Goal: Task Accomplishment & Management: Manage account settings

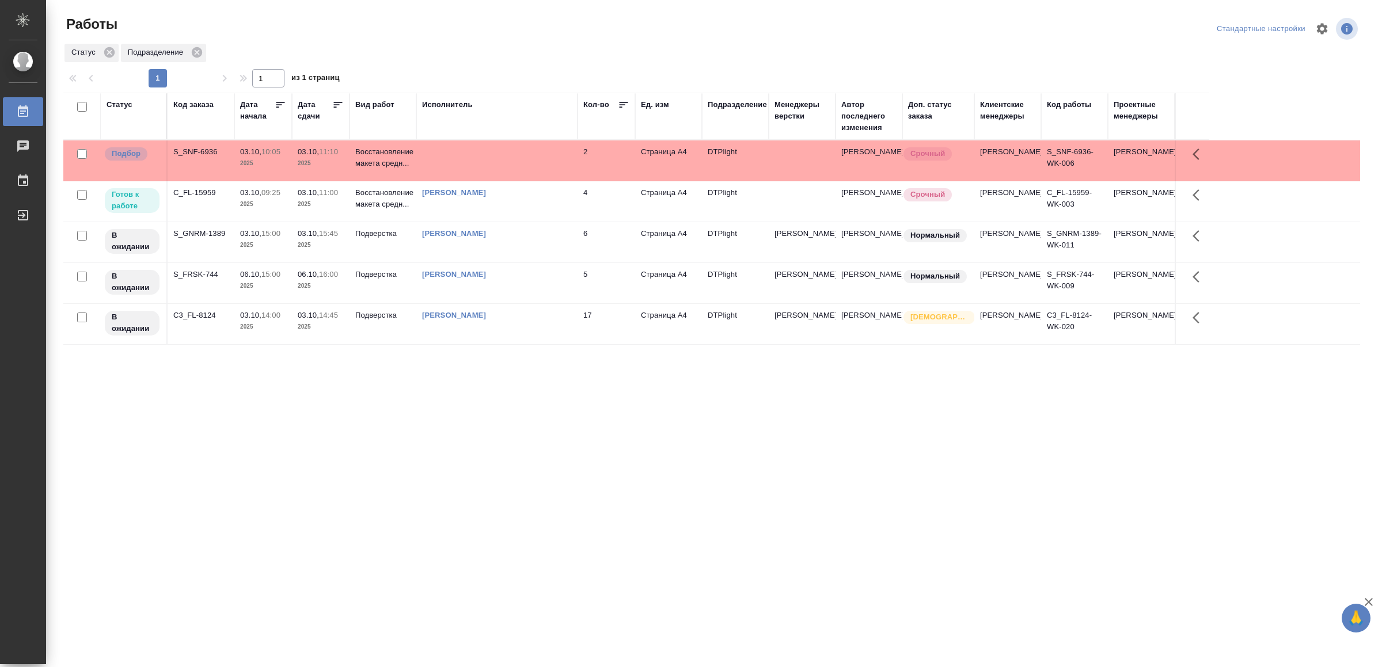
click at [458, 170] on td at bounding box center [496, 161] width 161 height 40
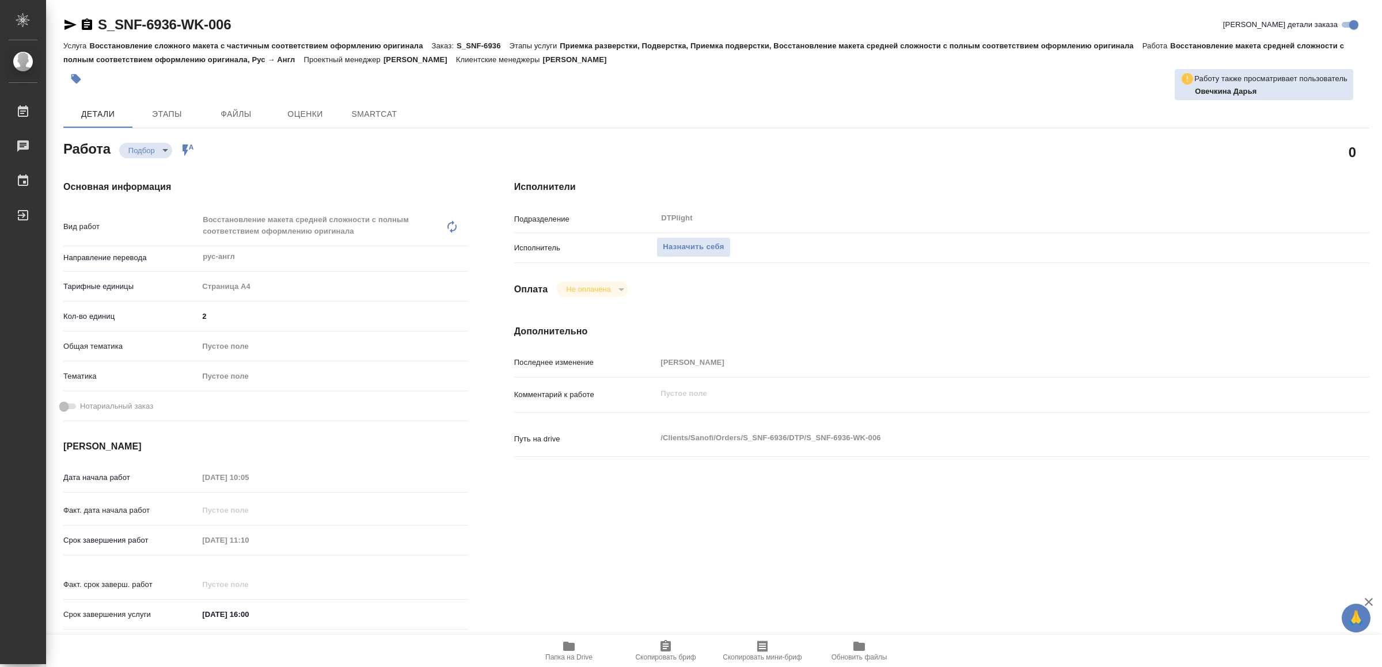
click at [570, 648] on icon "button" at bounding box center [569, 646] width 12 height 9
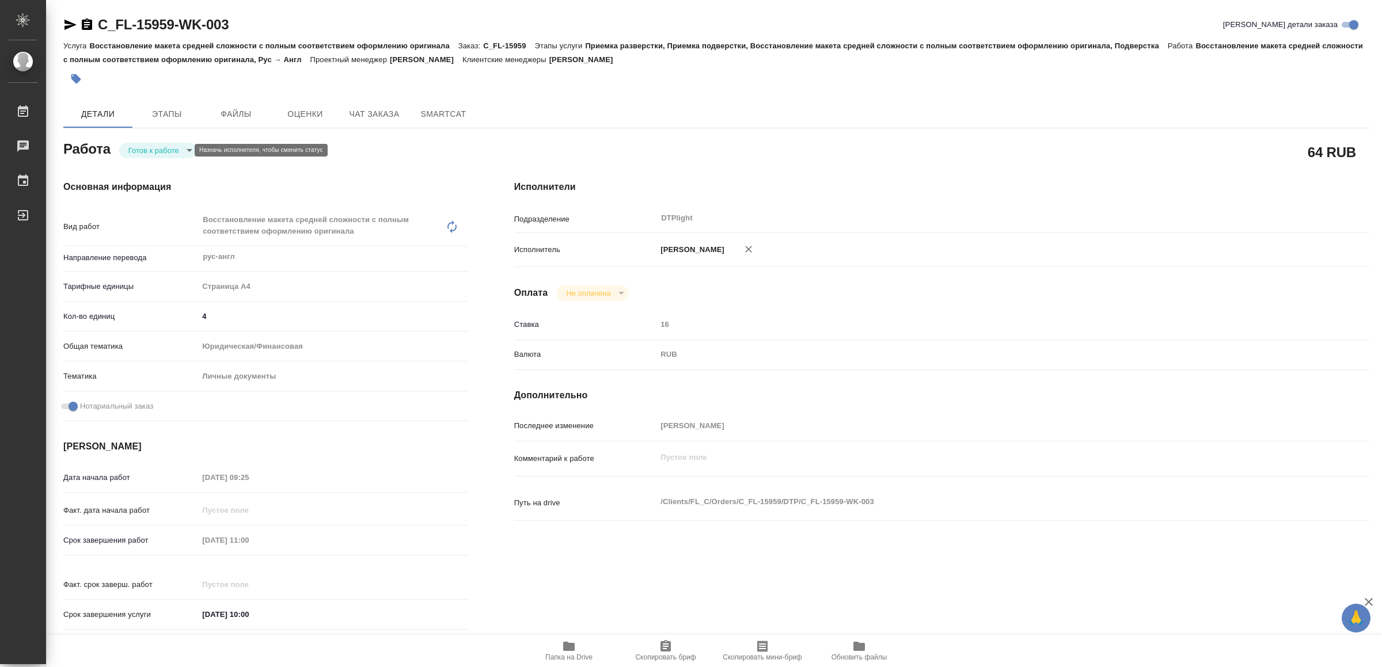
click at [159, 149] on body "🙏 .cls-1 fill:#fff; AWATERA Yamkovenko Vera Работы 0 Чаты График Выйти C_FL-159…" at bounding box center [691, 333] width 1382 height 667
click at [159, 149] on button "В работе" at bounding box center [148, 150] width 38 height 13
type textarea "x"
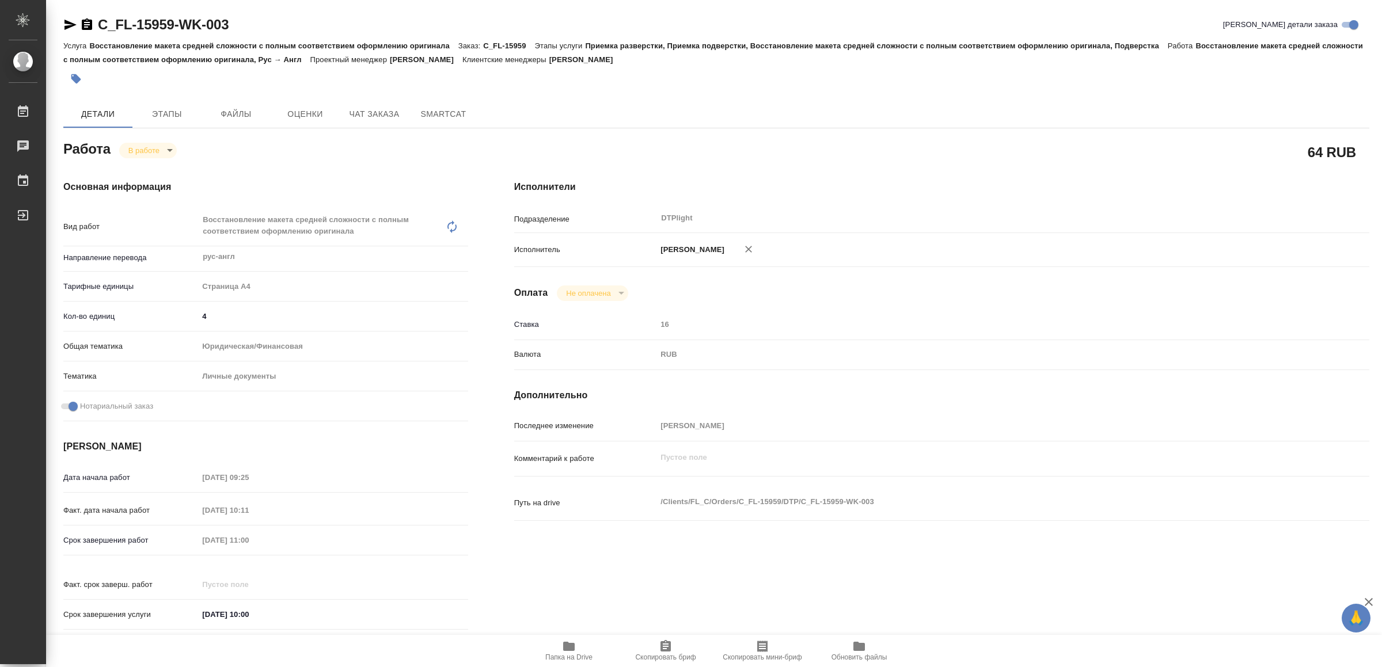
type textarea "x"
click at [577, 648] on span "Папка на Drive" at bounding box center [568, 651] width 83 height 22
type textarea "x"
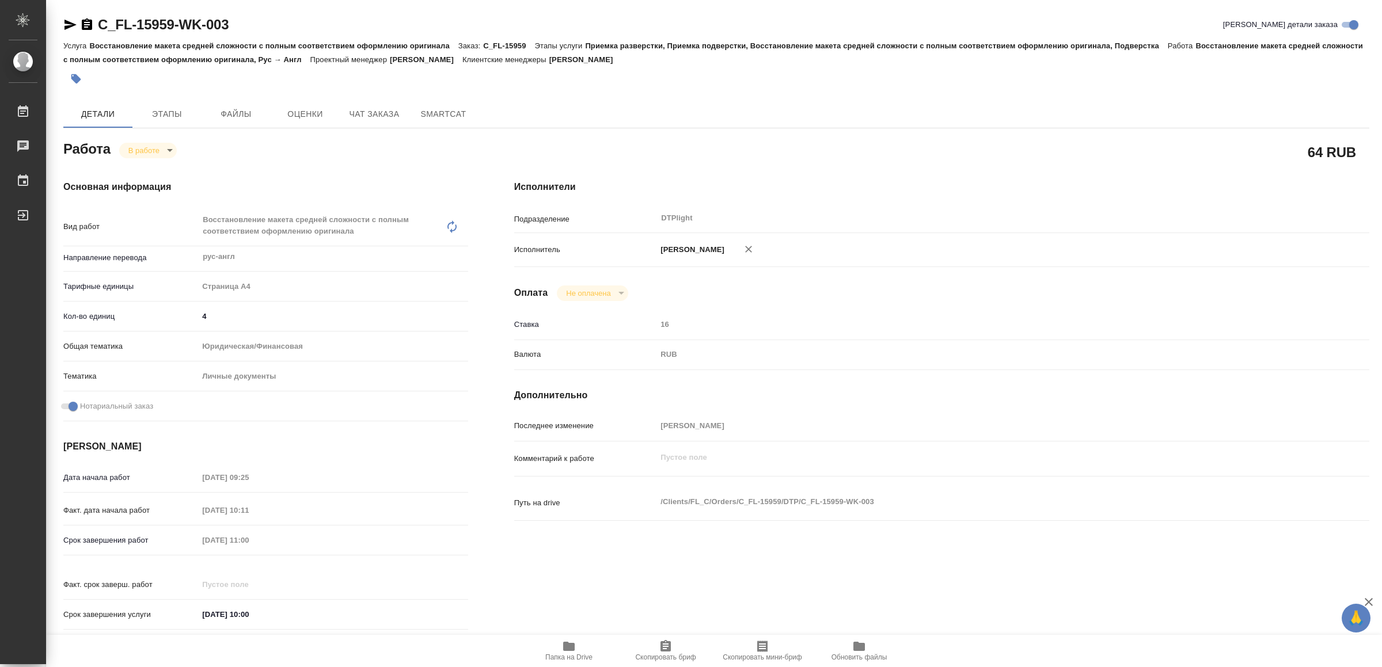
type textarea "x"
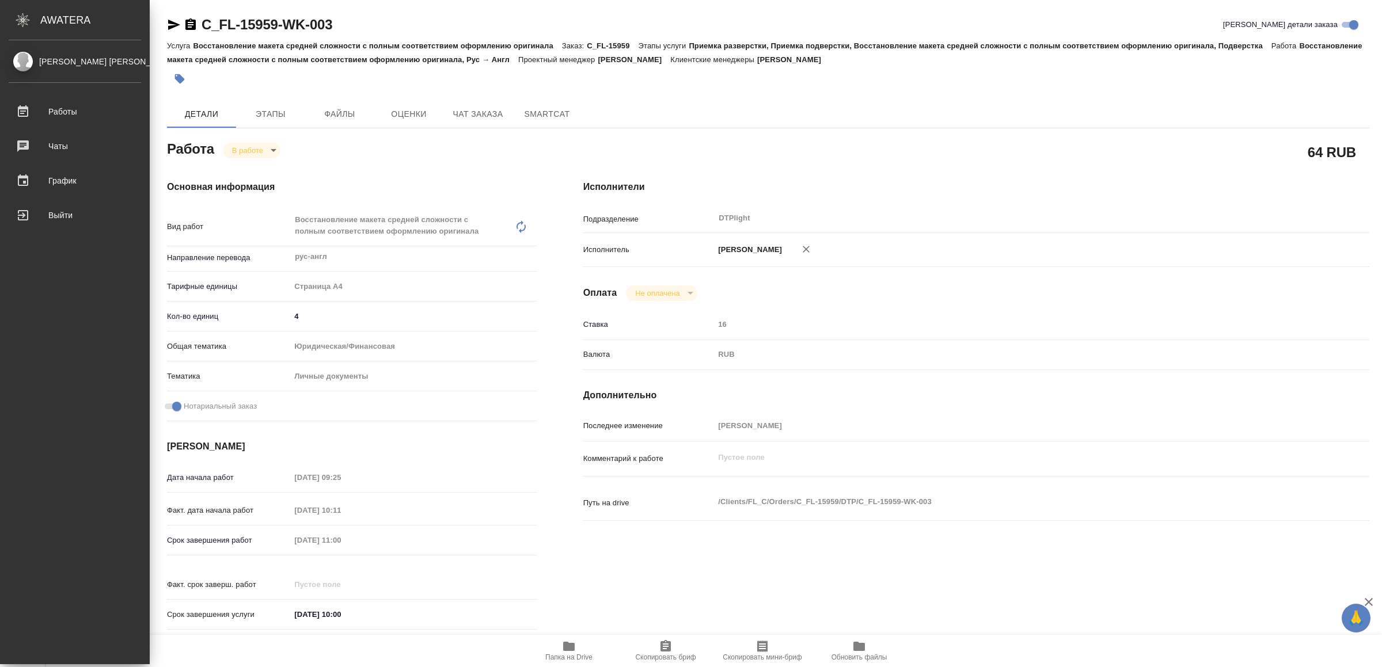
type textarea "x"
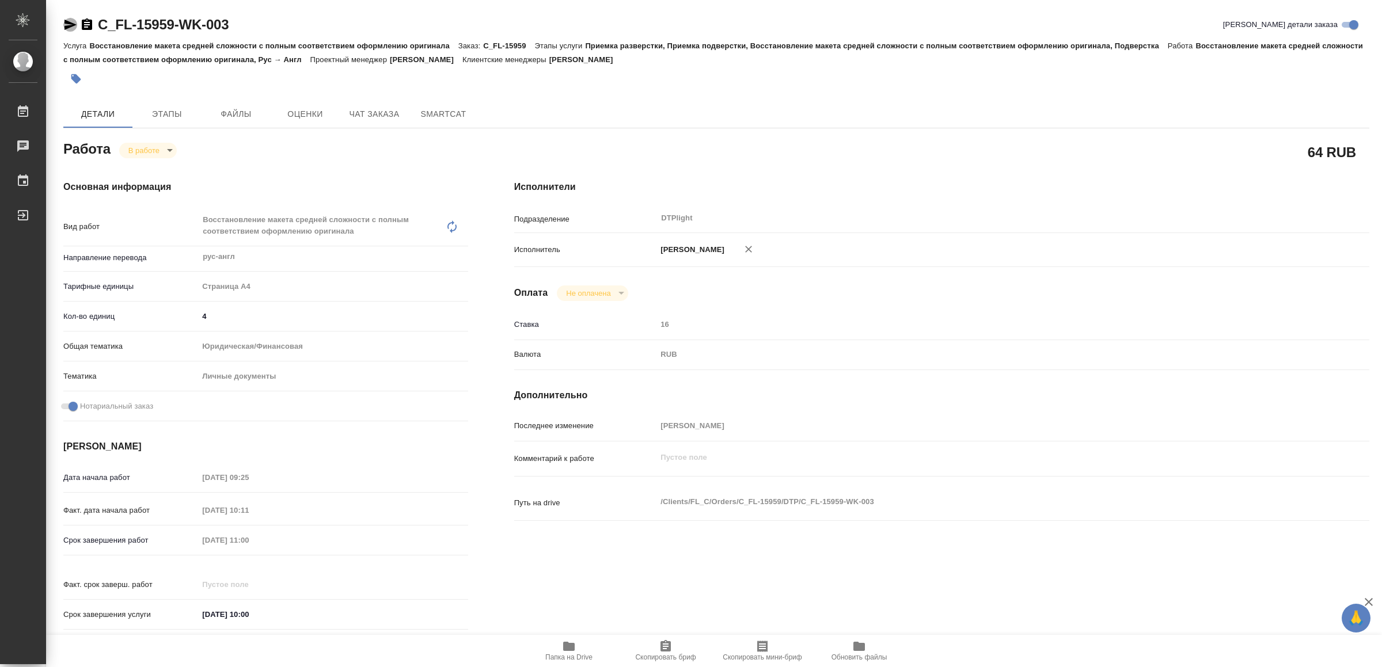
click at [69, 21] on icon "button" at bounding box center [70, 25] width 14 height 14
click at [162, 143] on body "🙏 .cls-1 fill:#fff; AWATERA Yamkovenko Vera Работы 0 Чаты График Выйти C_FL-159…" at bounding box center [691, 333] width 1382 height 667
click at [161, 187] on li "Сдан" at bounding box center [158, 190] width 76 height 20
type textarea "x"
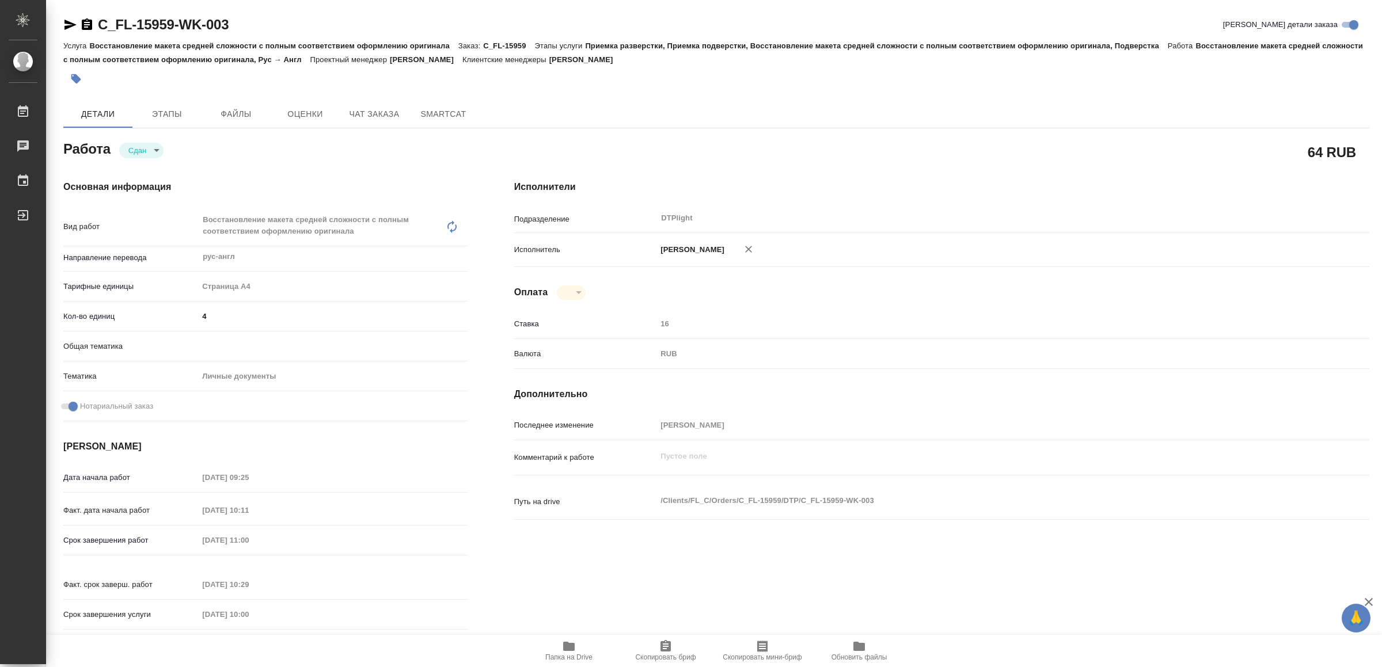
type textarea "x"
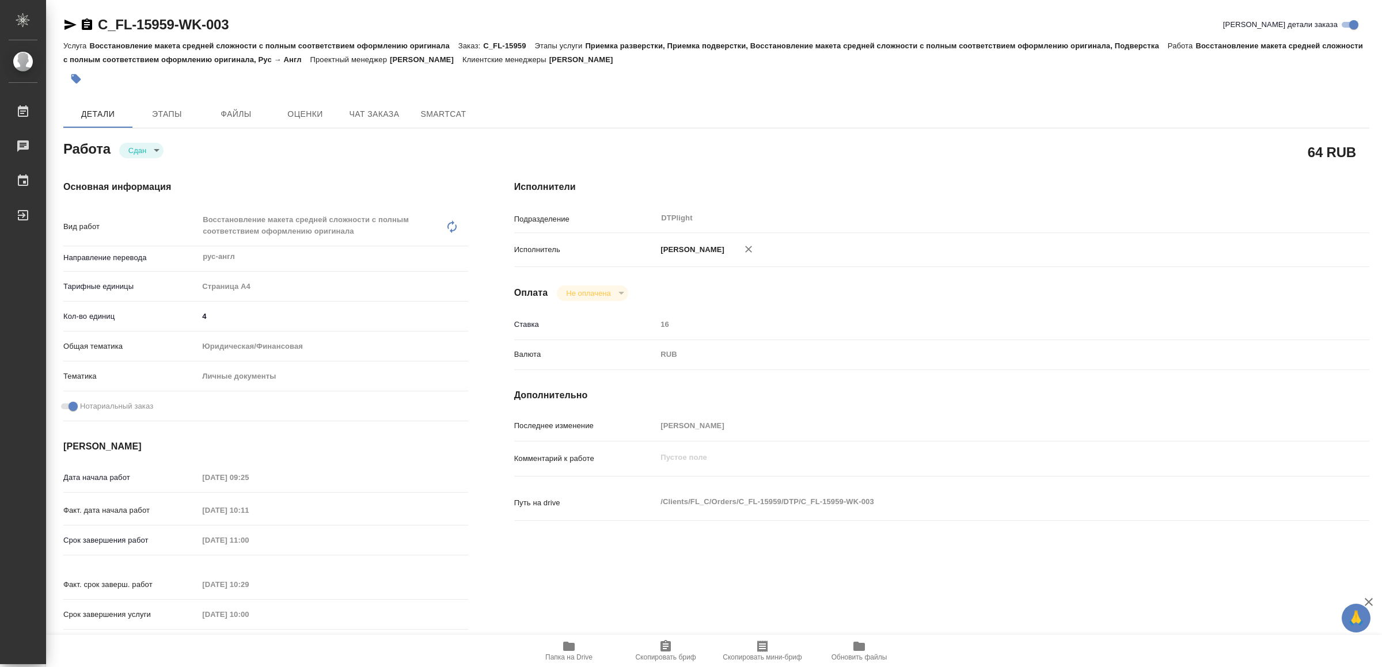
type textarea "x"
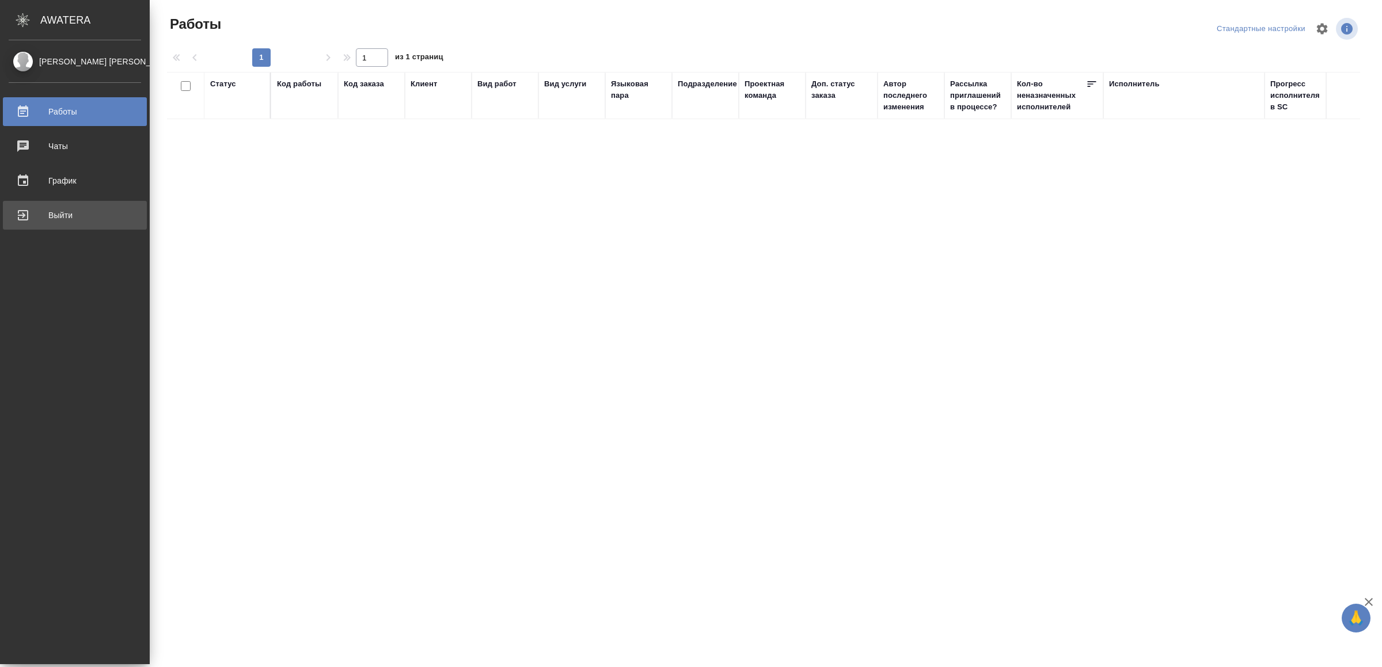
click at [35, 209] on div "Выйти" at bounding box center [75, 215] width 132 height 17
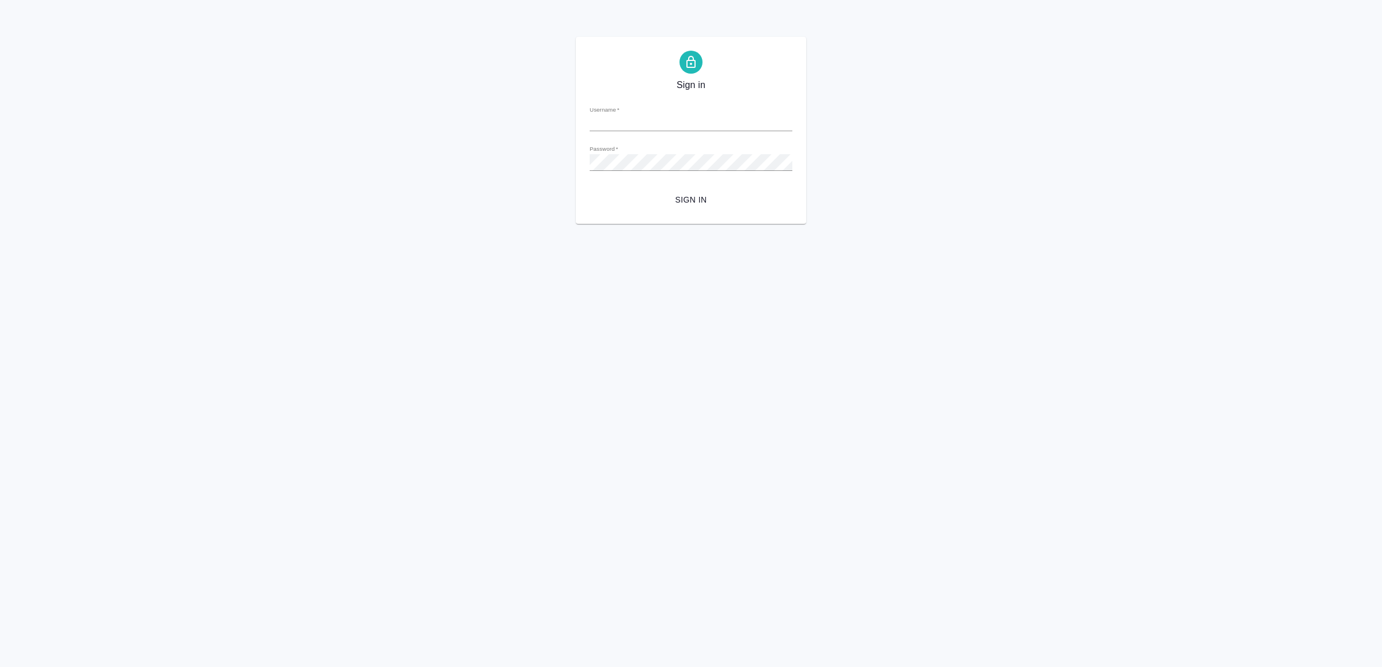
type input "v.yamkovenko@awatera.com"
click at [700, 199] on span "Sign in" at bounding box center [691, 200] width 184 height 14
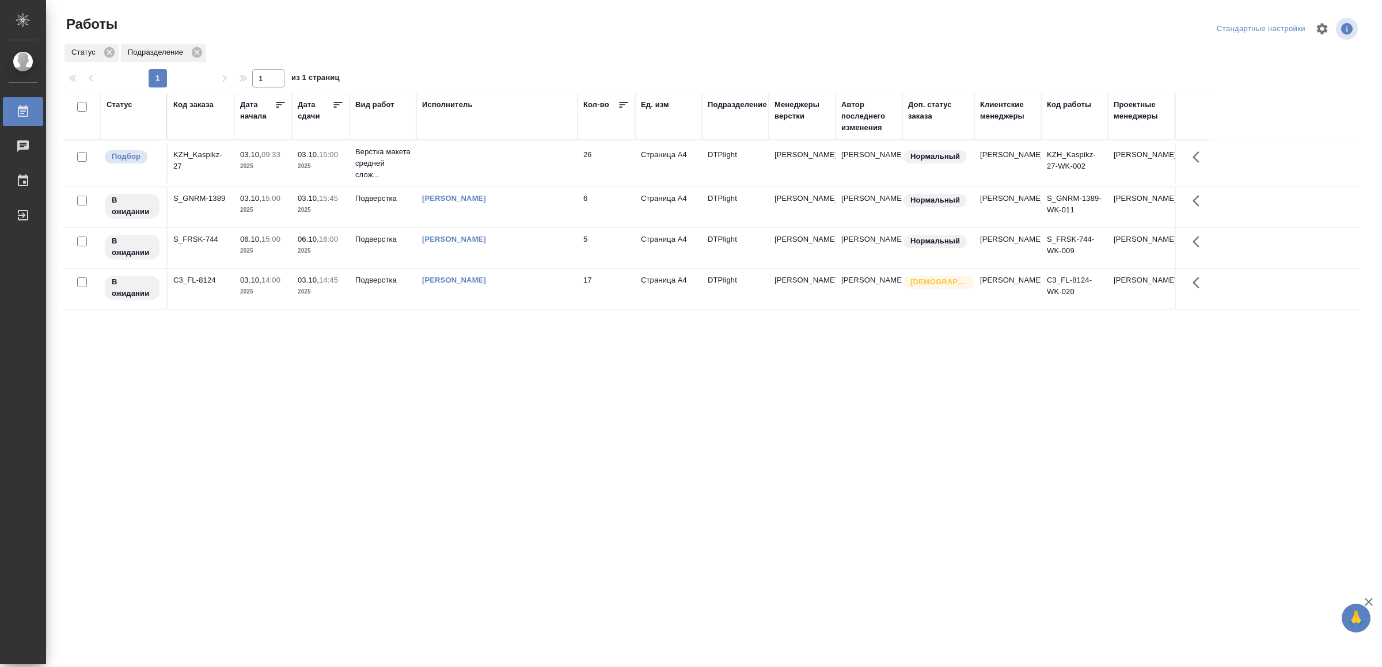
click at [477, 157] on td at bounding box center [496, 163] width 161 height 40
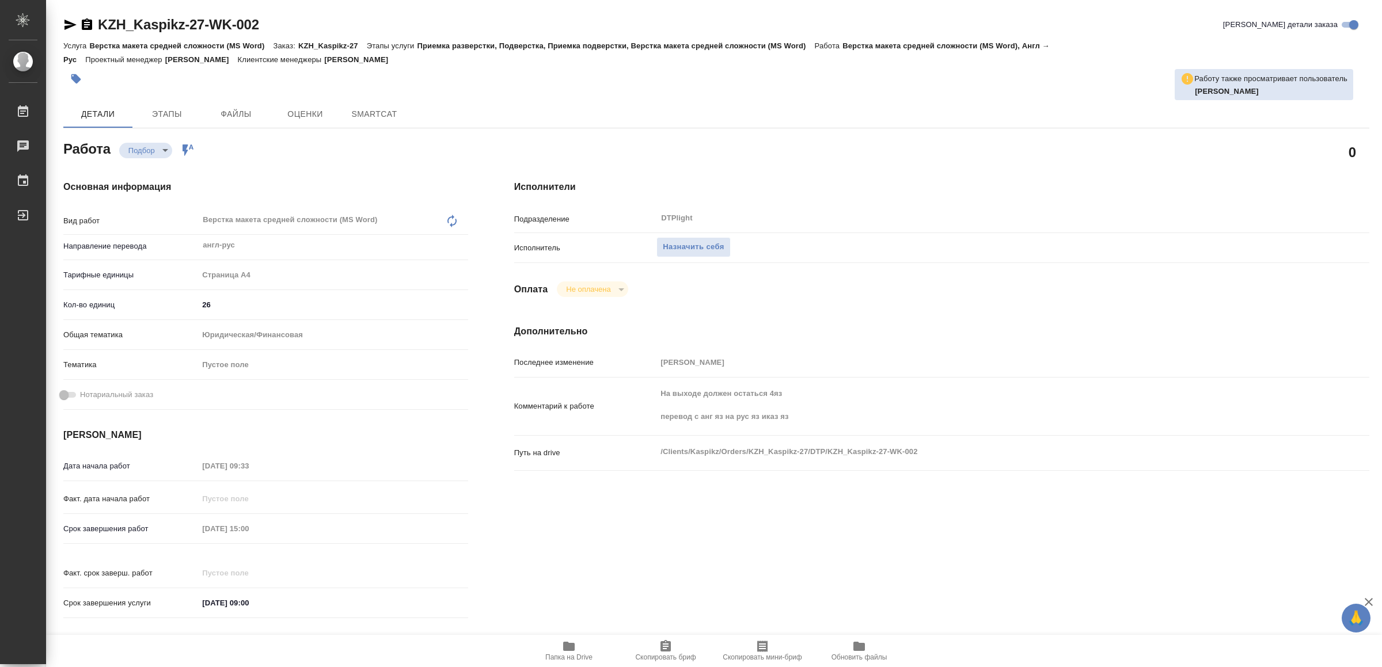
click at [567, 648] on icon "button" at bounding box center [569, 646] width 12 height 9
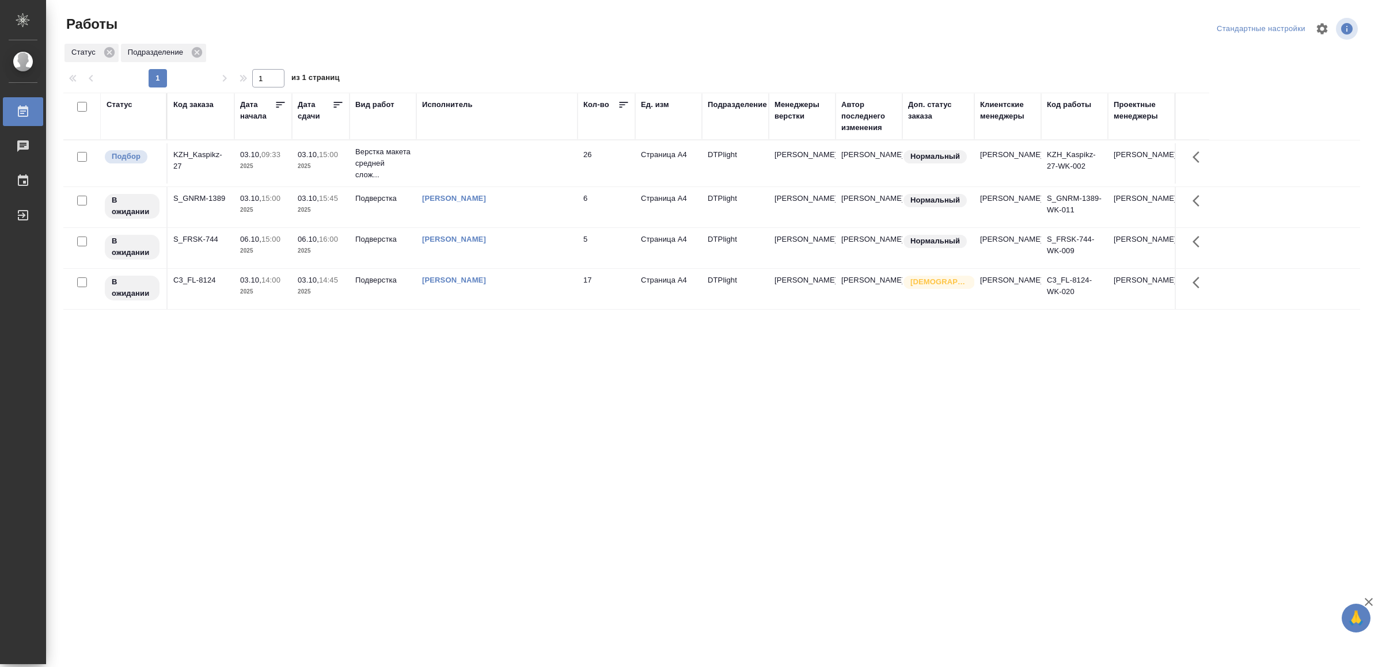
drag, startPoint x: 0, startPoint y: 0, endPoint x: 578, endPoint y: 429, distance: 719.5
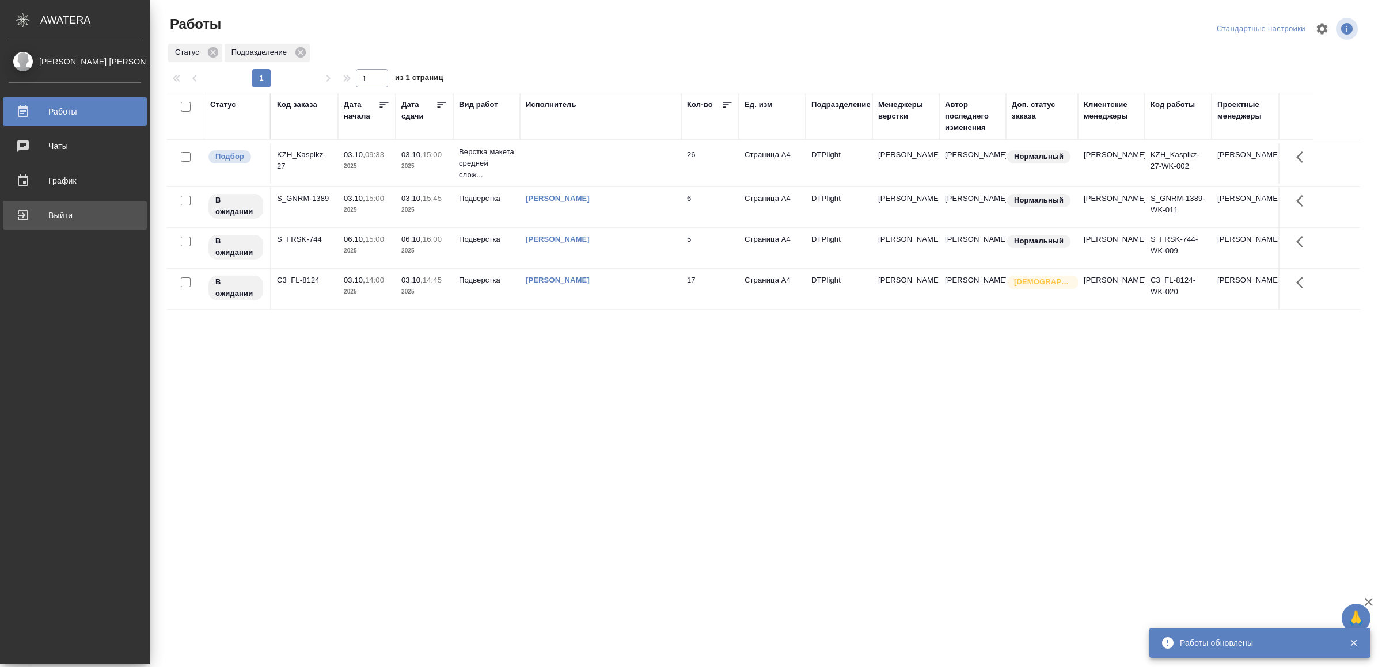
click at [55, 214] on div "Выйти" at bounding box center [75, 215] width 132 height 17
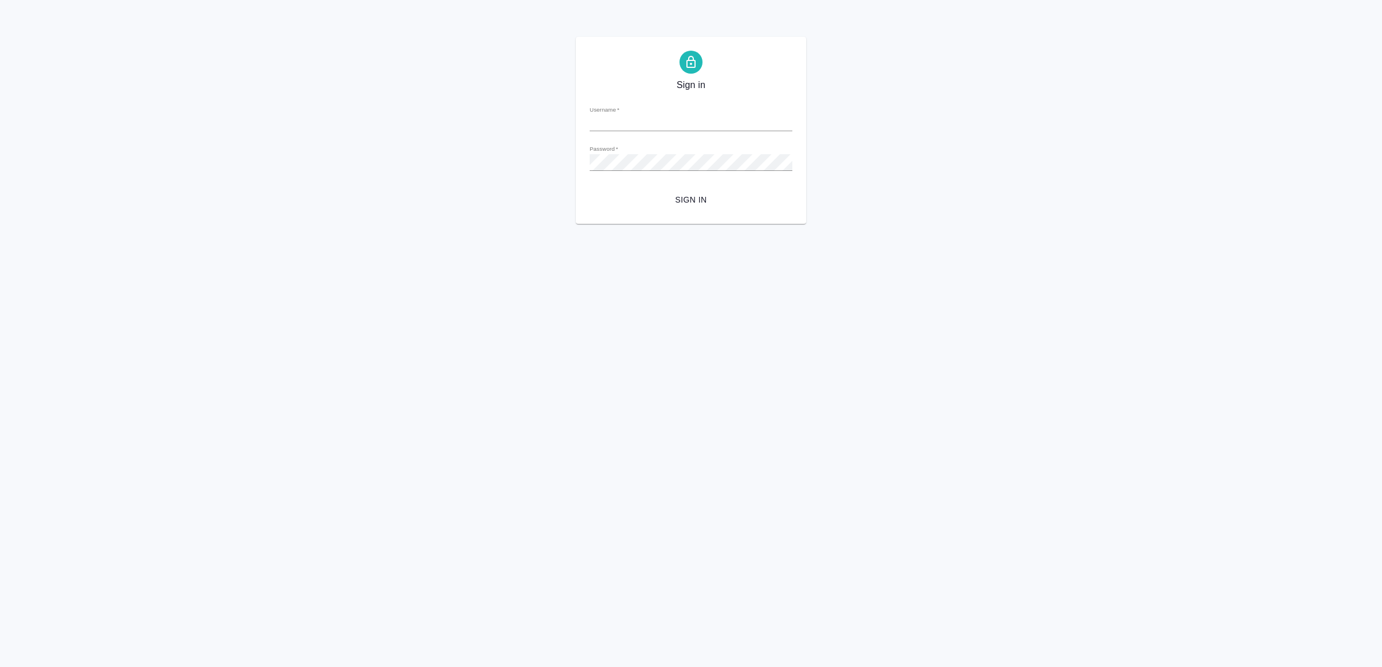
type input "[EMAIL_ADDRESS][DOMAIN_NAME]"
click at [705, 203] on span "Sign in" at bounding box center [691, 200] width 184 height 14
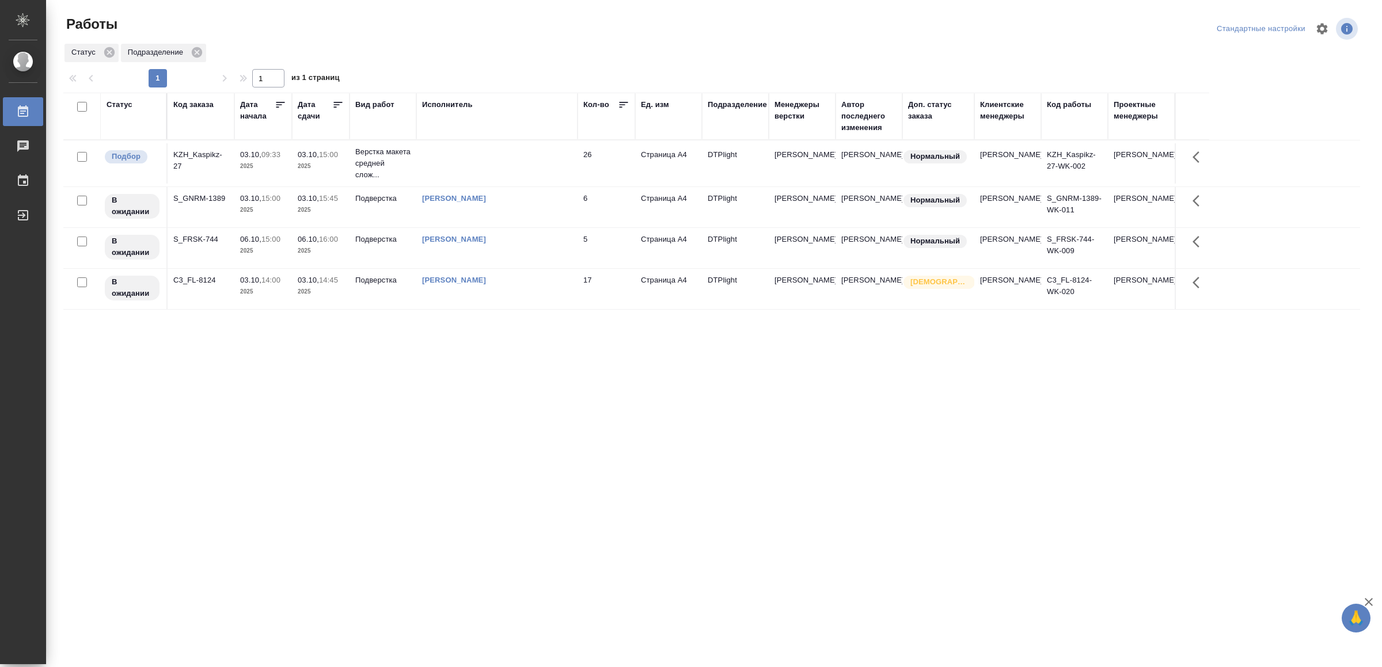
drag, startPoint x: 549, startPoint y: 541, endPoint x: 549, endPoint y: 523, distance: 17.3
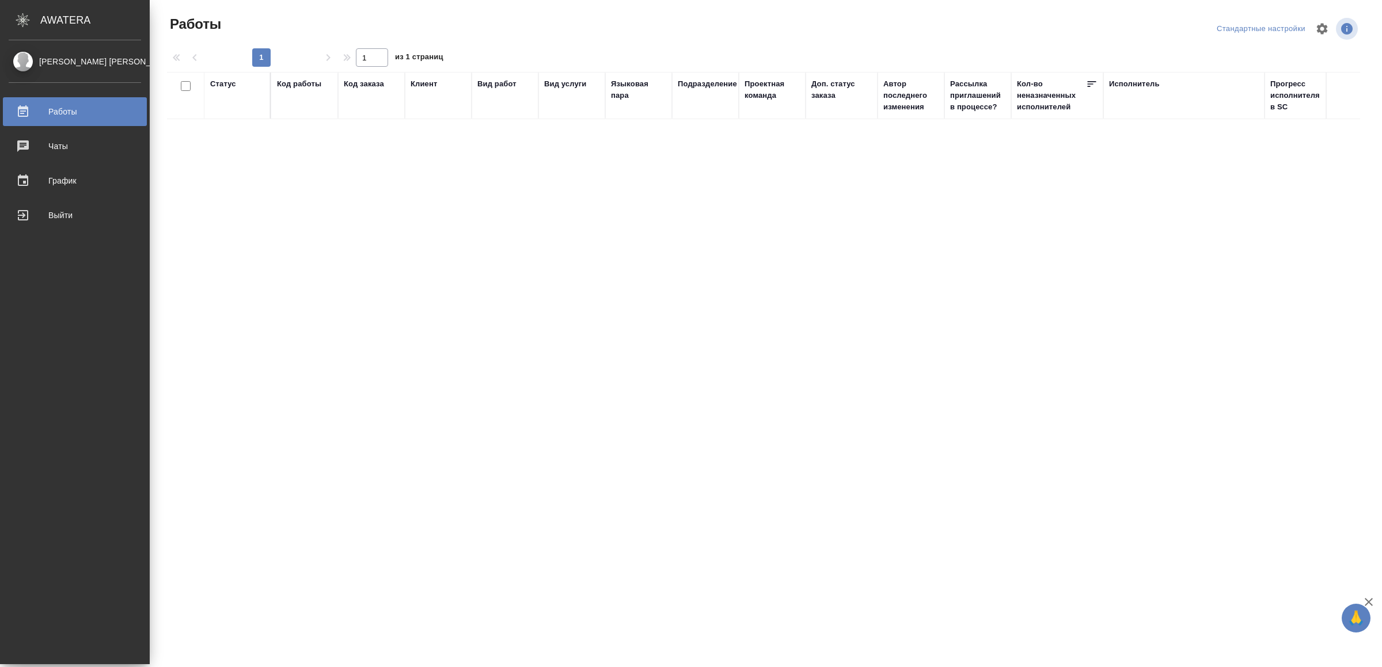
click at [52, 218] on div "Выйти" at bounding box center [75, 215] width 132 height 17
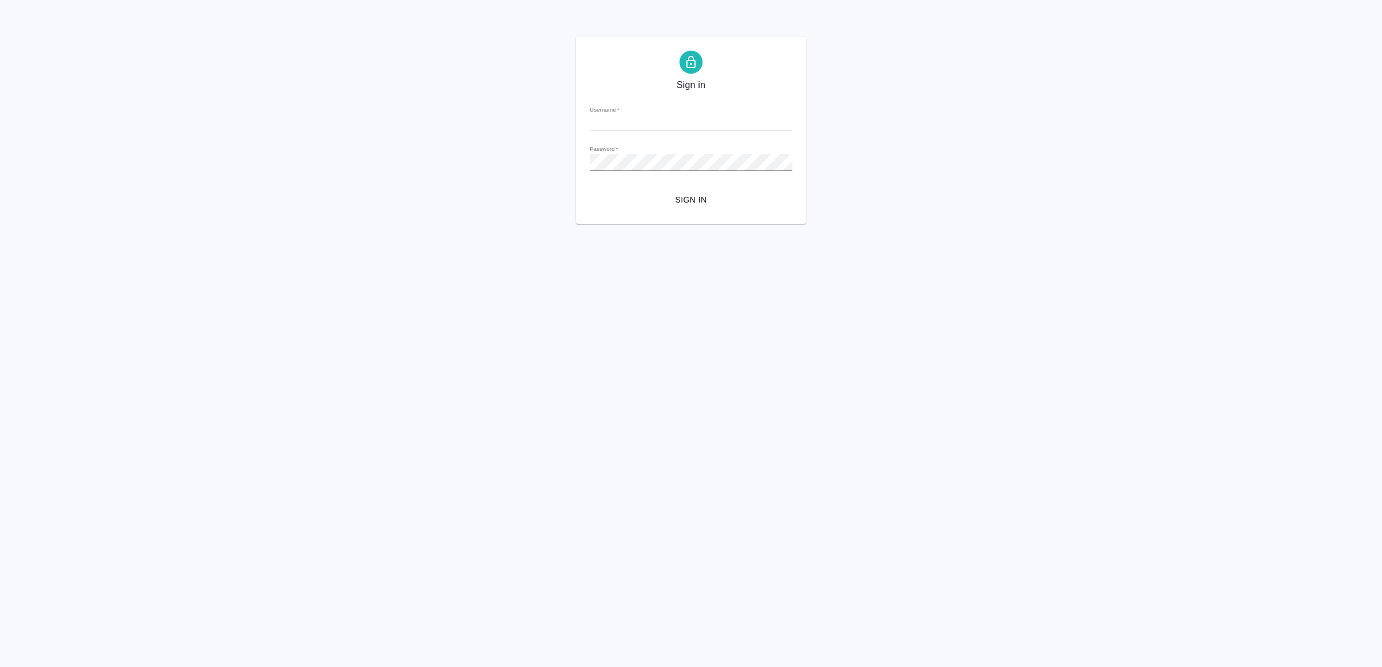
type input "[EMAIL_ADDRESS][DOMAIN_NAME]"
click at [724, 185] on form "Username   * v.yamkovenko@awatera.com Password   * urlPath   * / Sign in" at bounding box center [691, 153] width 203 height 113
drag, startPoint x: 724, startPoint y: 187, endPoint x: 724, endPoint y: 199, distance: 12.1
click at [724, 188] on form "Username   * v.yamkovenko@awatera.com Password   * urlPath   * / Sign in" at bounding box center [691, 153] width 203 height 113
click at [724, 201] on span "Sign in" at bounding box center [691, 200] width 184 height 14
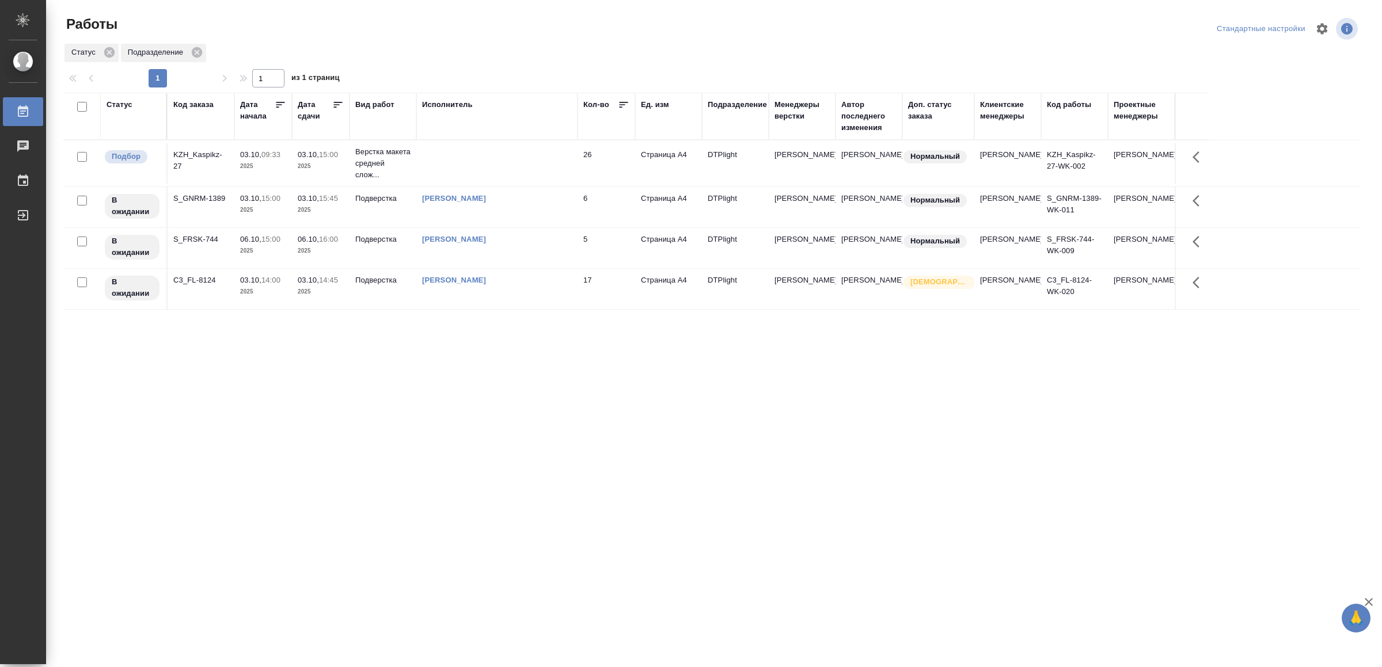
click at [525, 168] on td at bounding box center [496, 163] width 161 height 40
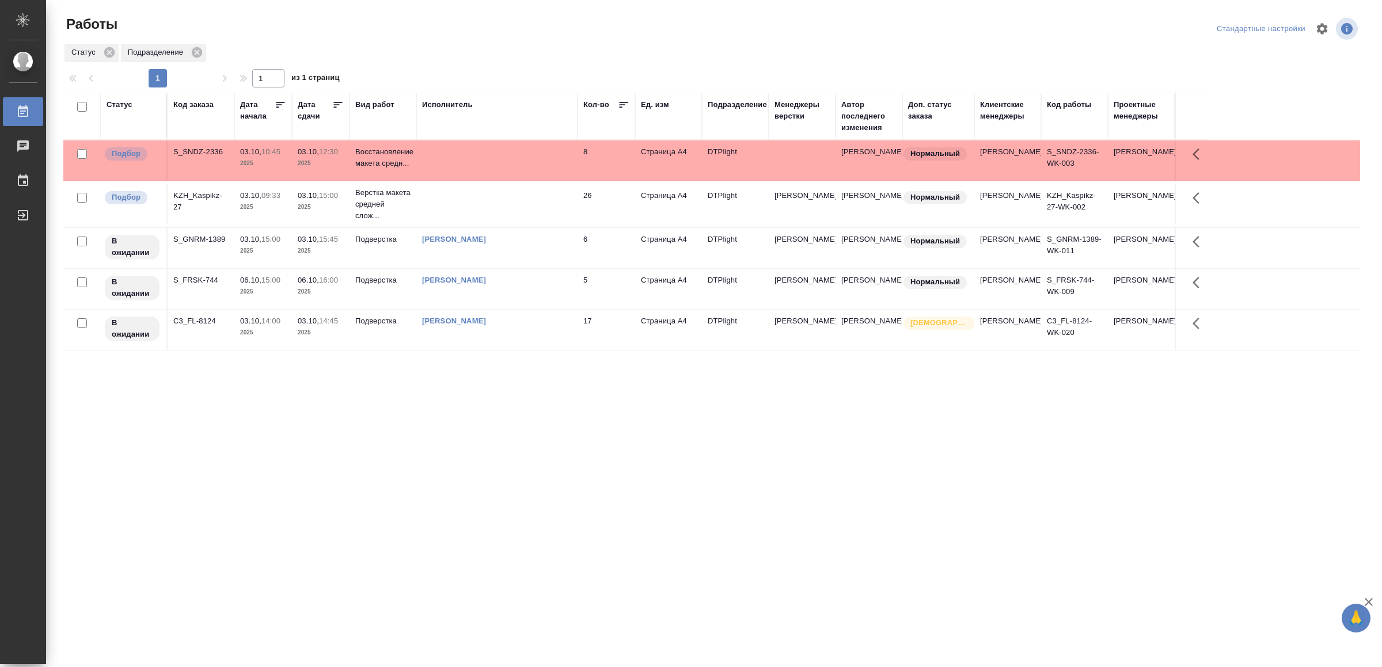
click at [553, 154] on td at bounding box center [496, 161] width 161 height 40
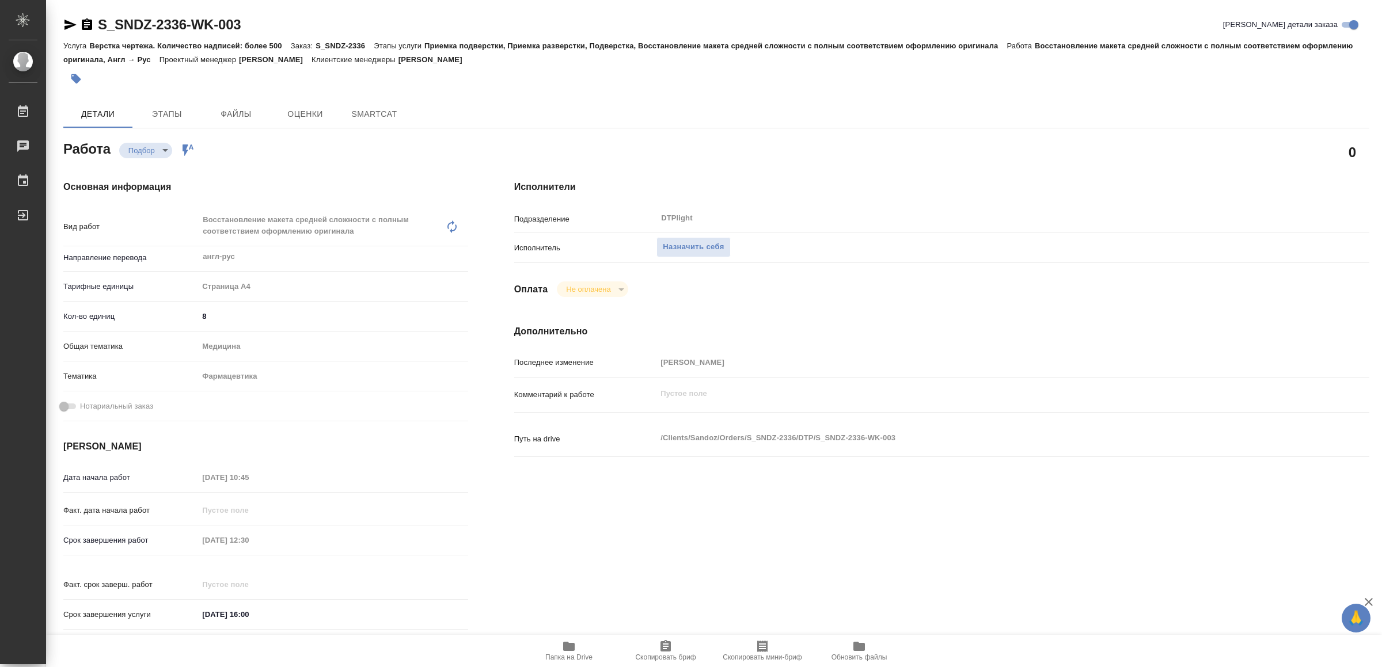
click at [590, 652] on span "Папка на Drive" at bounding box center [568, 651] width 83 height 22
click at [720, 241] on span "Назначить себя" at bounding box center [693, 247] width 61 height 13
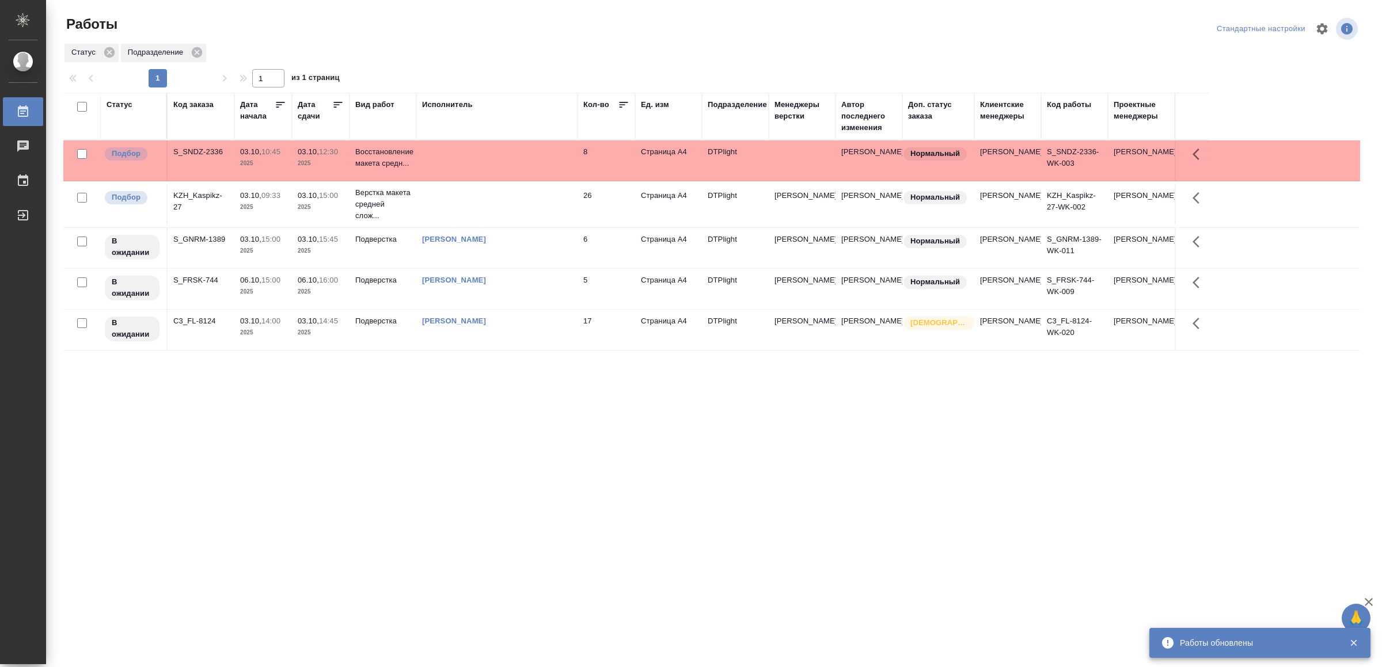
drag, startPoint x: 463, startPoint y: 502, endPoint x: 493, endPoint y: 470, distance: 43.2
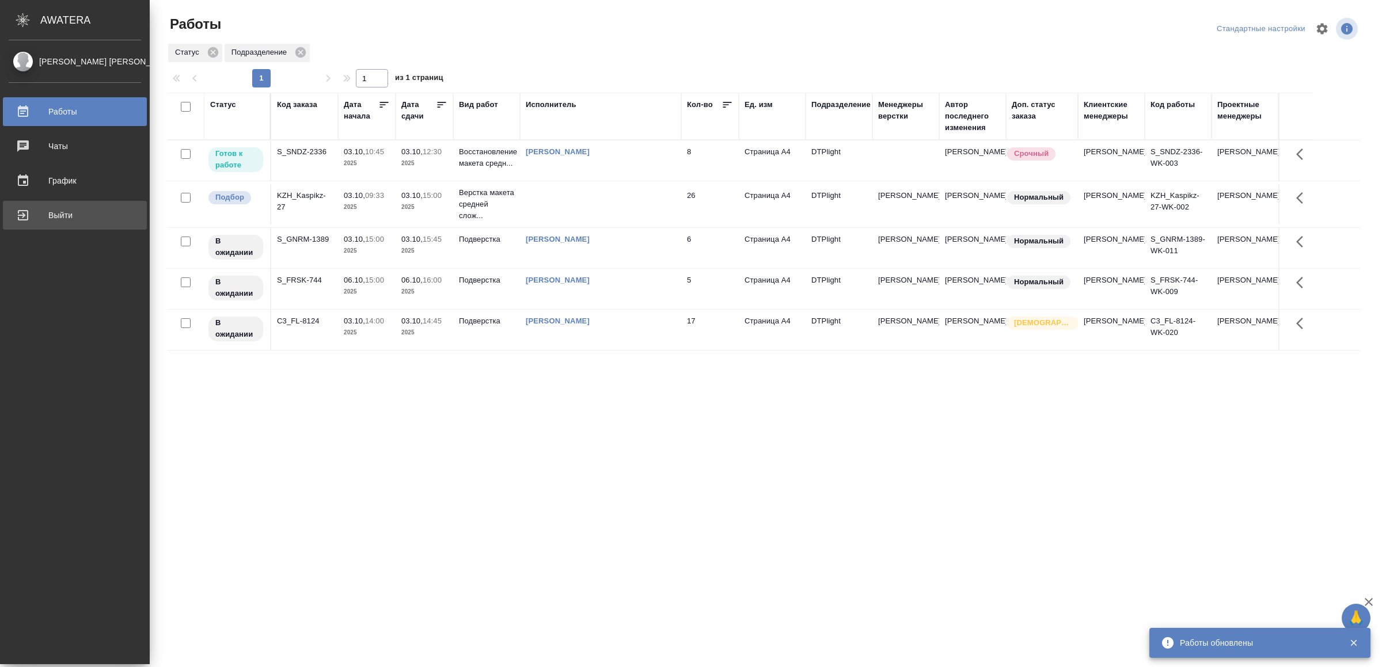
click at [35, 218] on div "Выйти" at bounding box center [75, 215] width 132 height 17
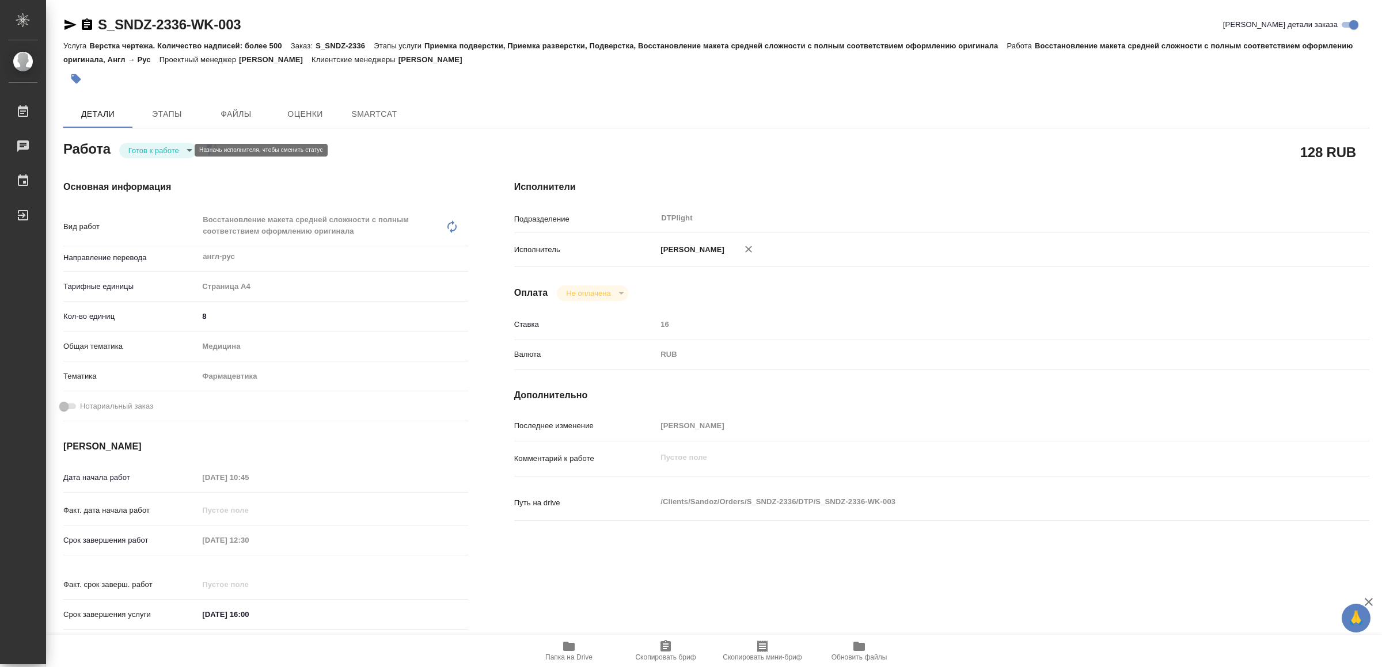
click at [161, 146] on body "🙏 .cls-1 fill:#fff; AWATERA Yamkovenko Vera Работы Чаты График Выйти S_SNDZ-233…" at bounding box center [691, 333] width 1382 height 667
click at [161, 146] on button "В работе" at bounding box center [148, 150] width 38 height 13
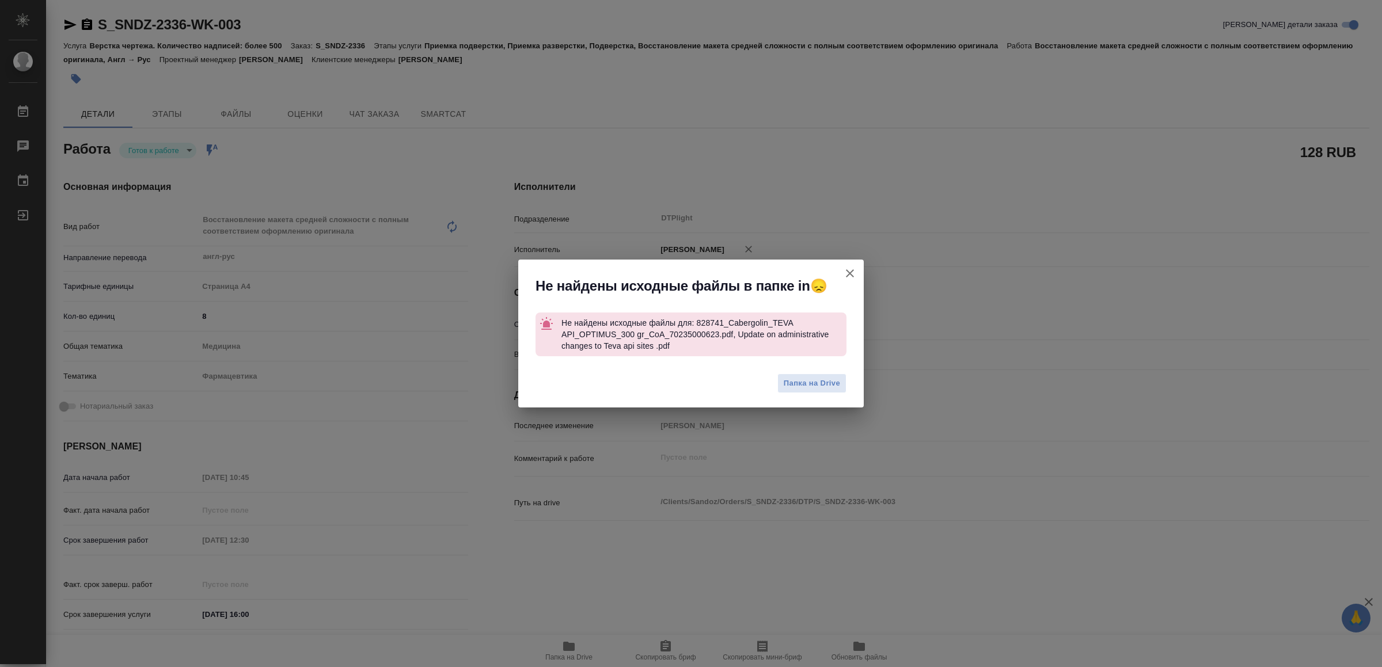
type textarea "x"
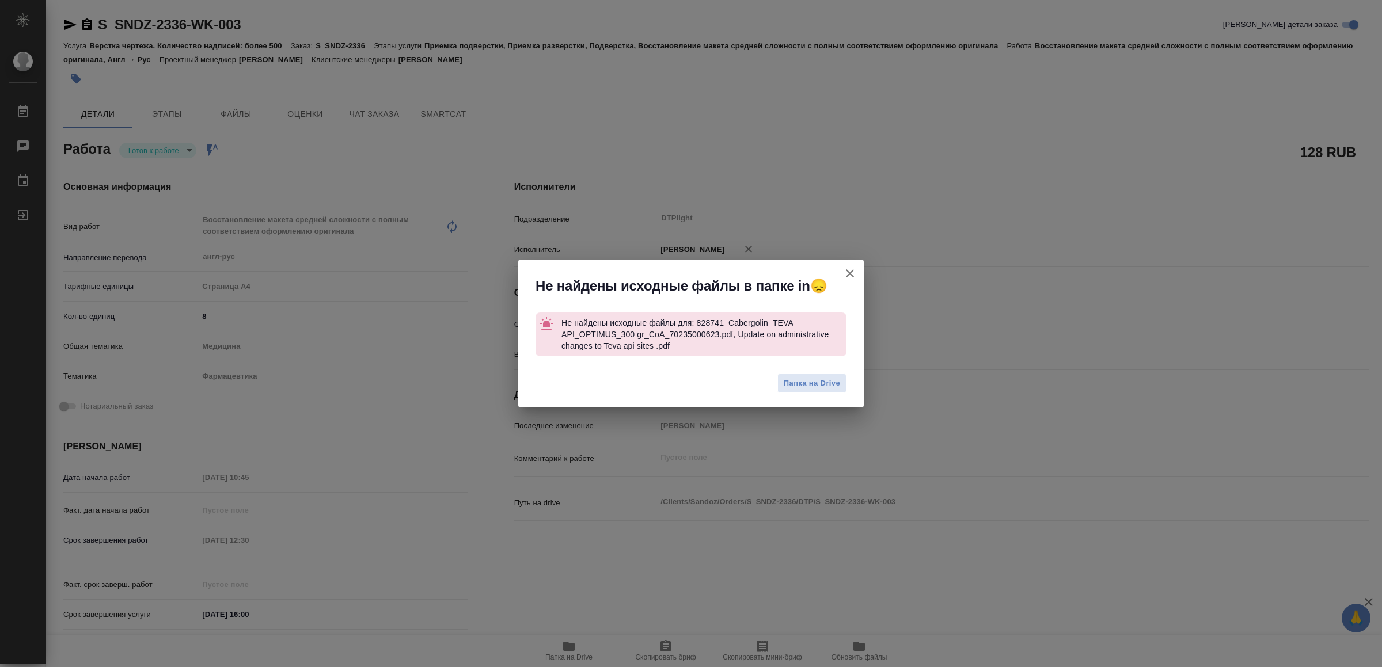
type textarea "x"
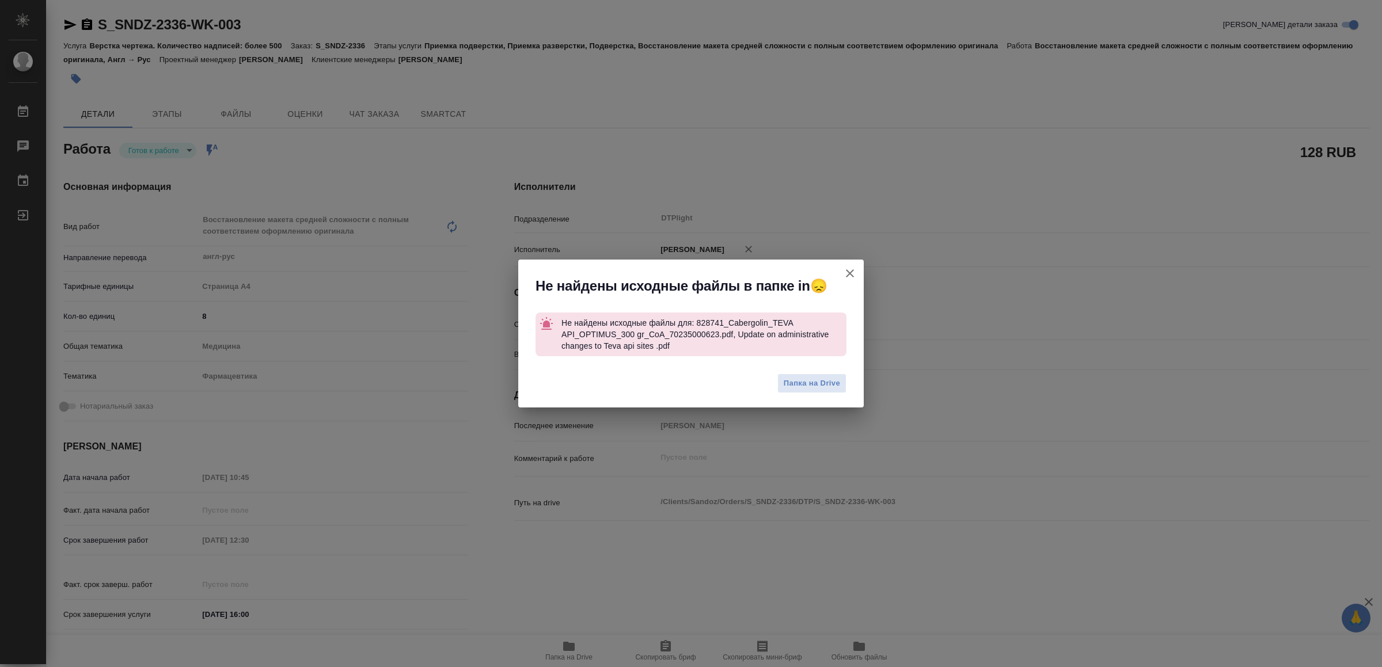
type textarea "x"
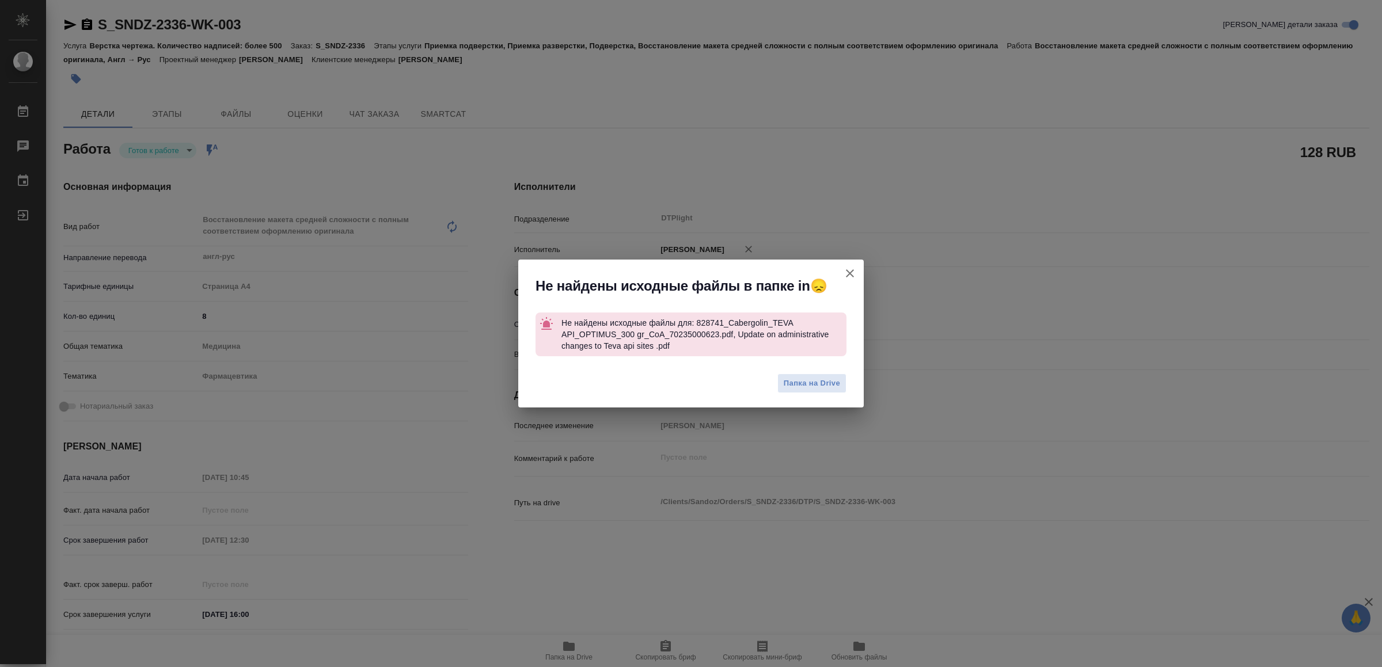
drag, startPoint x: 845, startPoint y: 268, endPoint x: 808, endPoint y: 269, distance: 36.3
click at [845, 269] on icon "button" at bounding box center [850, 274] width 14 height 14
type textarea "x"
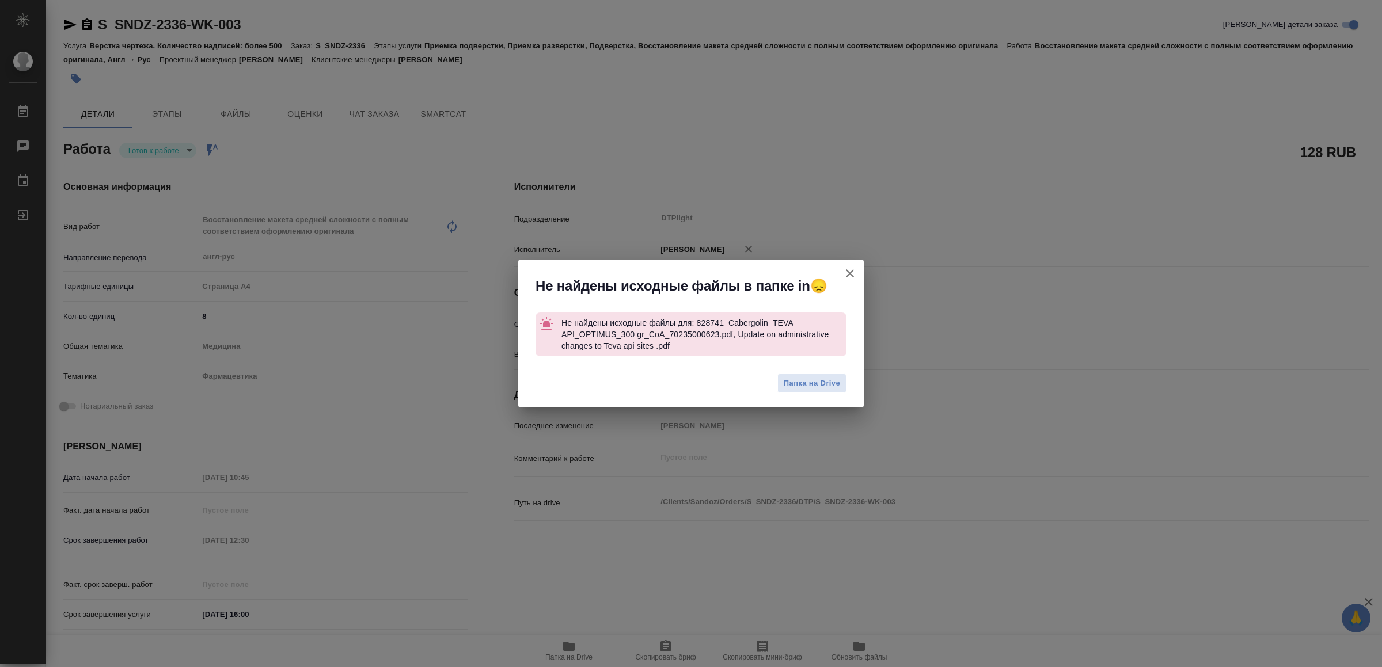
type textarea "x"
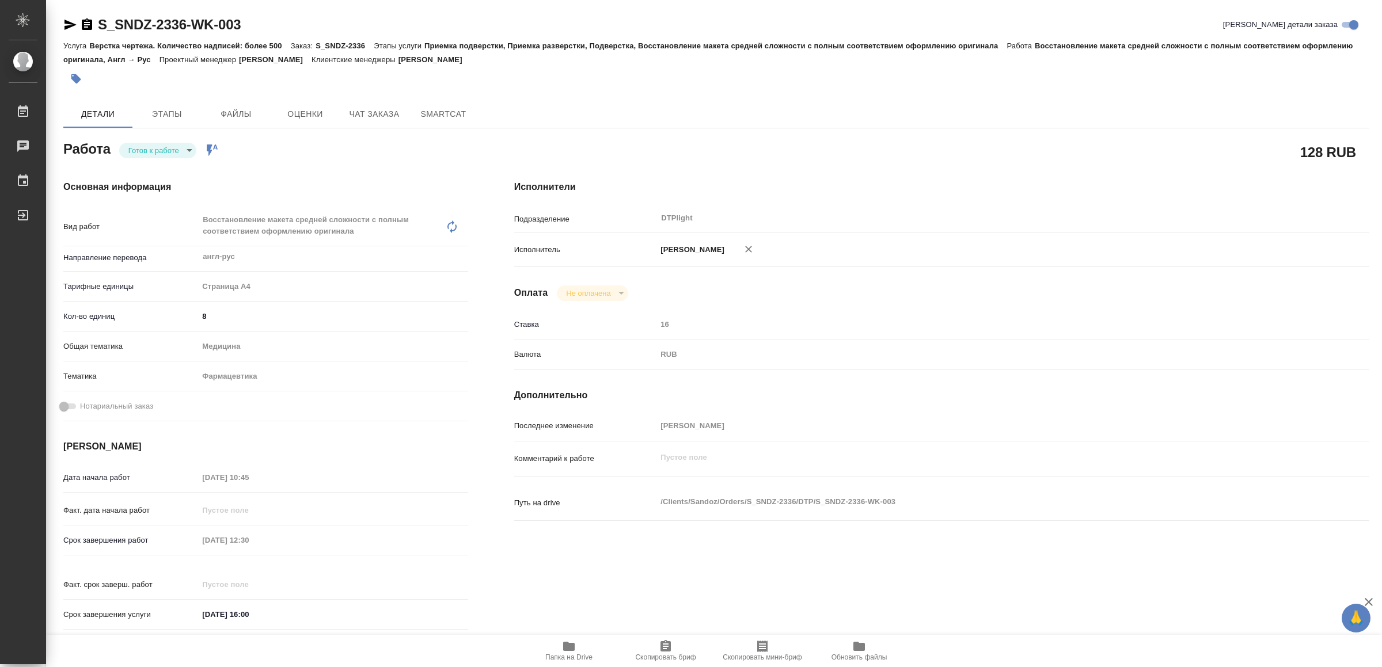
type textarea "x"
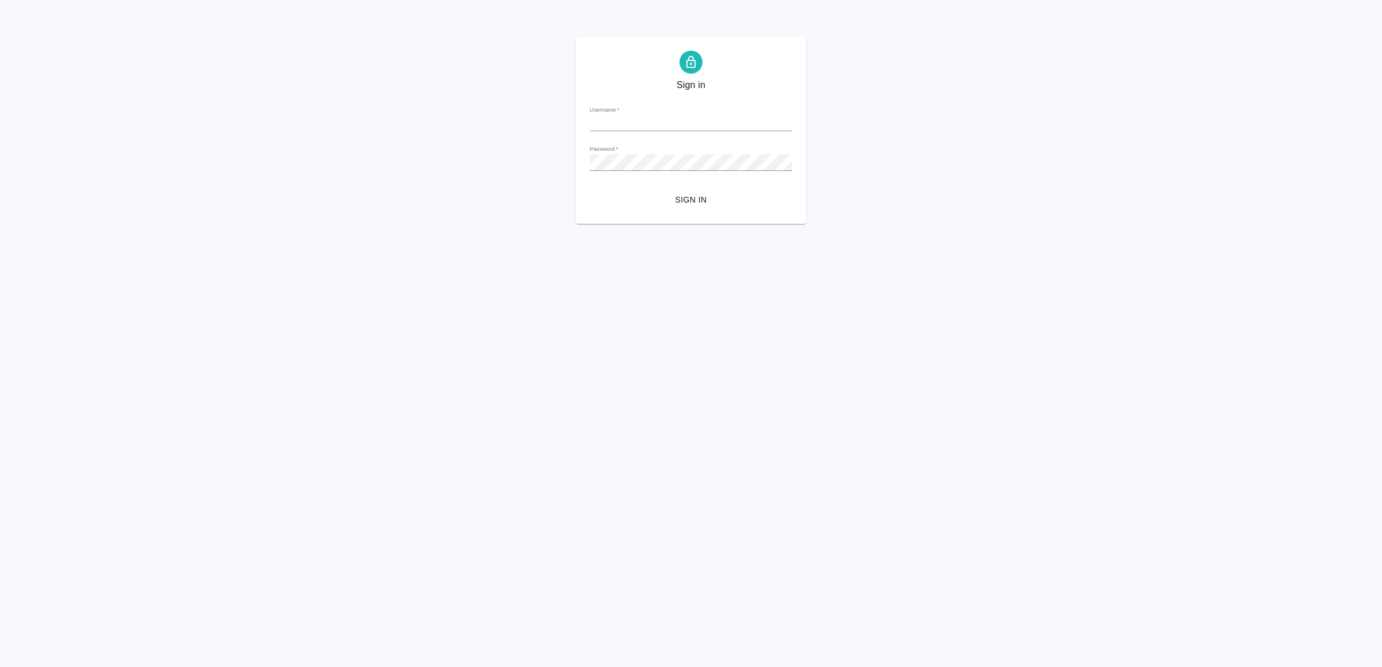
type input "[EMAIL_ADDRESS][DOMAIN_NAME]"
click at [694, 193] on button "Sign in" at bounding box center [691, 199] width 203 height 21
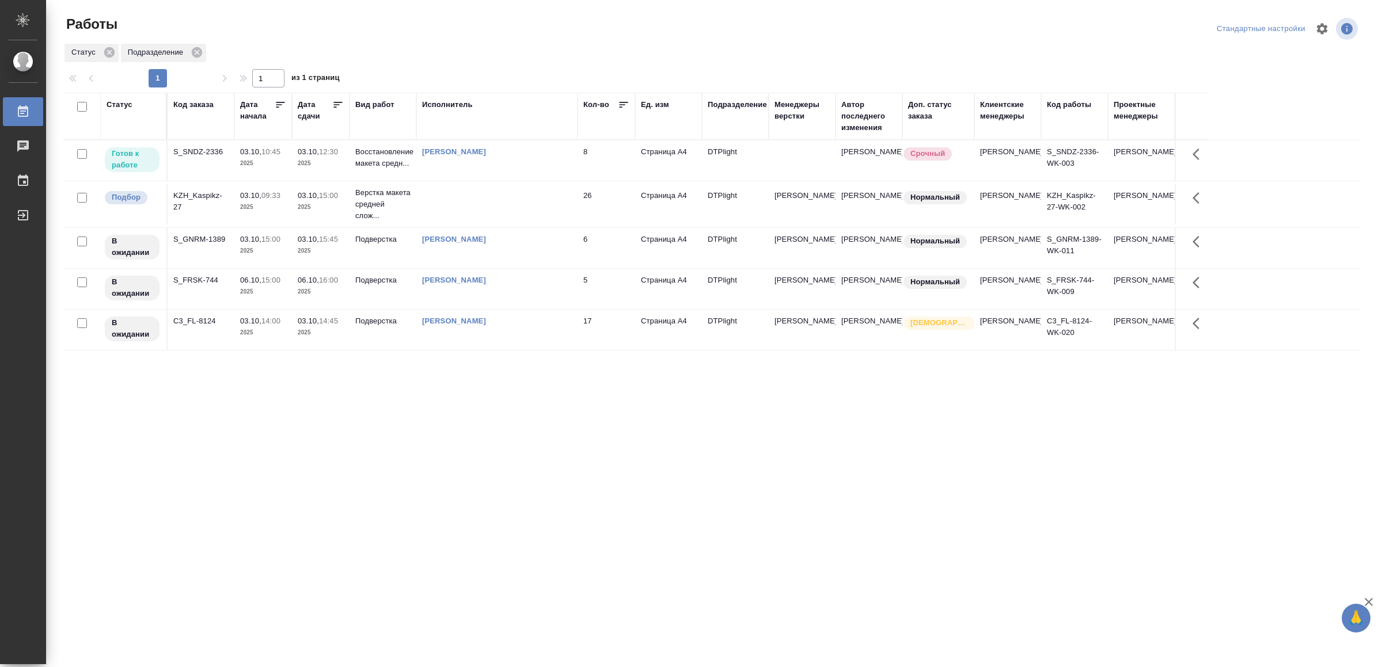
click at [489, 166] on td "[PERSON_NAME]" at bounding box center [496, 161] width 161 height 40
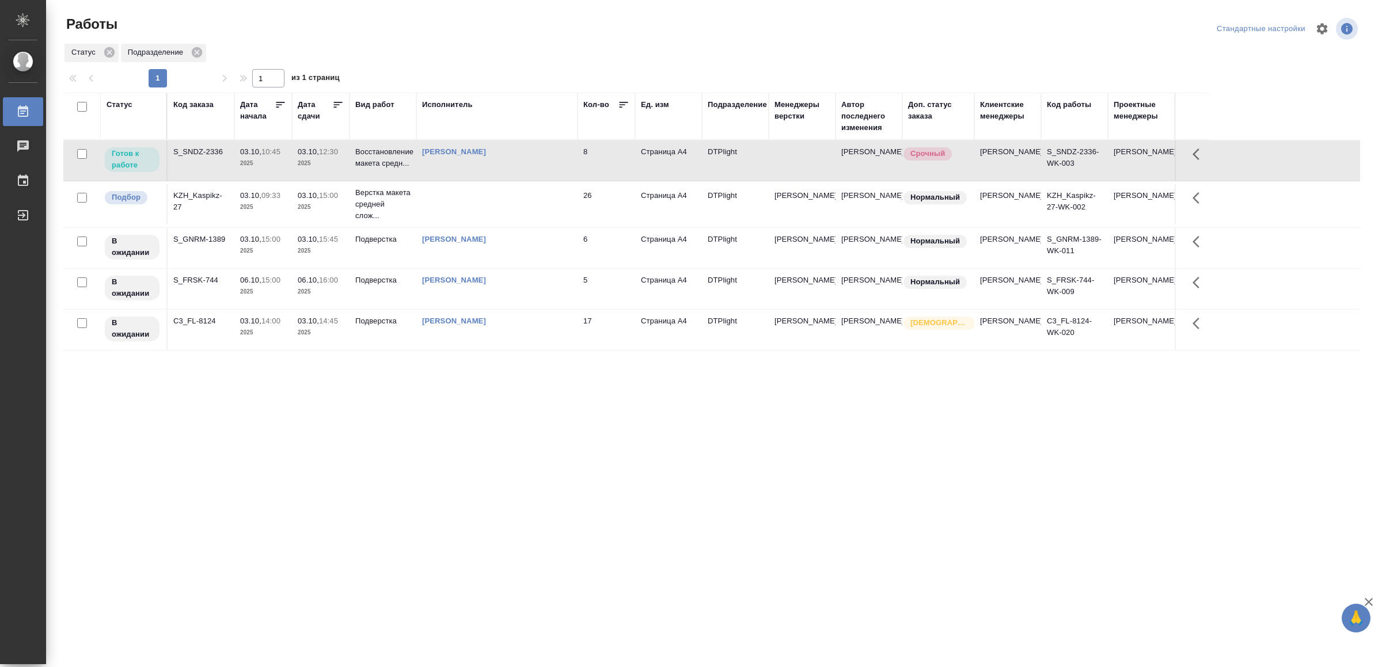
click at [489, 166] on td "[PERSON_NAME]" at bounding box center [496, 161] width 161 height 40
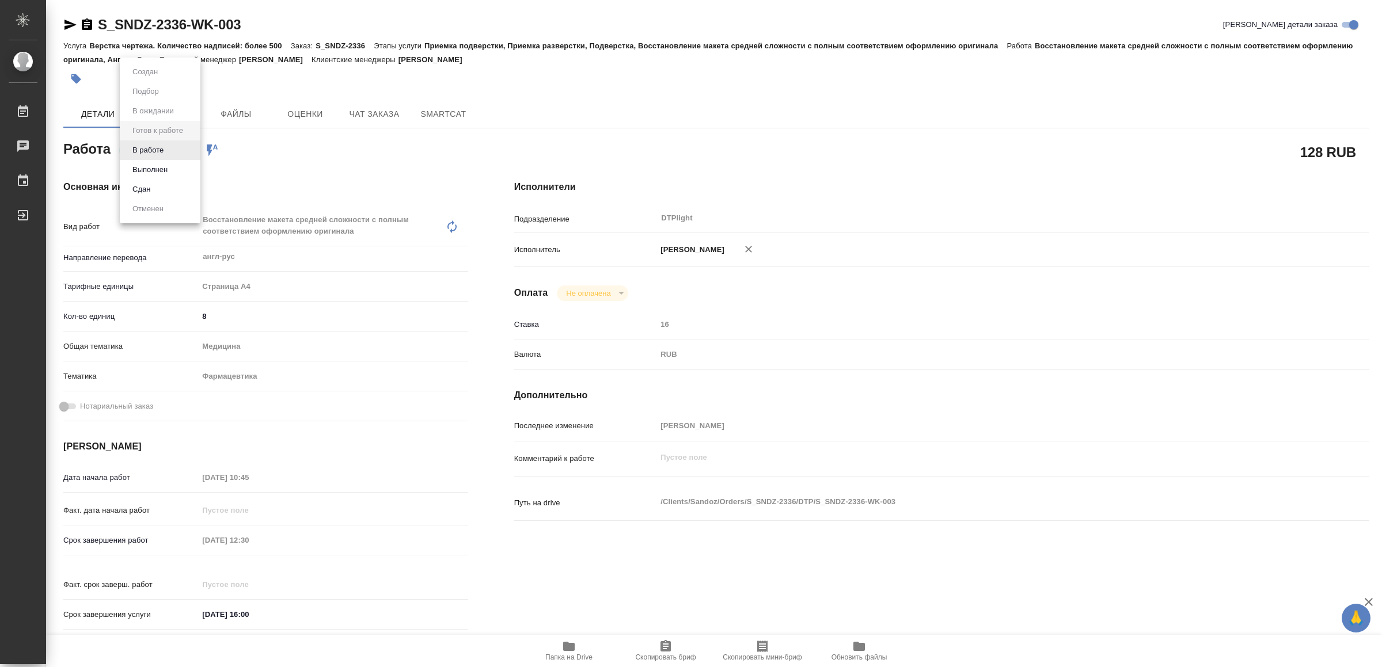
click at [180, 147] on body "🙏 .cls-1 fill:#fff; AWATERA Yamkovenko Vera Работы Чаты График Выйти S_SNDZ-233…" at bounding box center [691, 333] width 1382 height 667
click at [180, 147] on li "В работе" at bounding box center [160, 151] width 81 height 20
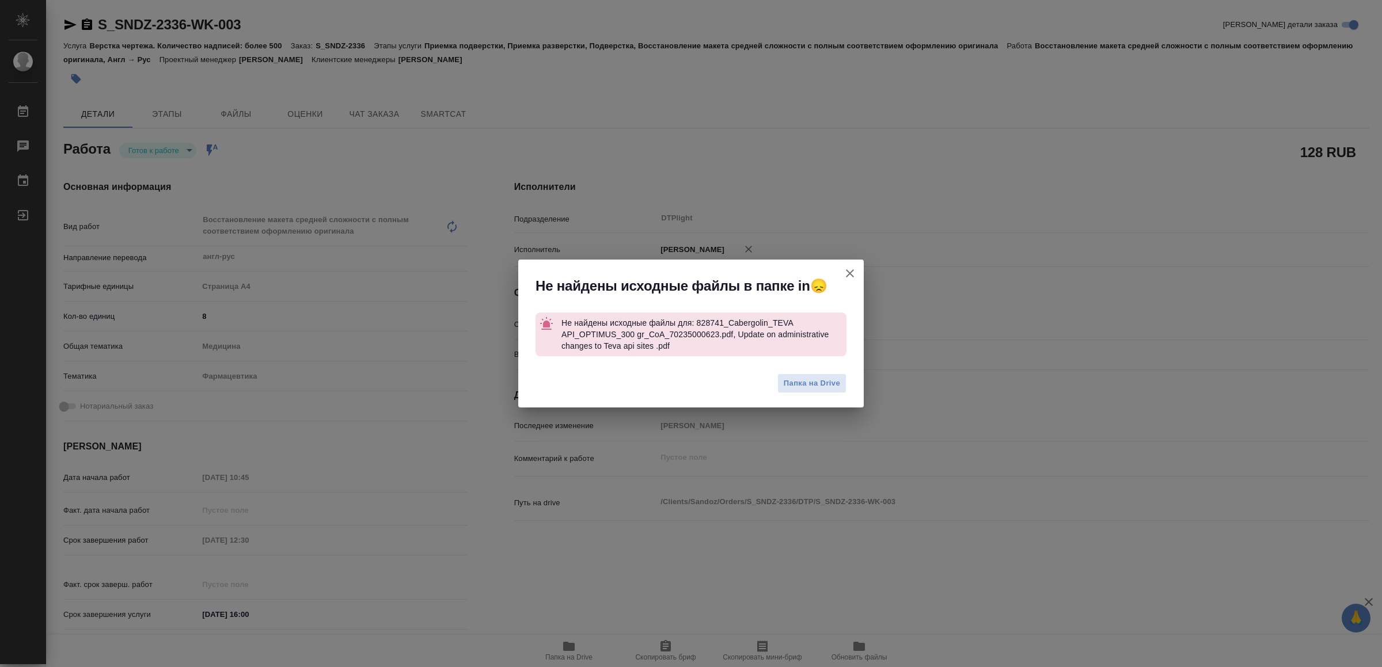
type textarea "x"
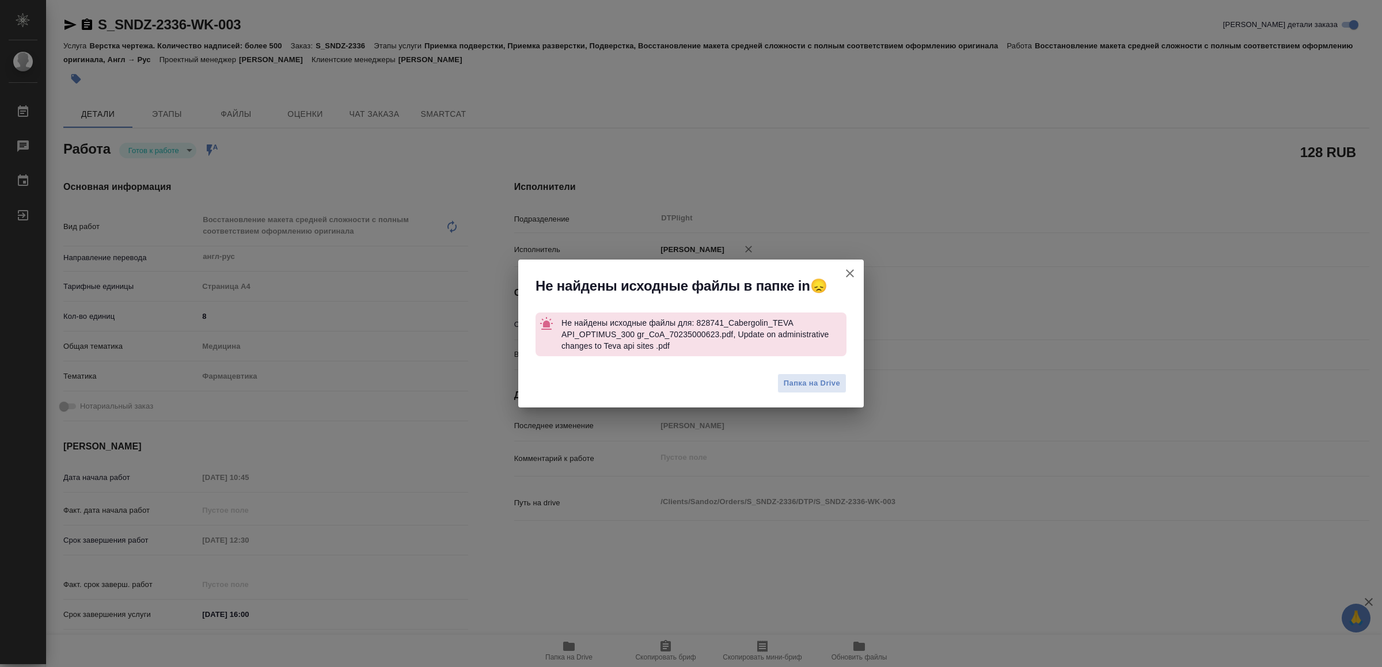
type textarea "x"
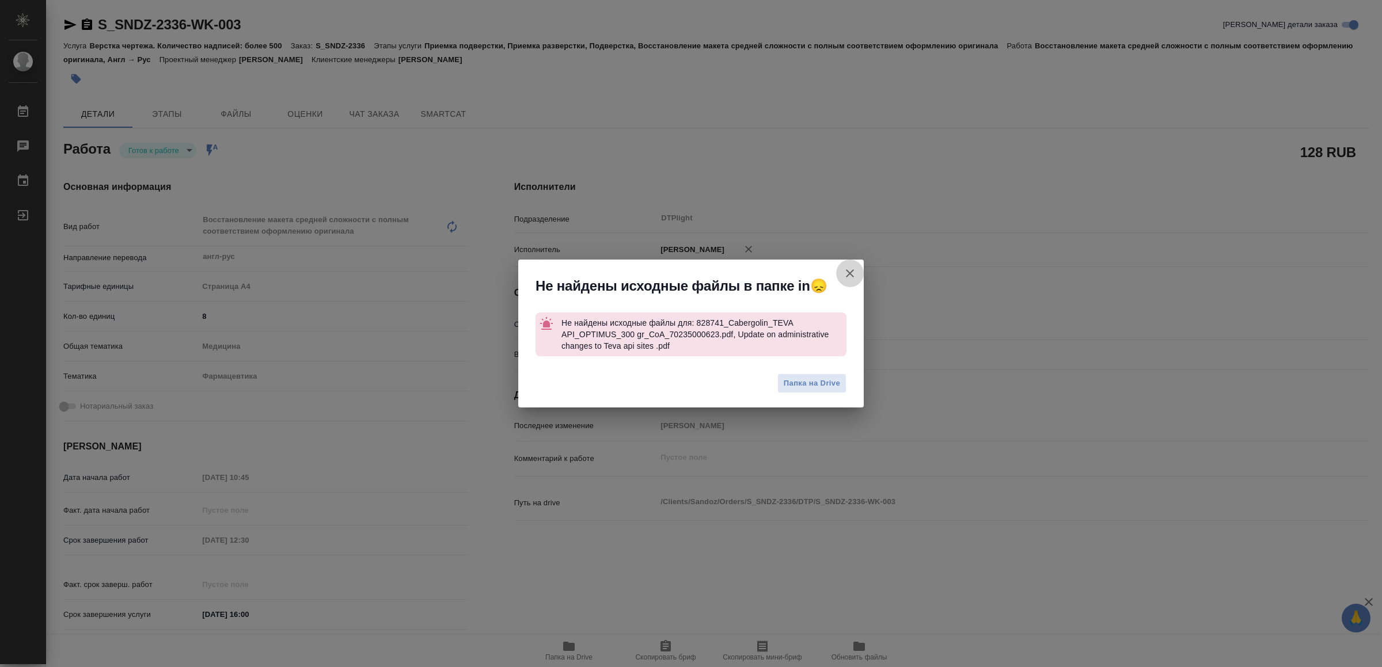
click at [852, 268] on icon "button" at bounding box center [850, 274] width 14 height 14
type textarea "x"
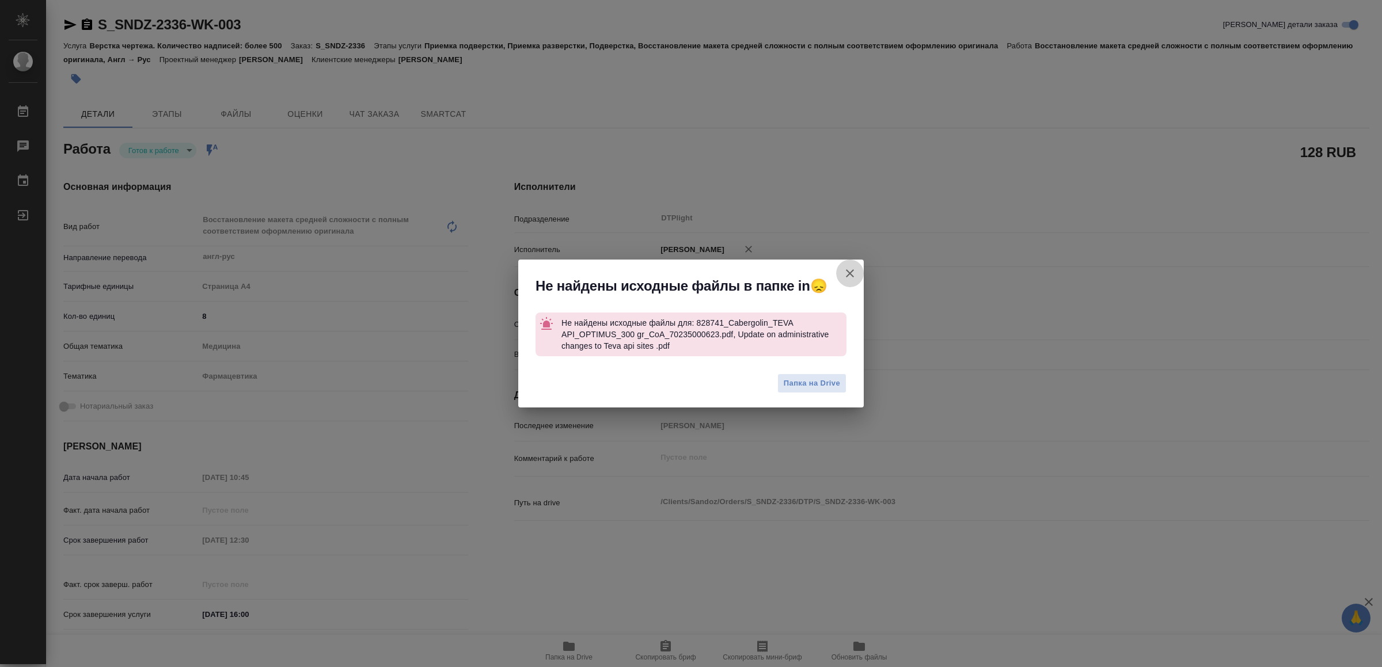
type textarea "x"
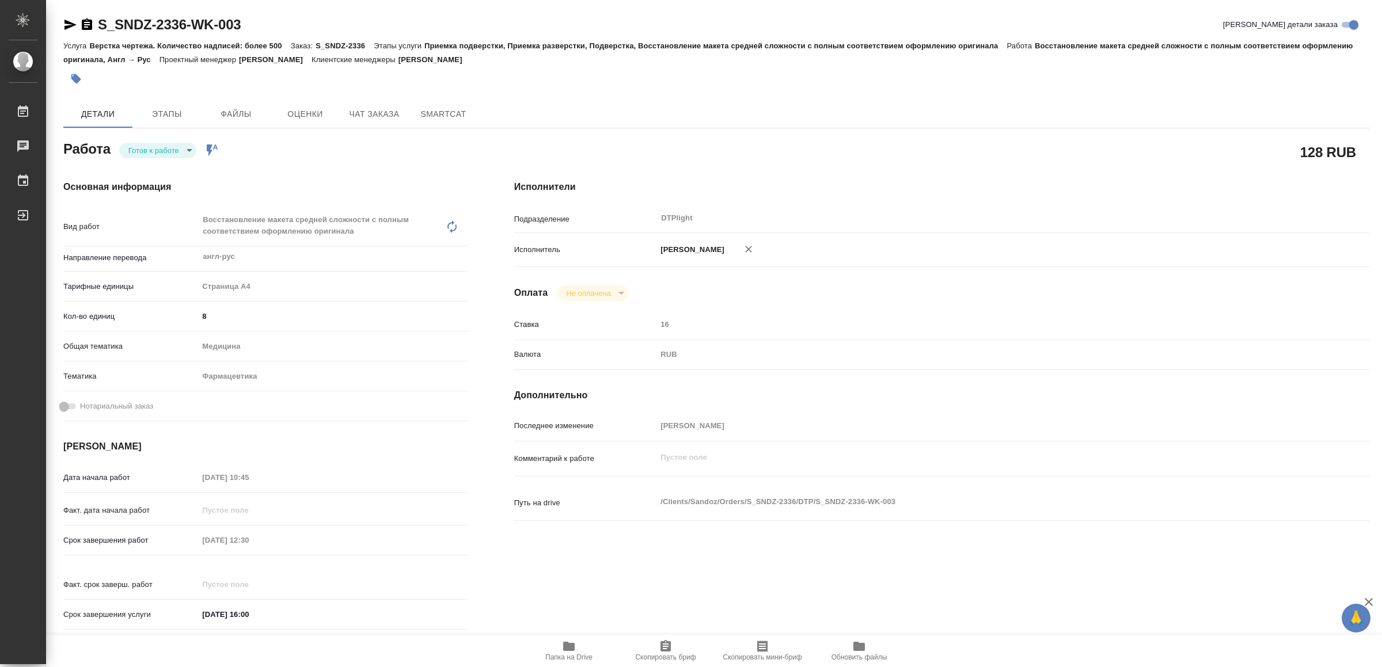
click at [64, 21] on icon "button" at bounding box center [70, 25] width 14 height 14
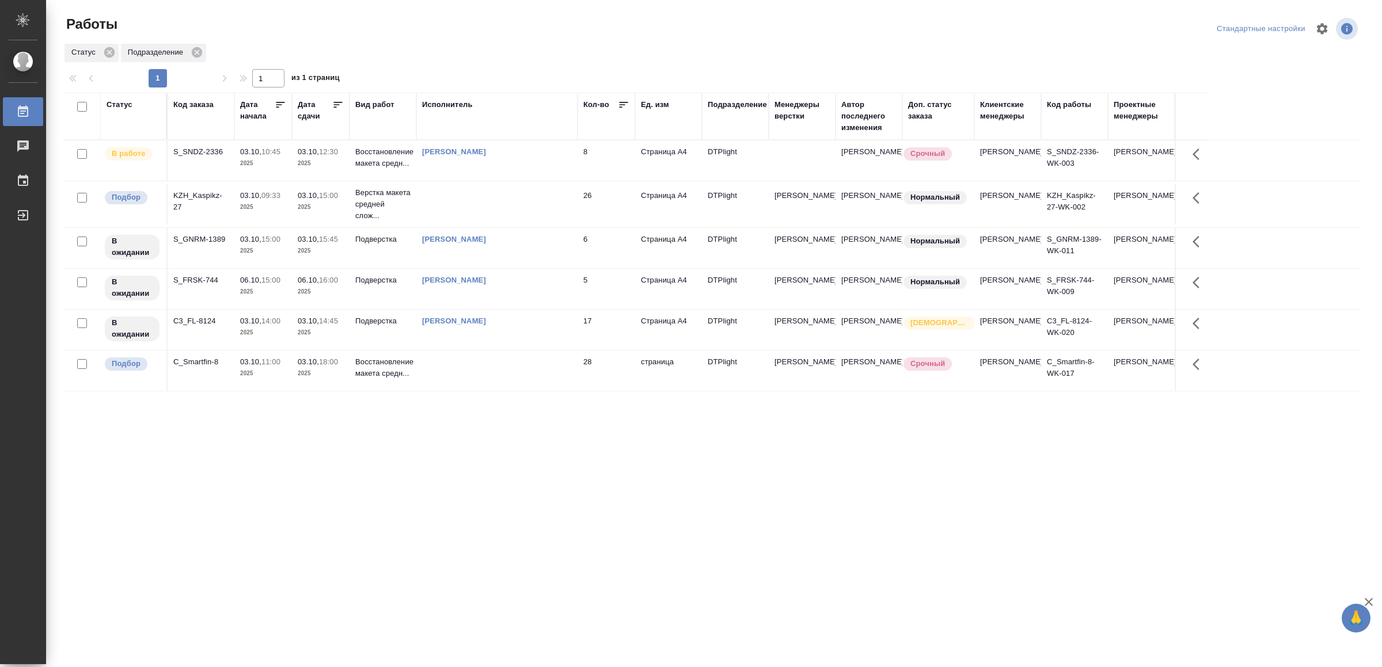
click at [492, 391] on td at bounding box center [496, 371] width 161 height 40
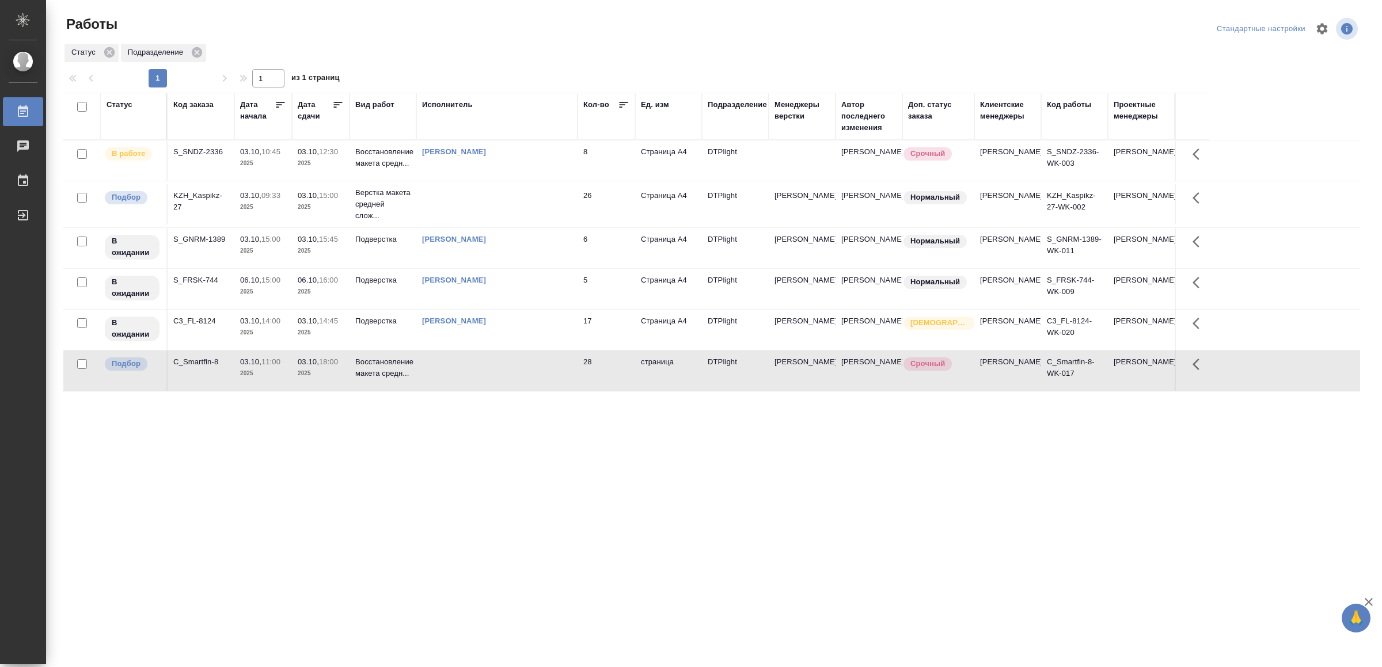
click at [492, 391] on td at bounding box center [496, 371] width 161 height 40
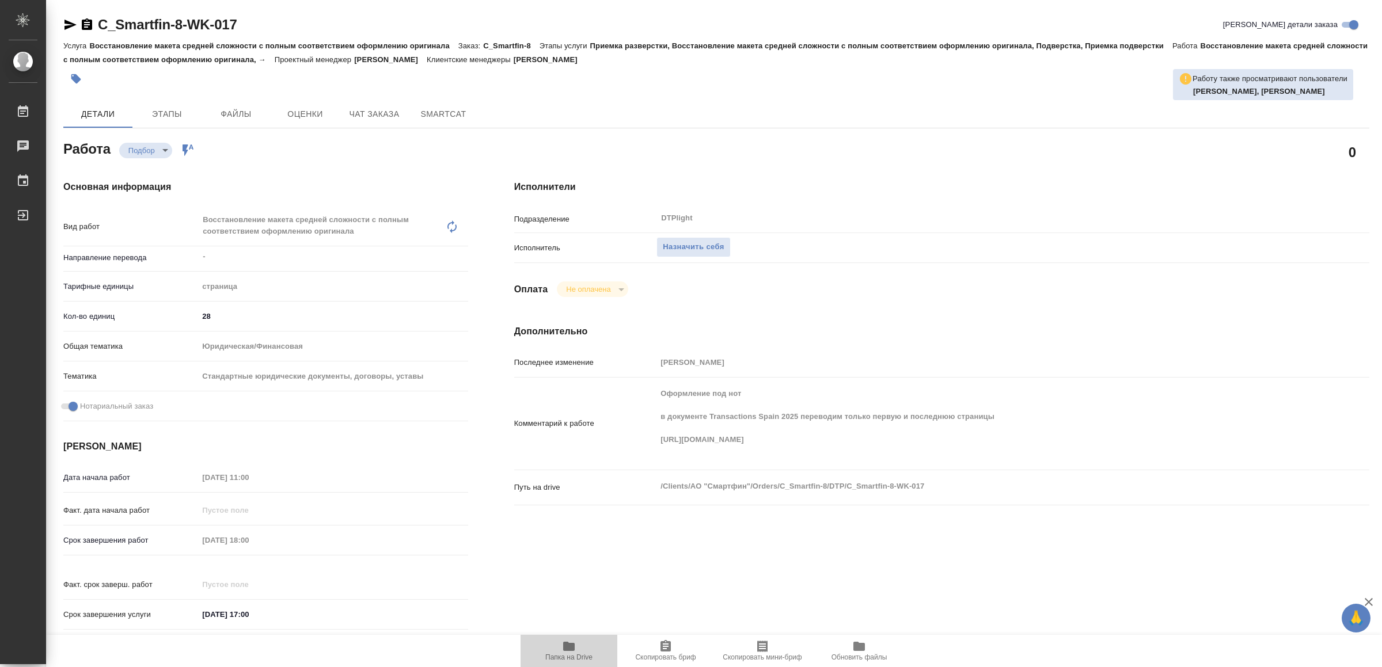
click at [572, 650] on icon "button" at bounding box center [569, 646] width 12 height 9
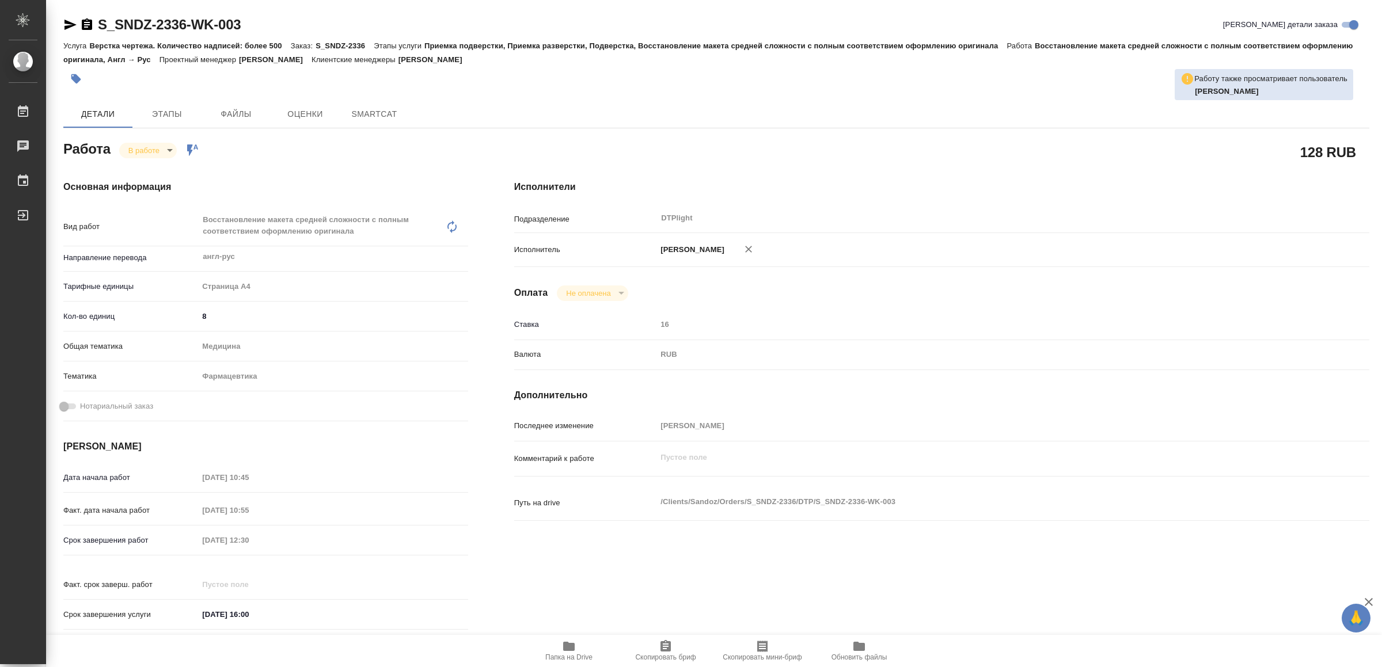
type textarea "x"
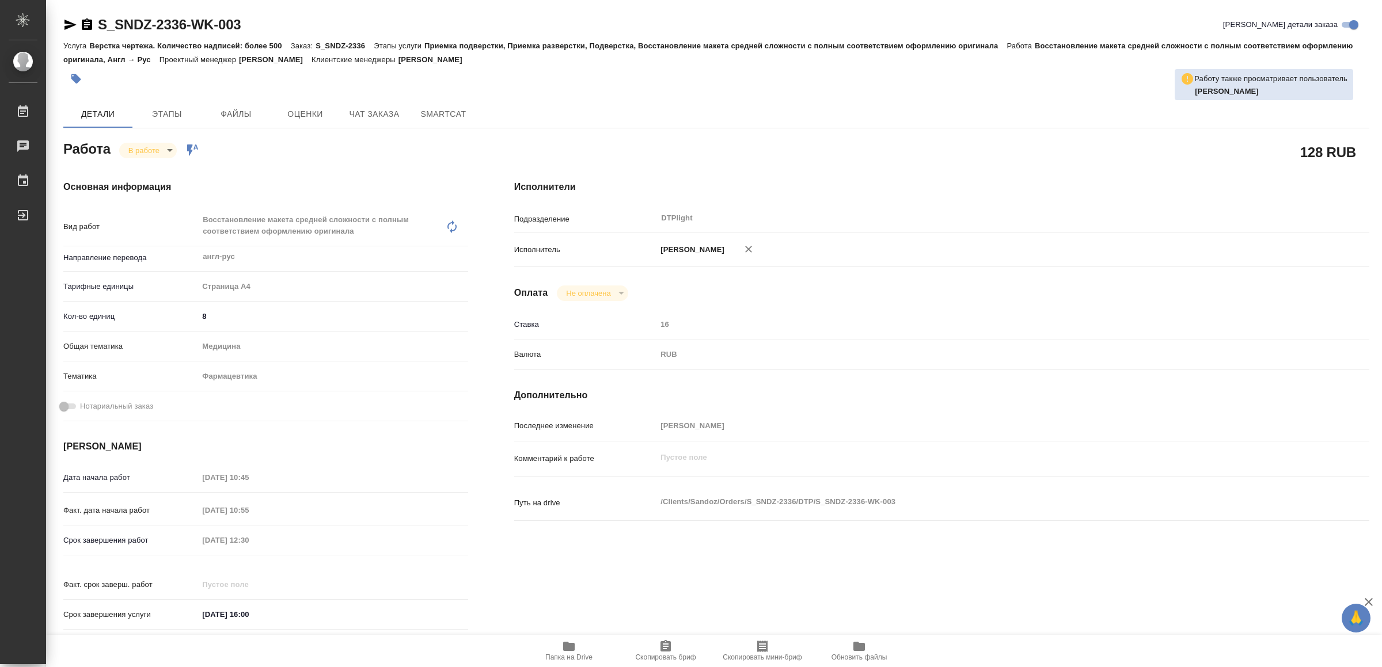
type textarea "x"
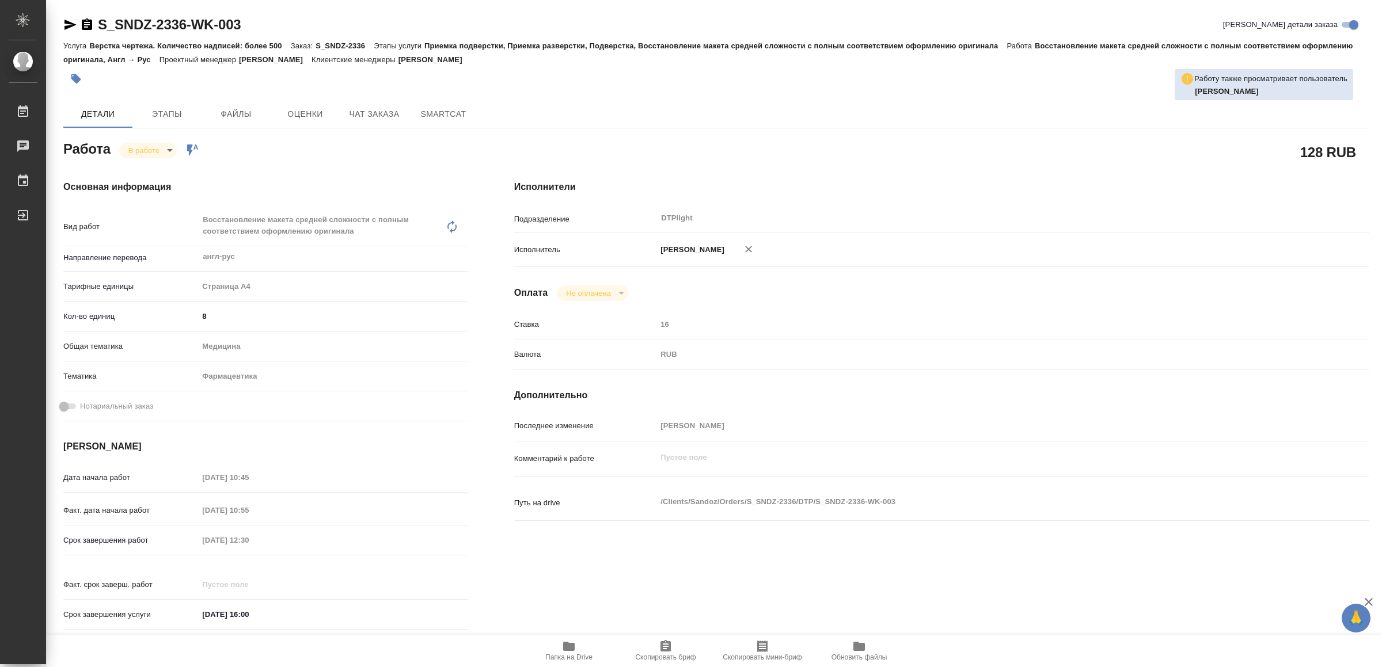
type textarea "x"
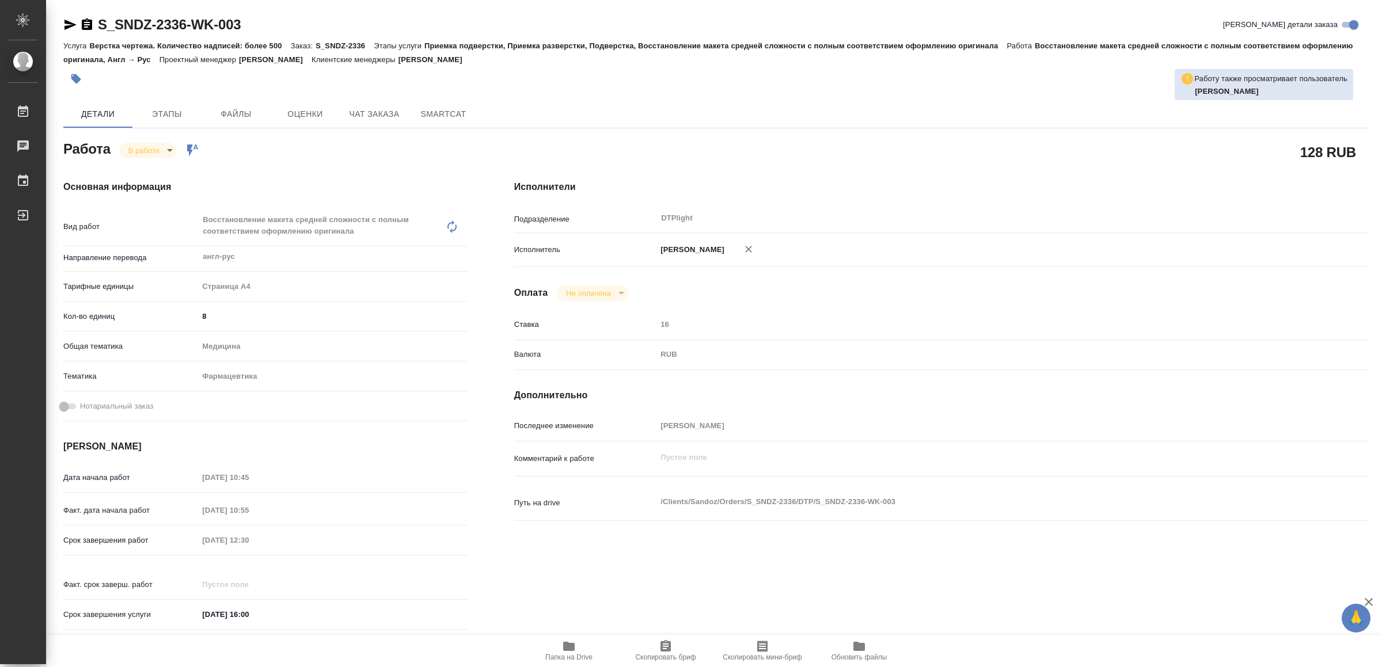
click at [68, 20] on icon "button" at bounding box center [70, 25] width 14 height 14
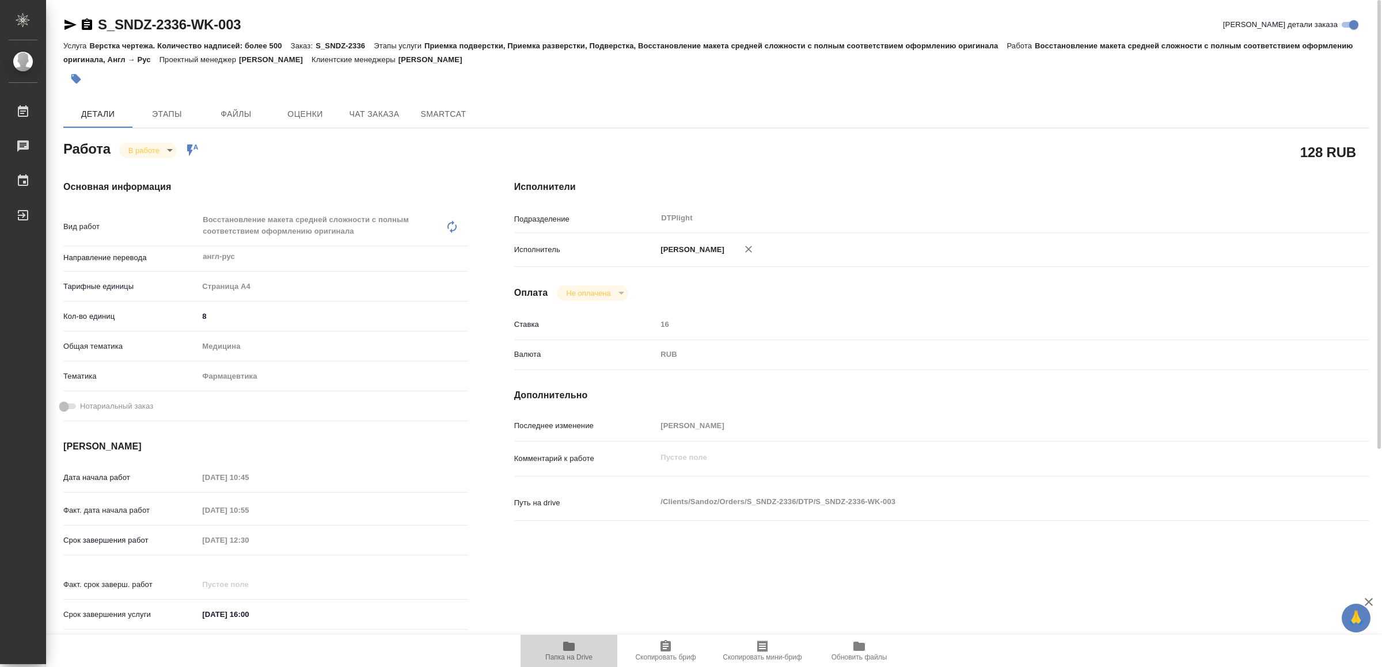
click at [574, 644] on icon "button" at bounding box center [569, 646] width 12 height 9
click at [67, 26] on icon "button" at bounding box center [70, 25] width 12 height 10
click at [66, 22] on icon "button" at bounding box center [70, 25] width 12 height 10
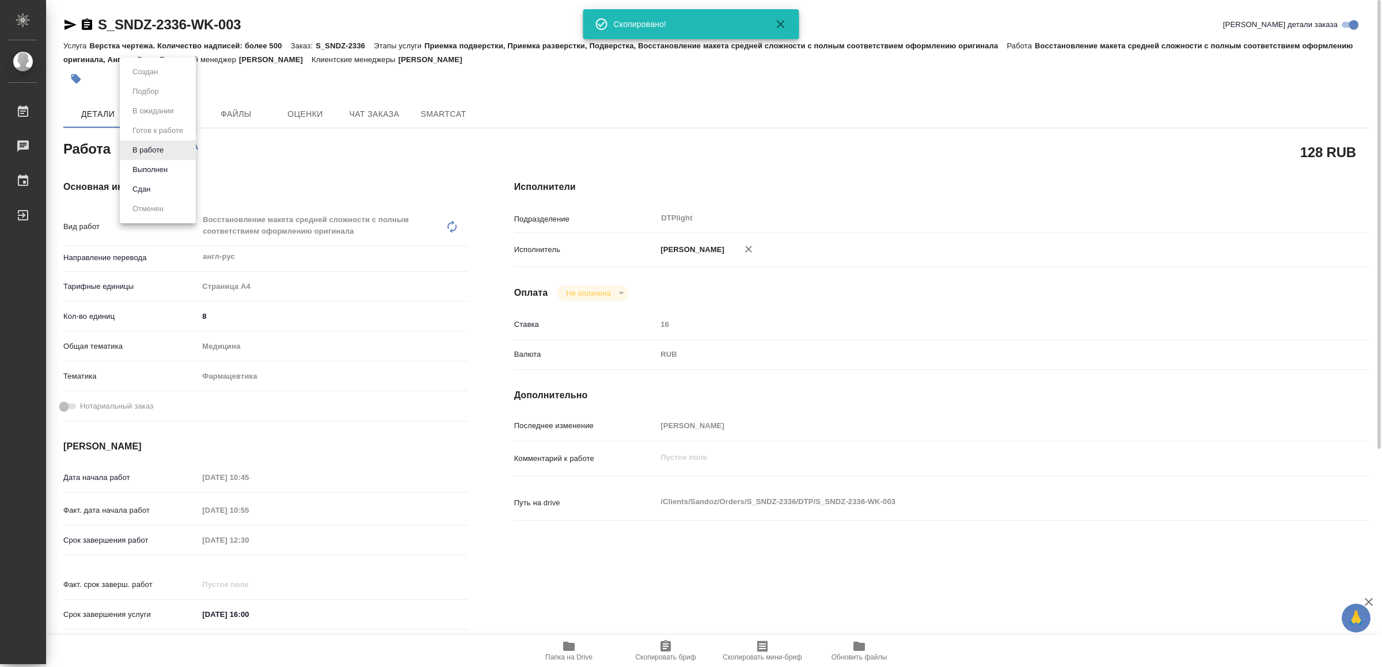
click at [158, 147] on body "🙏 .cls-1 fill:#fff; AWATERA Yamkovenko Vera Работы 0 Чаты График Выйти S_SNDZ-2…" at bounding box center [691, 333] width 1382 height 667
click at [169, 182] on li "Сдан" at bounding box center [158, 190] width 76 height 20
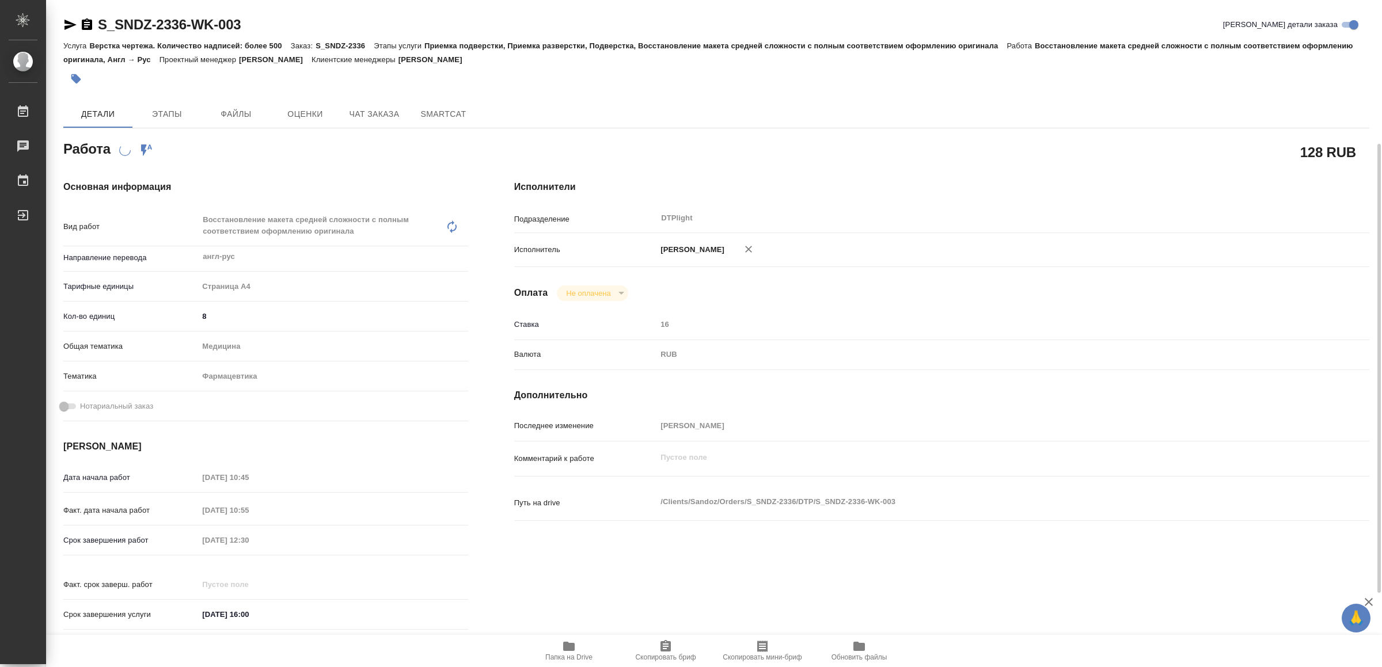
scroll to position [86, 0]
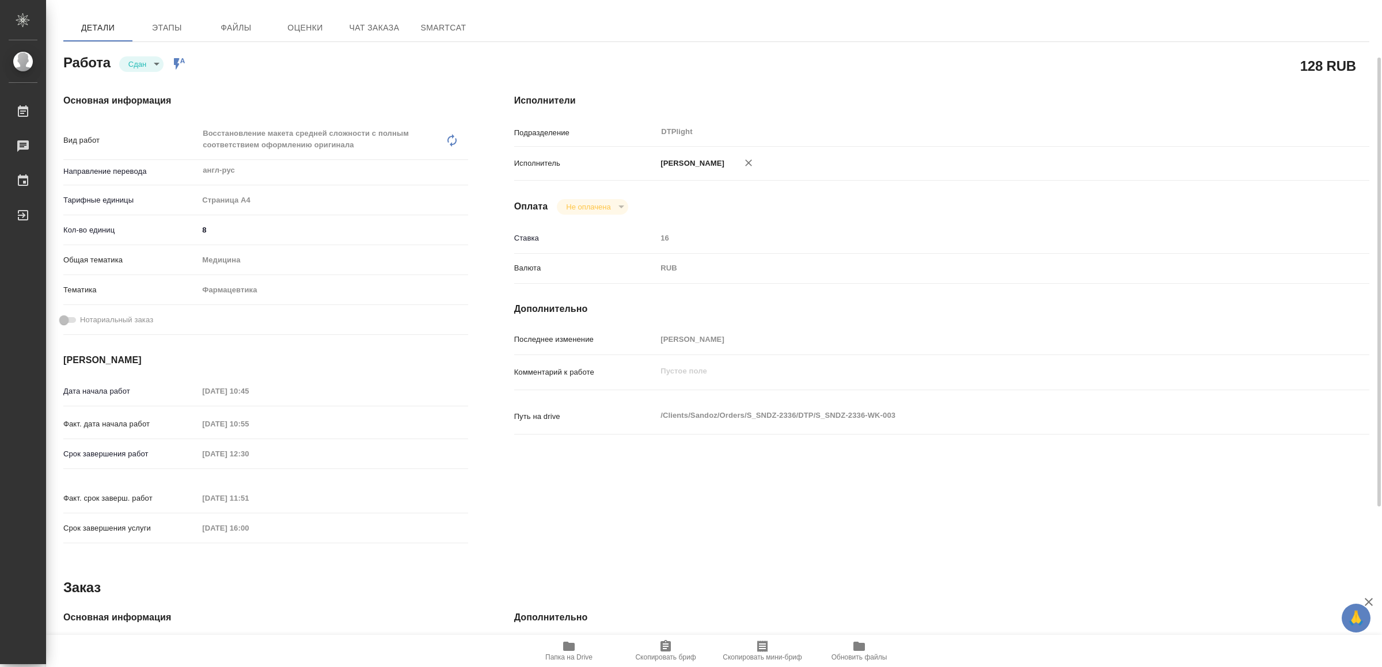
type textarea "x"
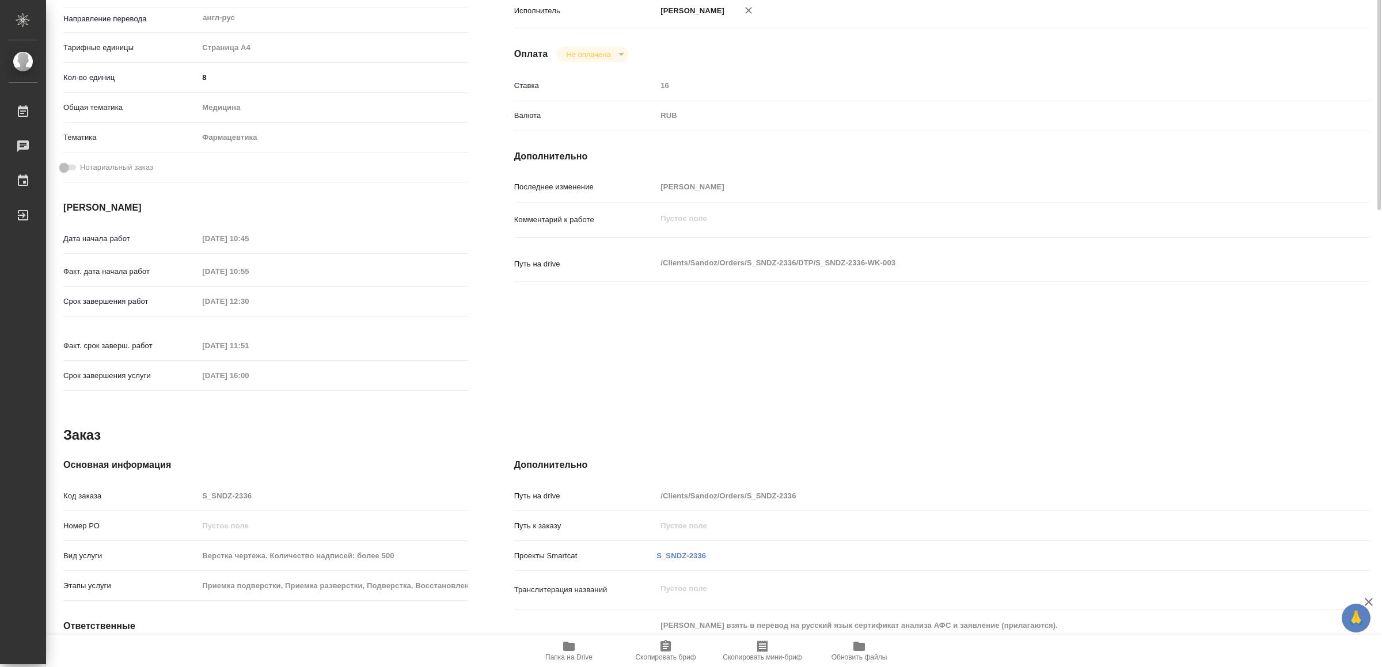
scroll to position [0, 0]
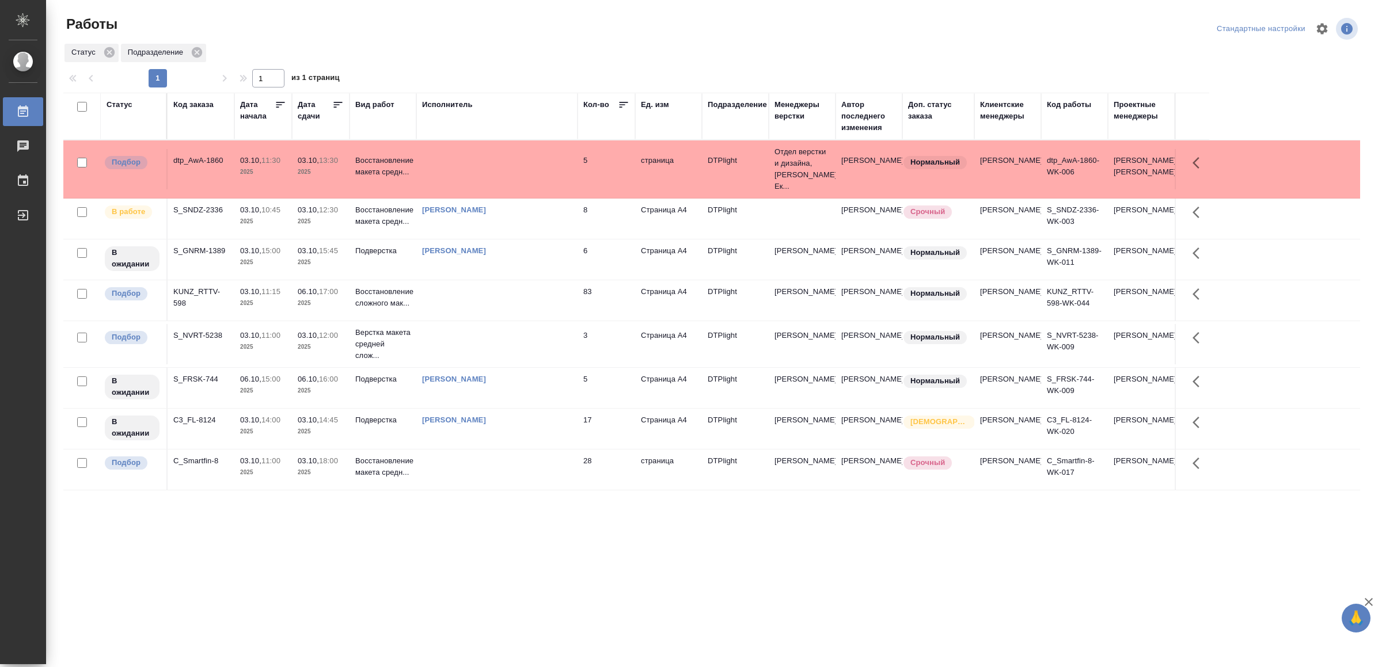
click at [479, 172] on td at bounding box center [496, 169] width 161 height 40
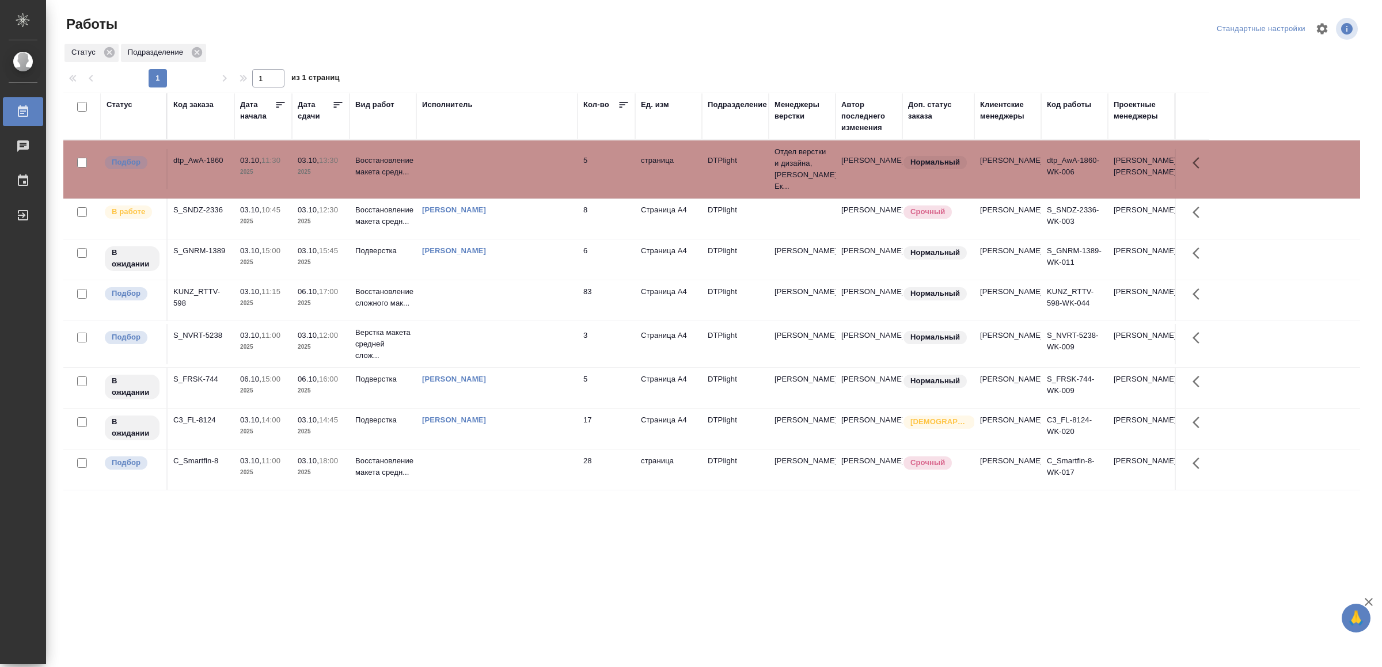
click at [480, 172] on td at bounding box center [496, 169] width 161 height 40
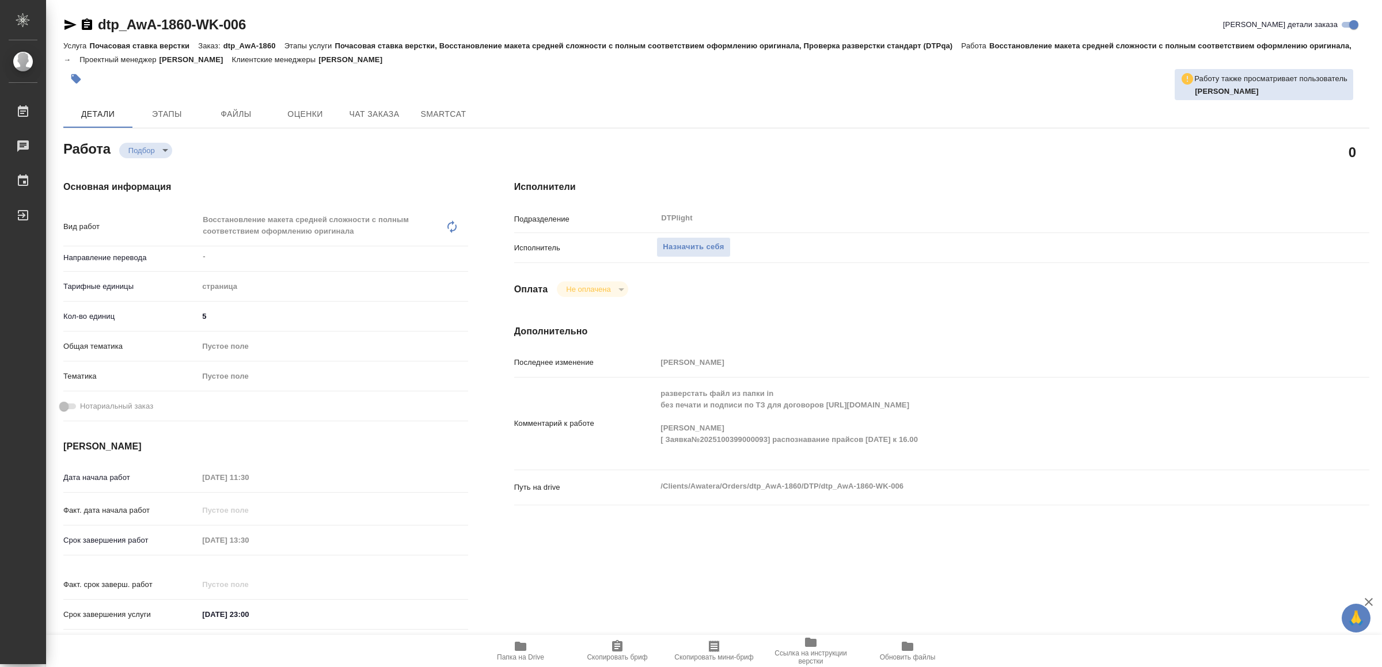
click at [536, 648] on span "Папка на Drive" at bounding box center [520, 651] width 83 height 22
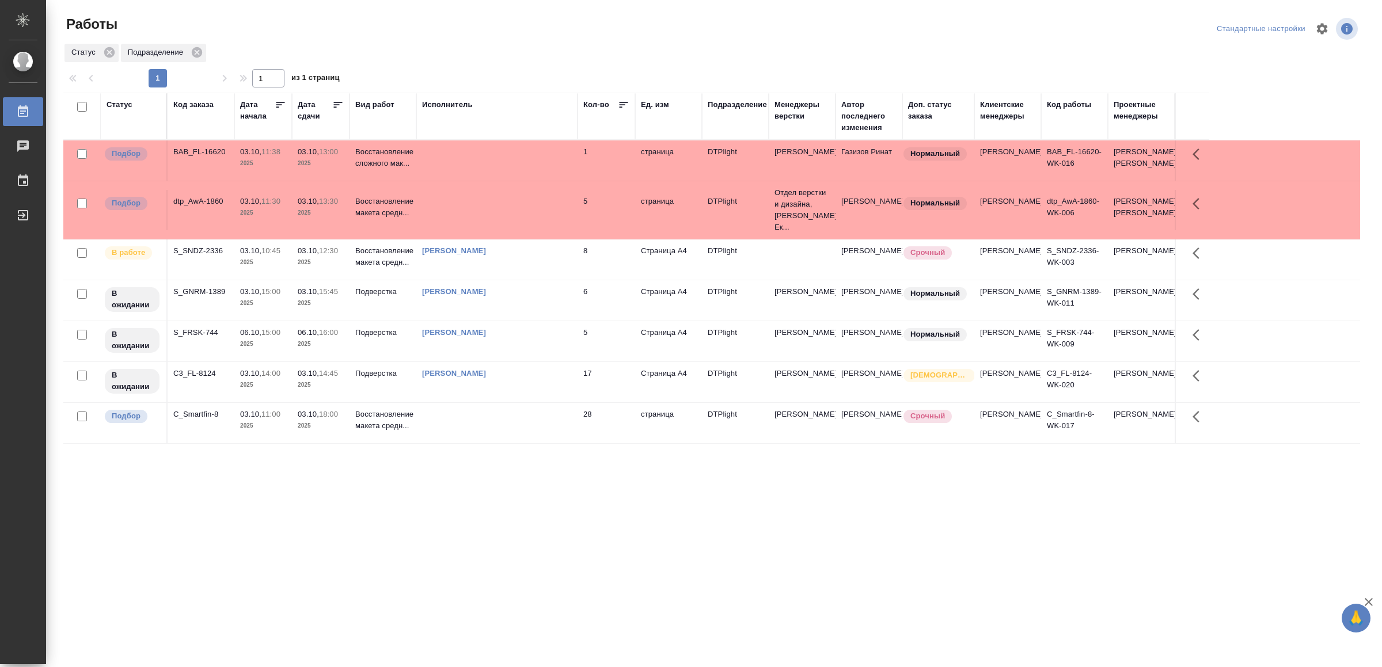
click at [506, 169] on td at bounding box center [496, 161] width 161 height 40
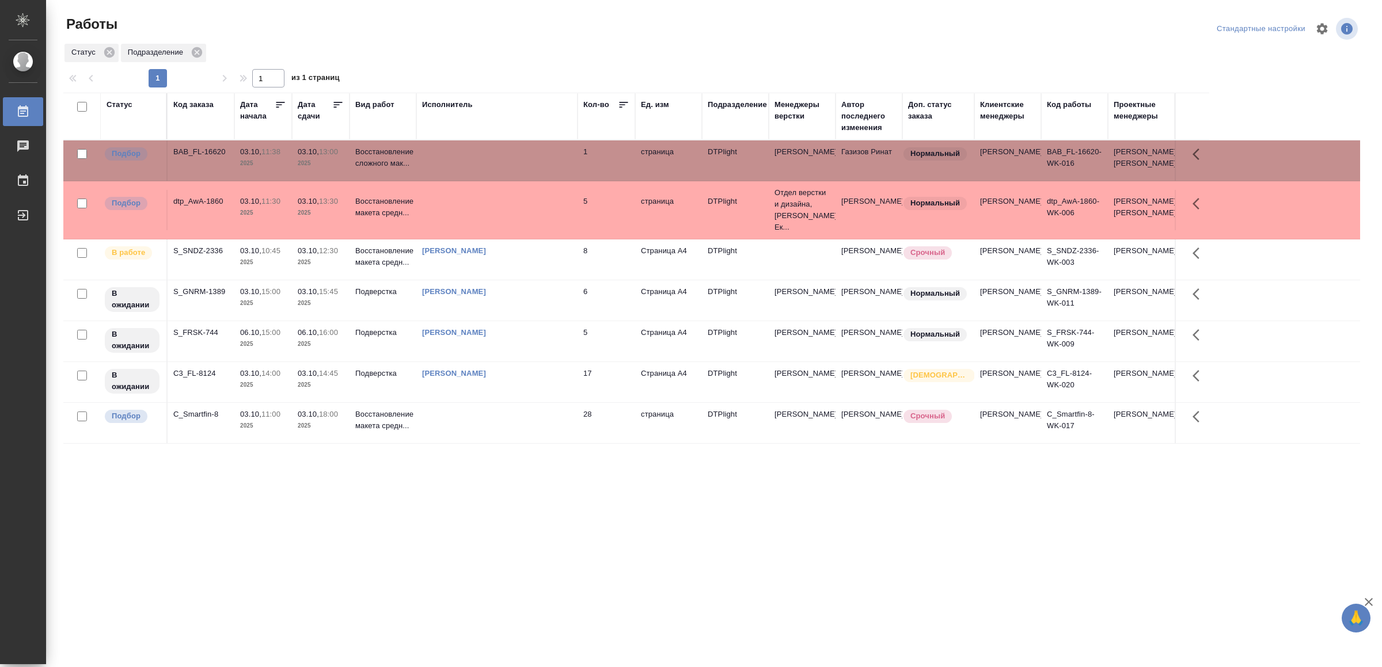
click at [506, 169] on td at bounding box center [496, 161] width 161 height 40
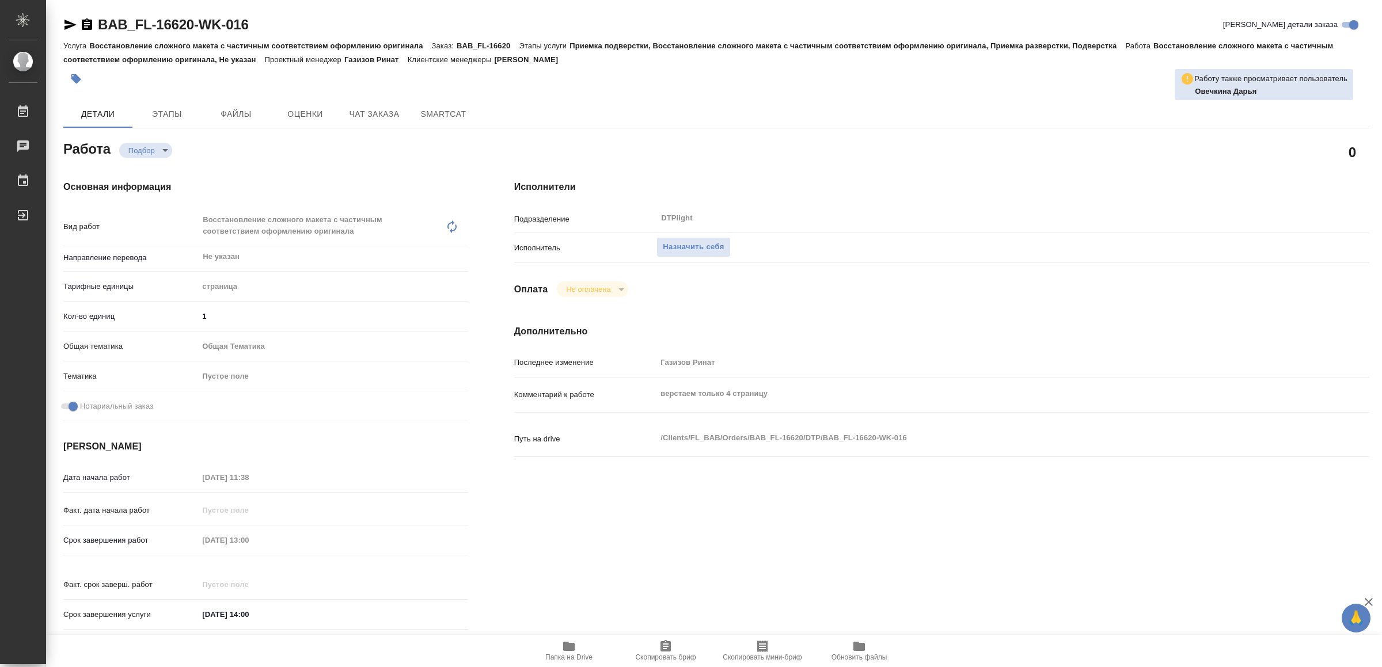
drag, startPoint x: 569, startPoint y: 647, endPoint x: 557, endPoint y: 663, distance: 20.6
click at [569, 646] on icon "button" at bounding box center [569, 646] width 12 height 9
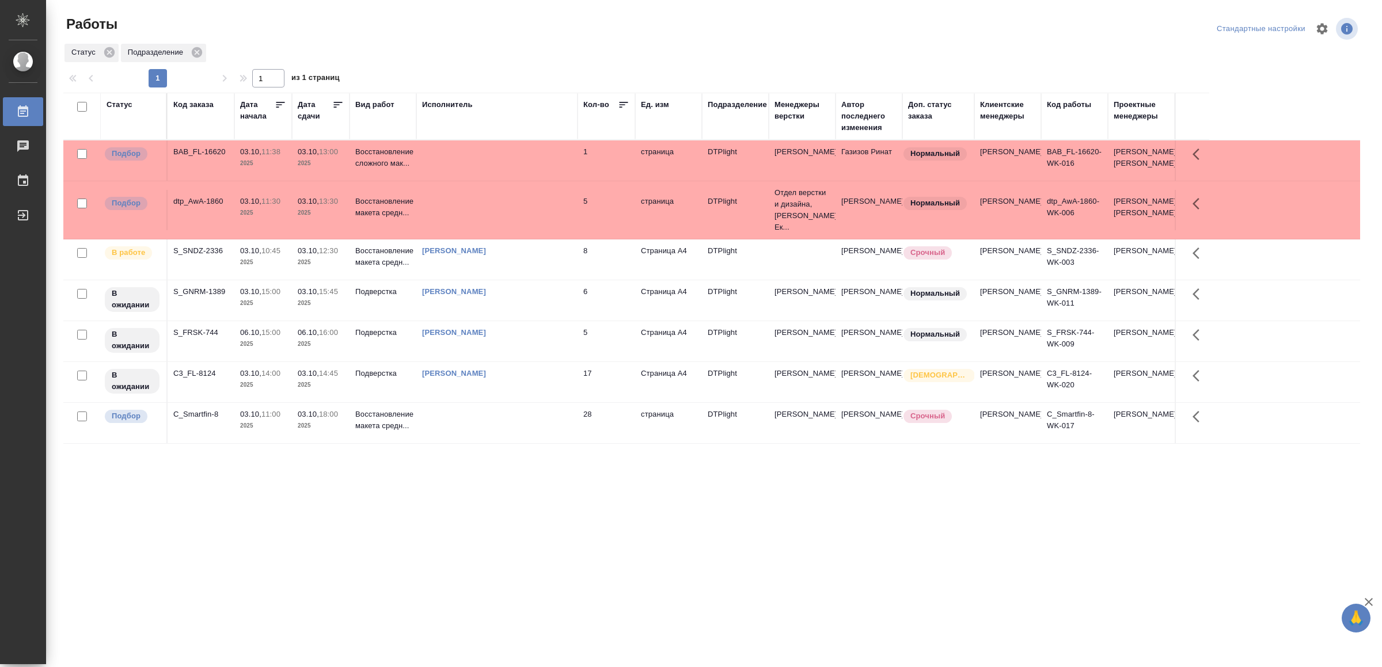
click at [491, 218] on td at bounding box center [496, 210] width 161 height 40
click at [454, 153] on td at bounding box center [496, 161] width 161 height 40
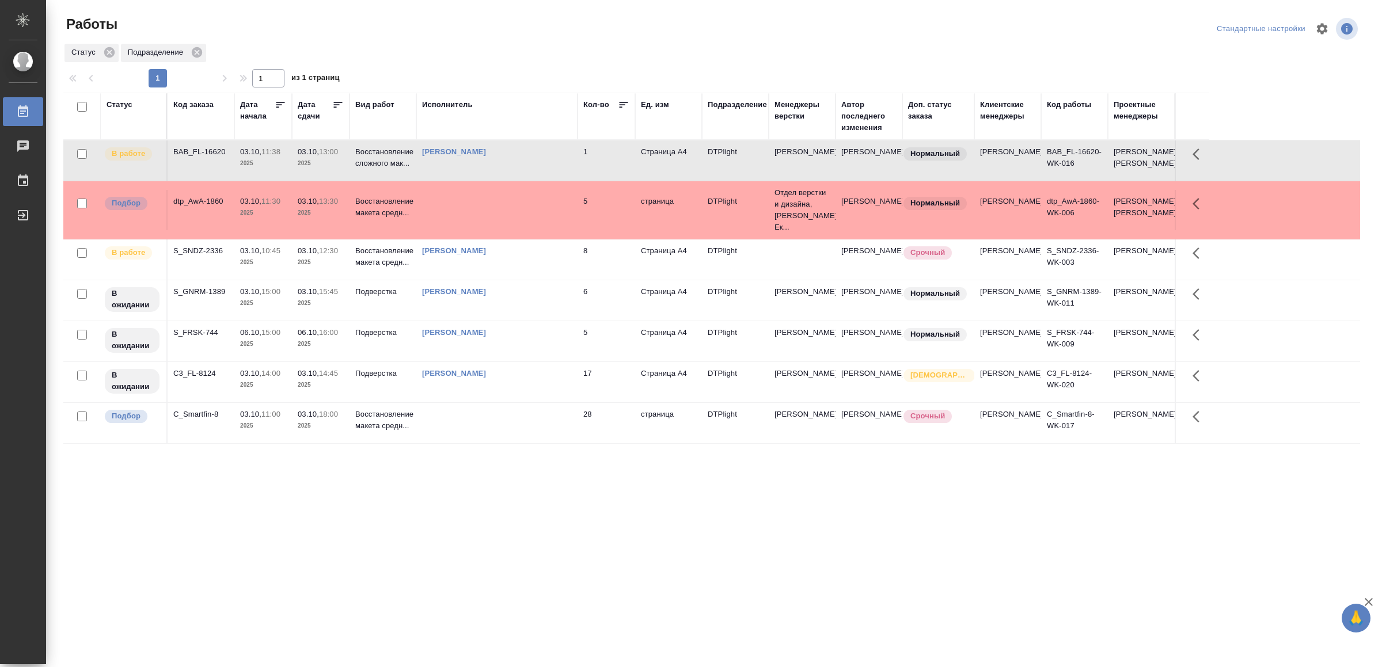
click at [415, 558] on div ".cls-1 fill:#fff; AWATERA Yamkovenko Vera Работы 0 Чаты График Выйти Работы Ста…" at bounding box center [691, 333] width 1382 height 667
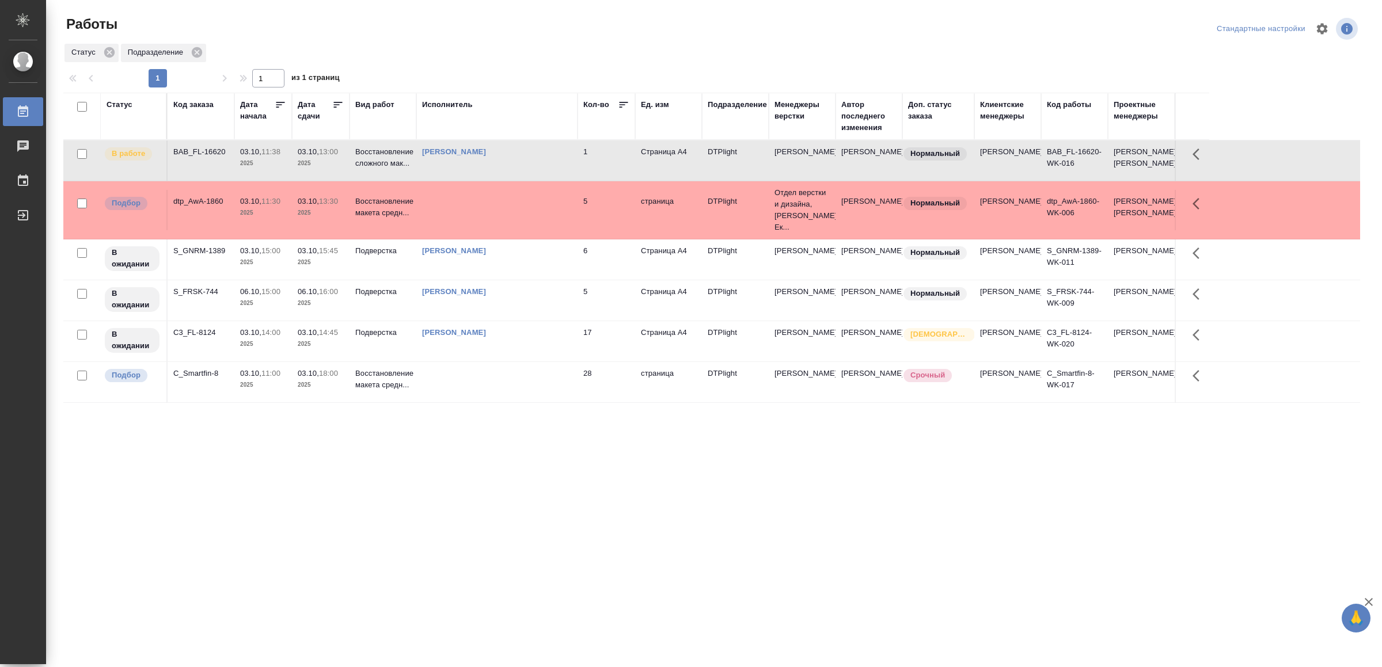
click at [541, 147] on td "[PERSON_NAME]" at bounding box center [496, 161] width 161 height 40
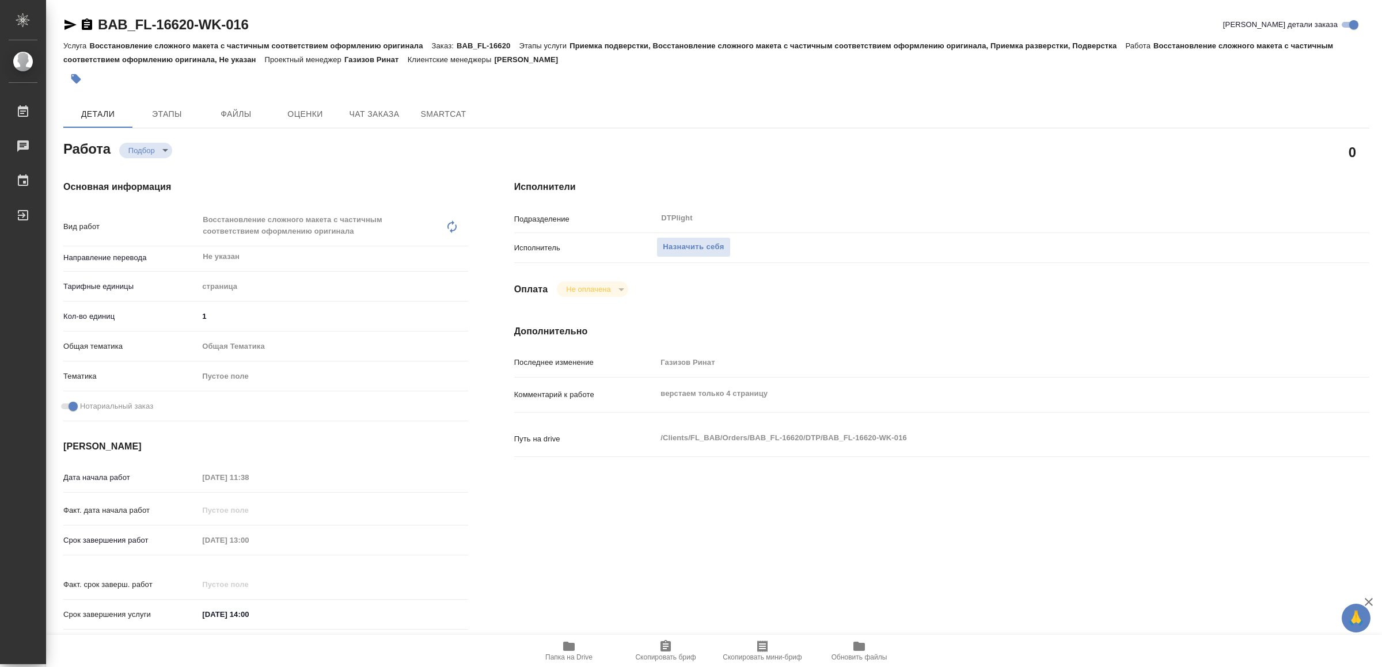
click at [564, 647] on icon "button" at bounding box center [569, 646] width 12 height 9
click at [700, 249] on span "Назначить себя" at bounding box center [693, 247] width 61 height 13
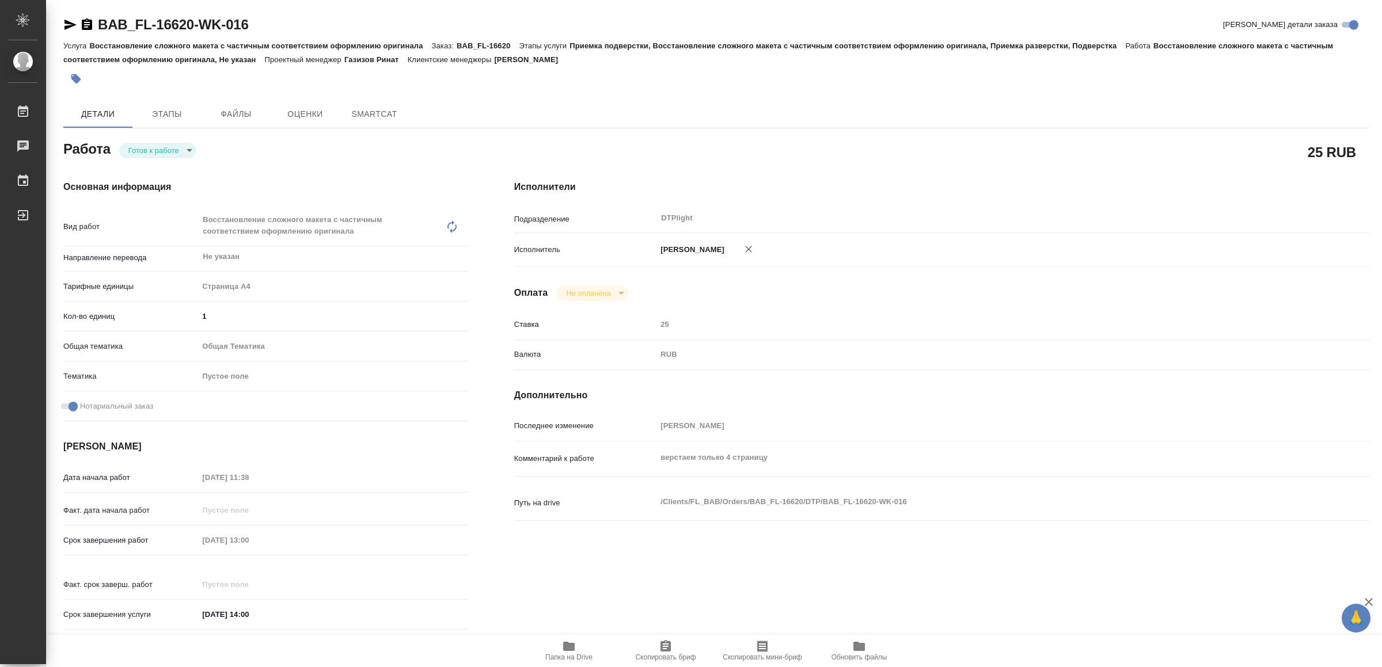
type textarea "x"
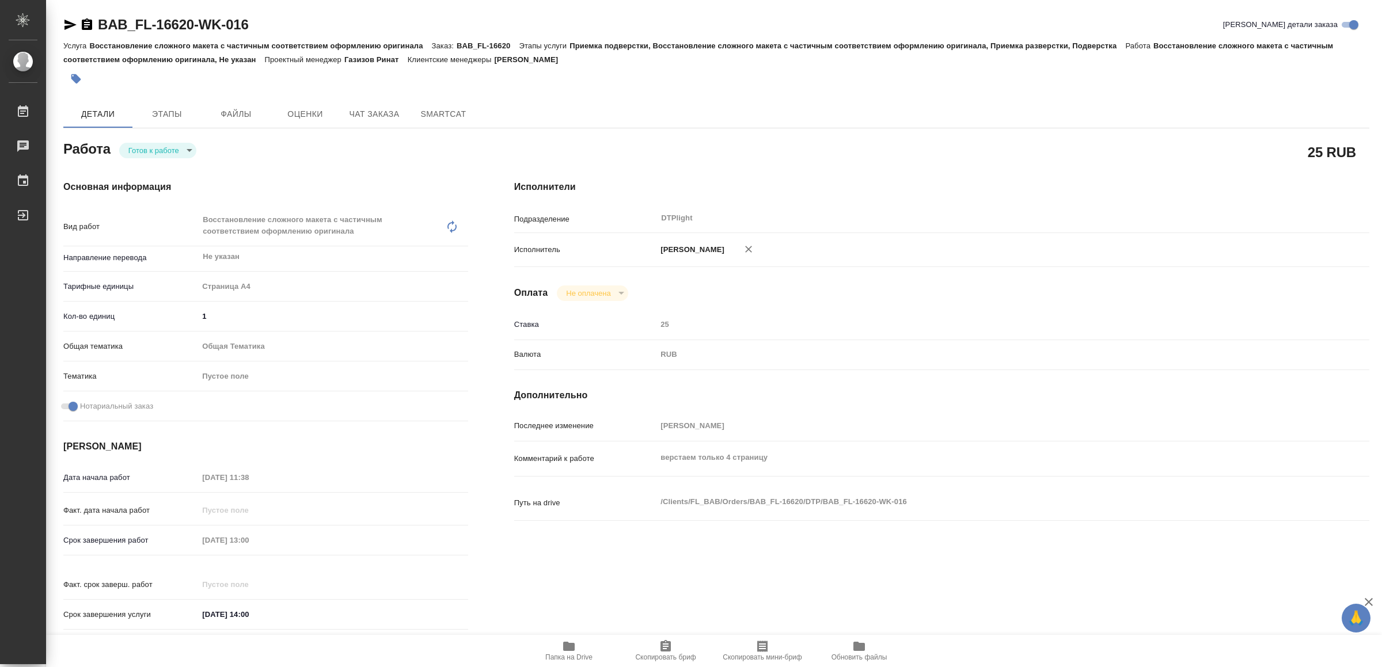
click at [185, 149] on body "🙏 .cls-1 fill:#fff; AWATERA Yamkovenko [PERSON_NAME] Работы Чаты График Выйти B…" at bounding box center [691, 333] width 1382 height 667
type textarea "x"
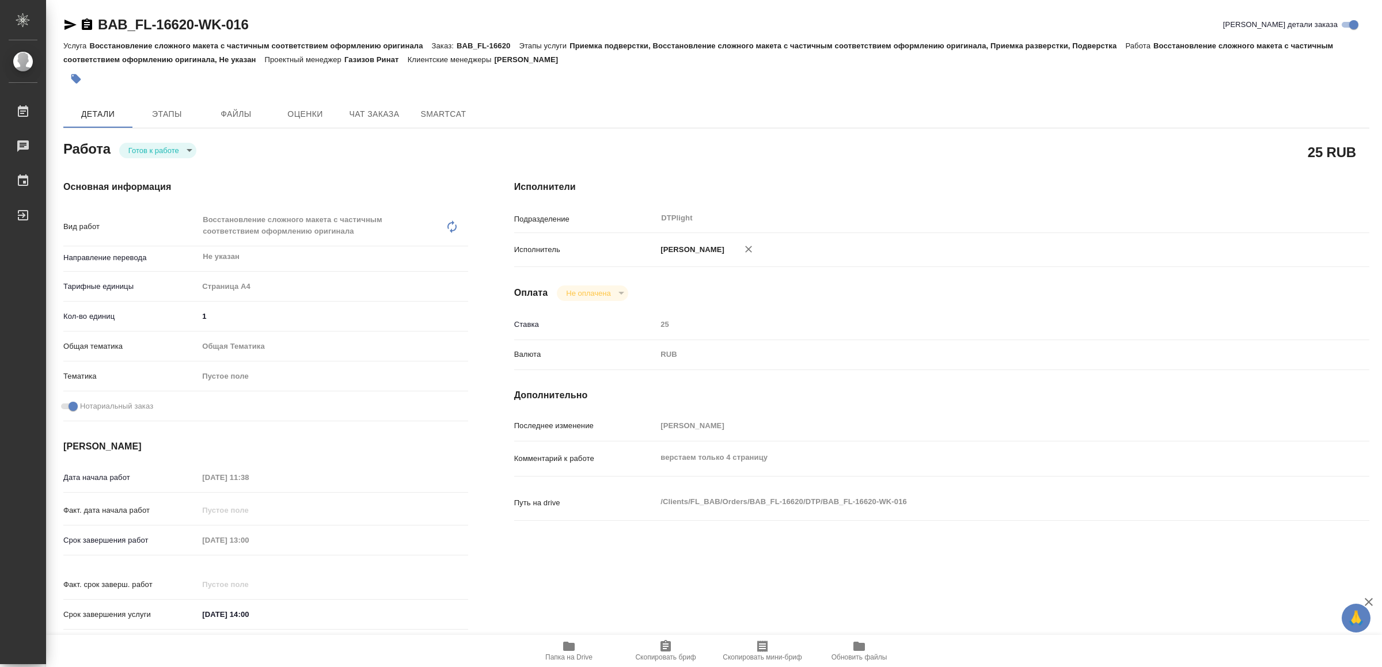
type textarea "x"
click at [185, 149] on li "В работе" at bounding box center [160, 151] width 81 height 20
type textarea "x"
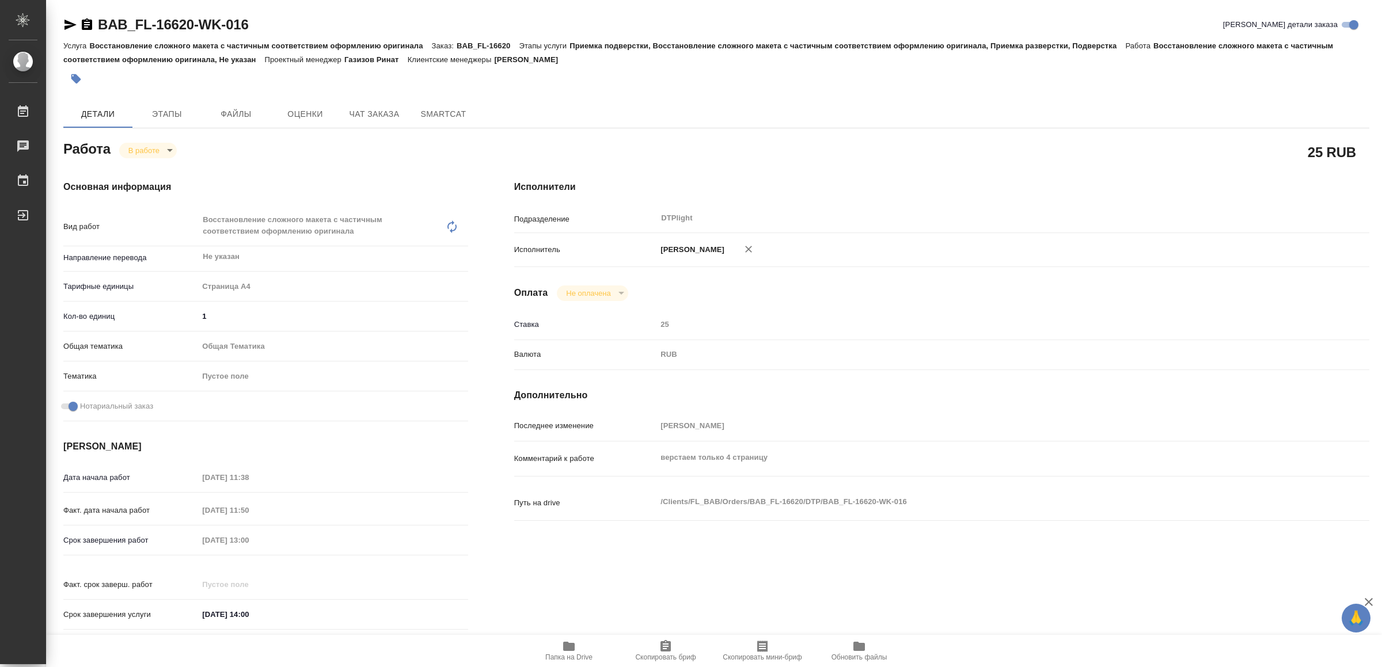
type textarea "x"
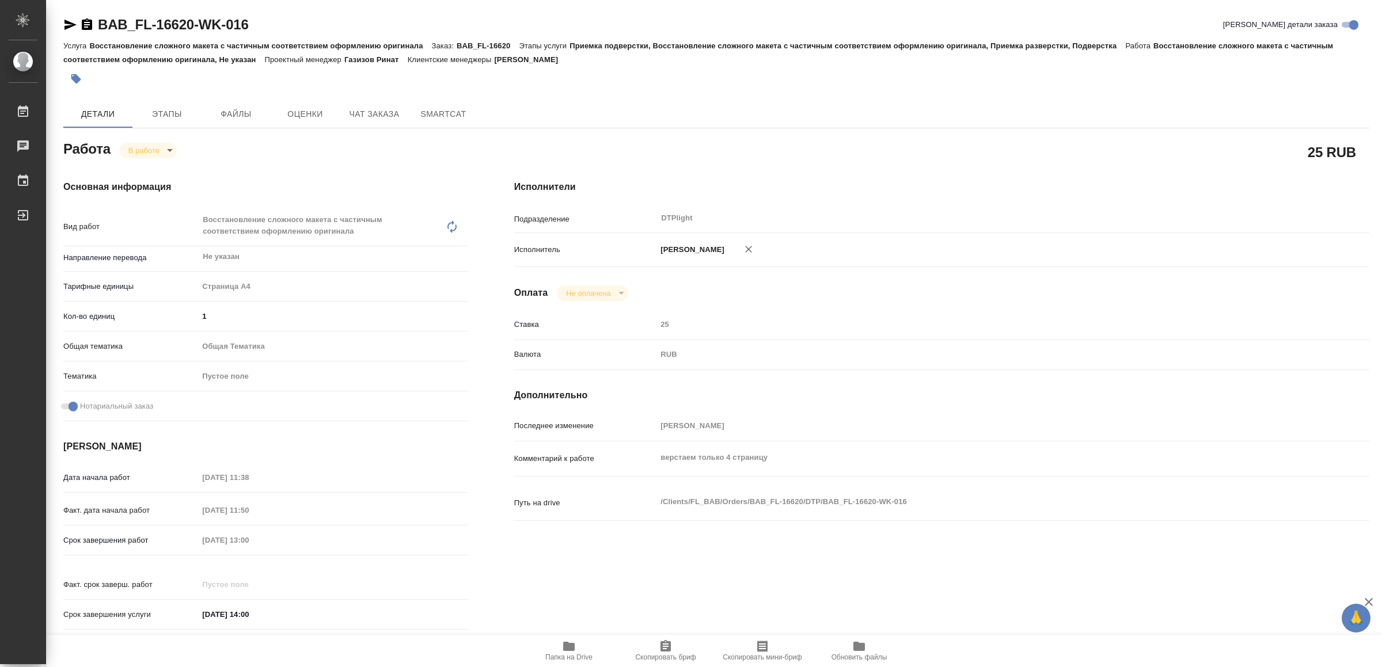
type textarea "x"
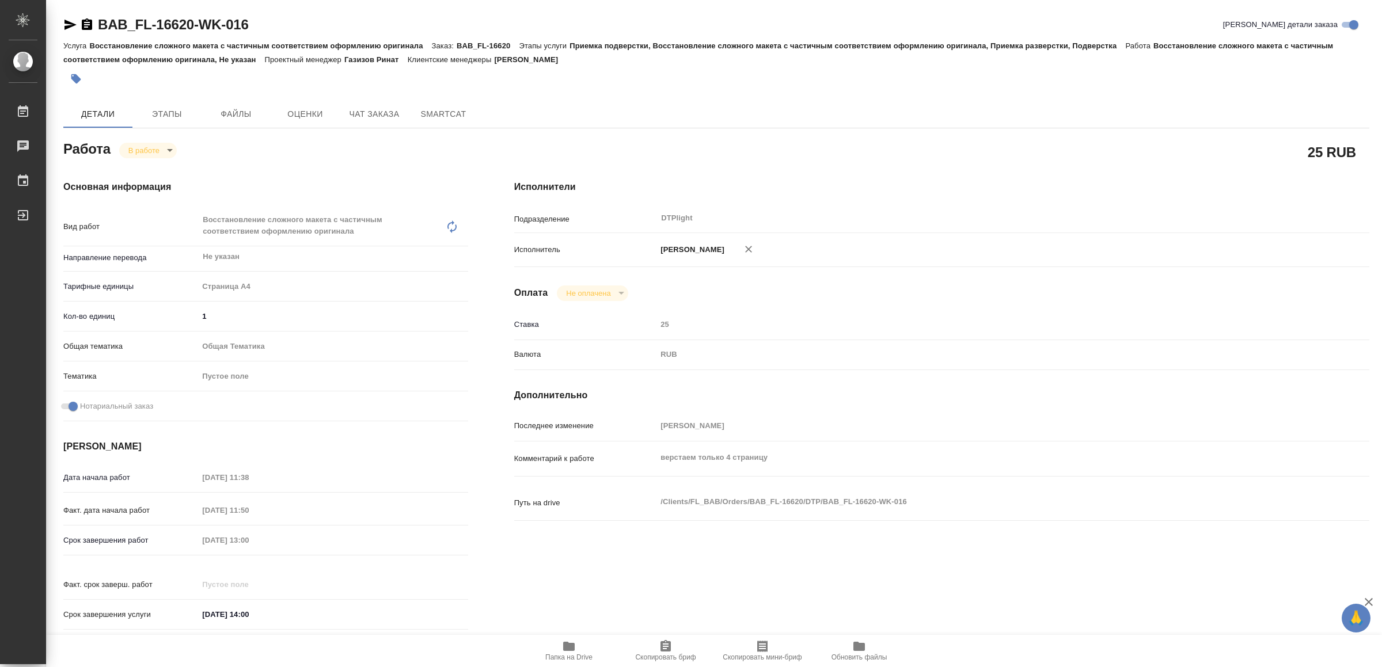
type textarea "x"
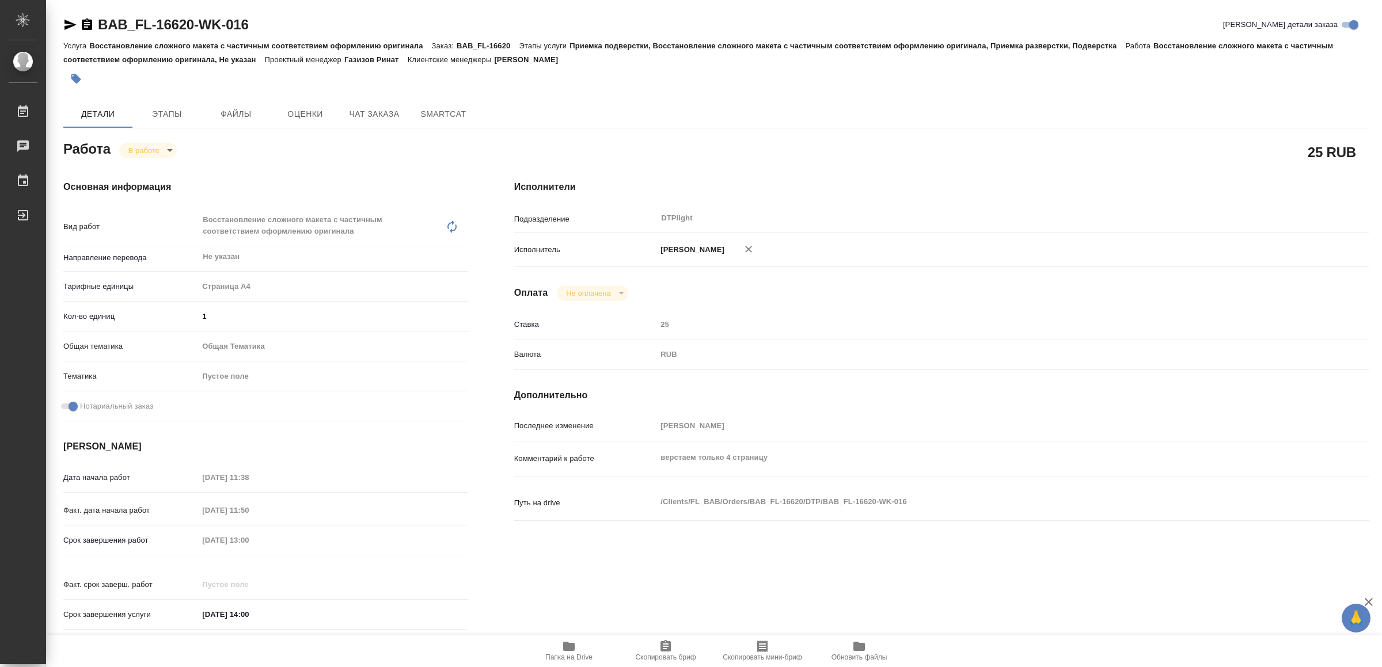
type textarea "x"
click at [66, 23] on icon "button" at bounding box center [70, 25] width 12 height 10
type textarea "x"
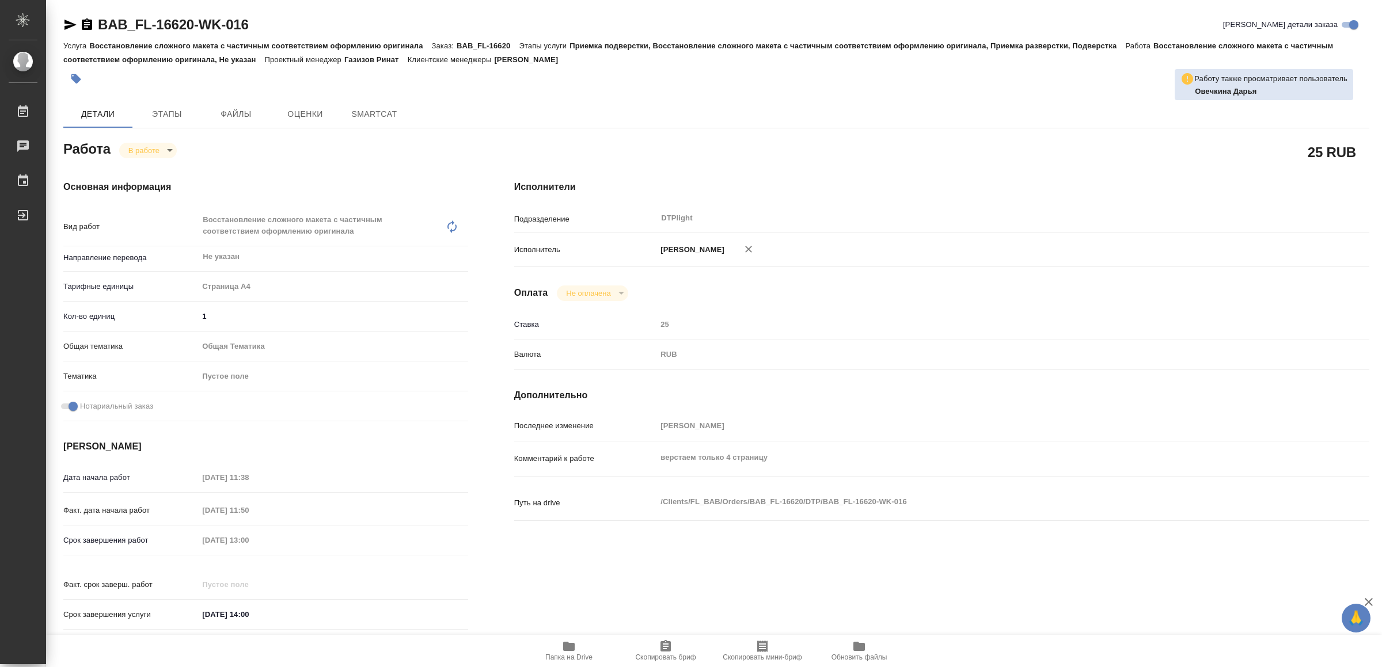
type textarea "x"
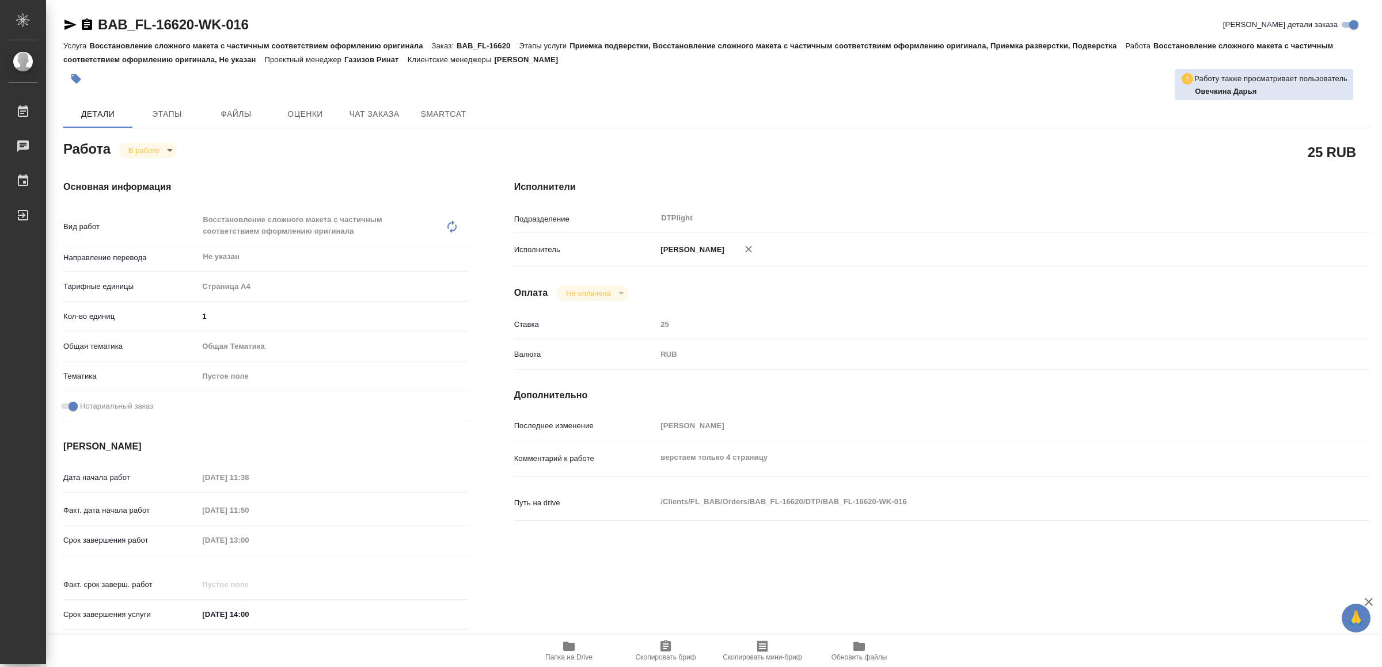
type textarea "x"
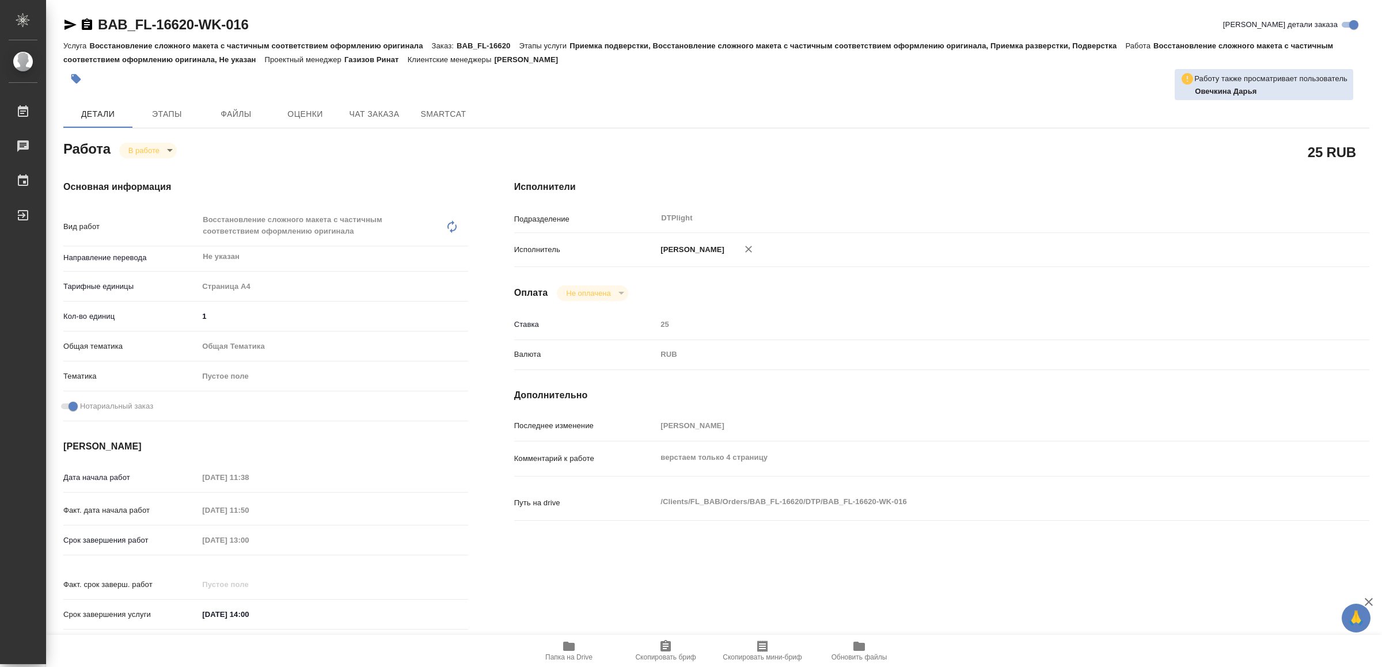
type textarea "x"
click at [570, 650] on icon "button" at bounding box center [569, 646] width 12 height 9
click at [68, 26] on icon "button" at bounding box center [70, 25] width 12 height 10
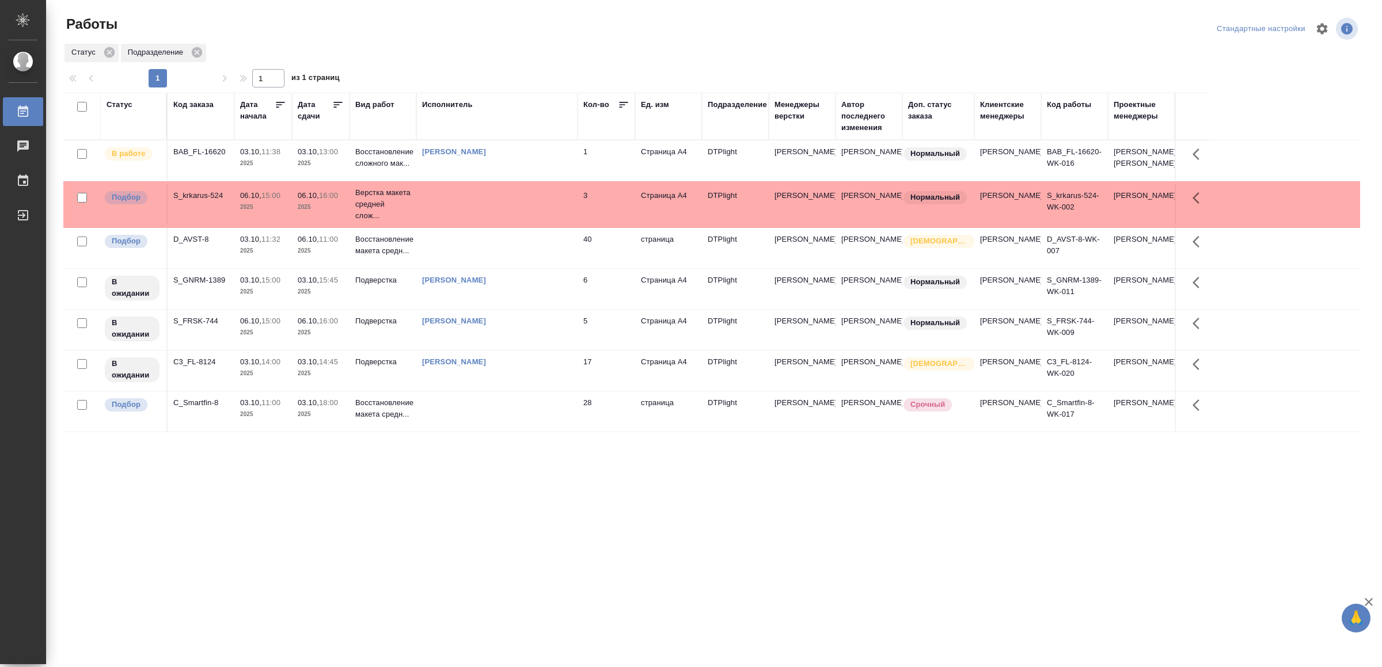
click at [467, 496] on div "Статус Код заказа Дата начала Дата сдачи Вид работ Исполнитель Кол-во Ед. изм П…" at bounding box center [711, 300] width 1297 height 415
click at [453, 268] on td at bounding box center [496, 248] width 161 height 40
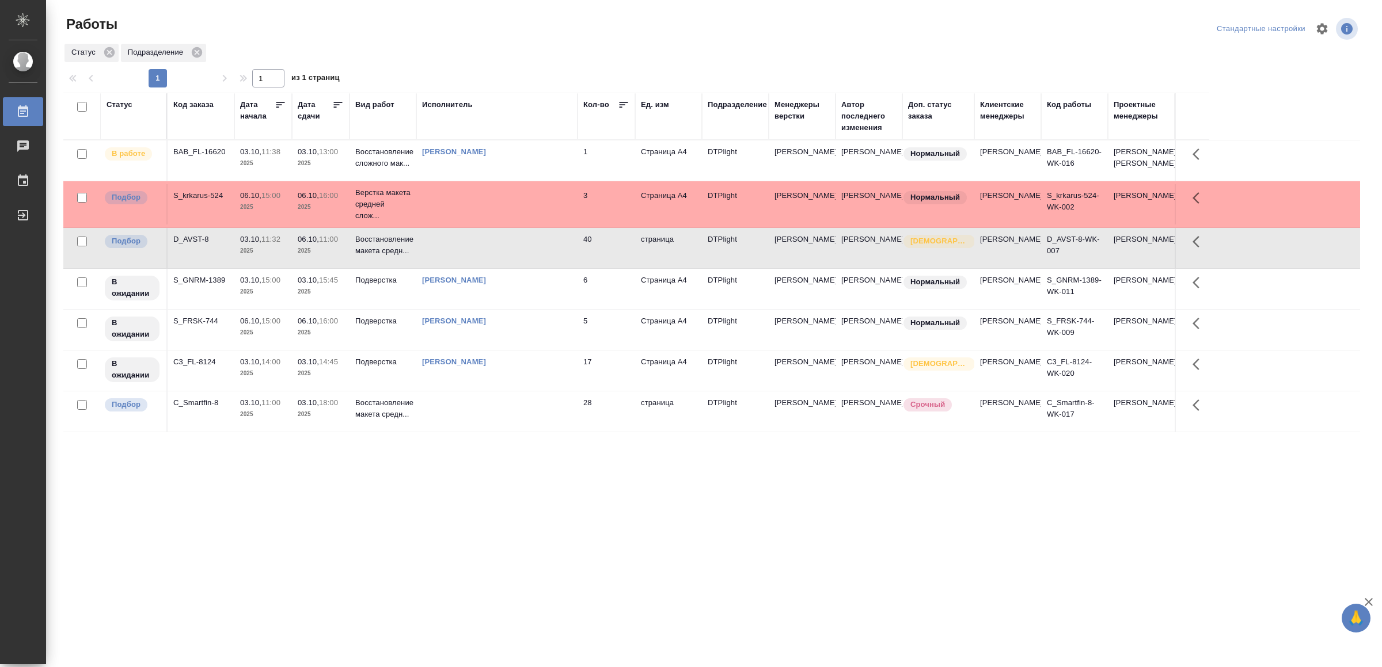
drag, startPoint x: 408, startPoint y: 533, endPoint x: 415, endPoint y: 530, distance: 6.7
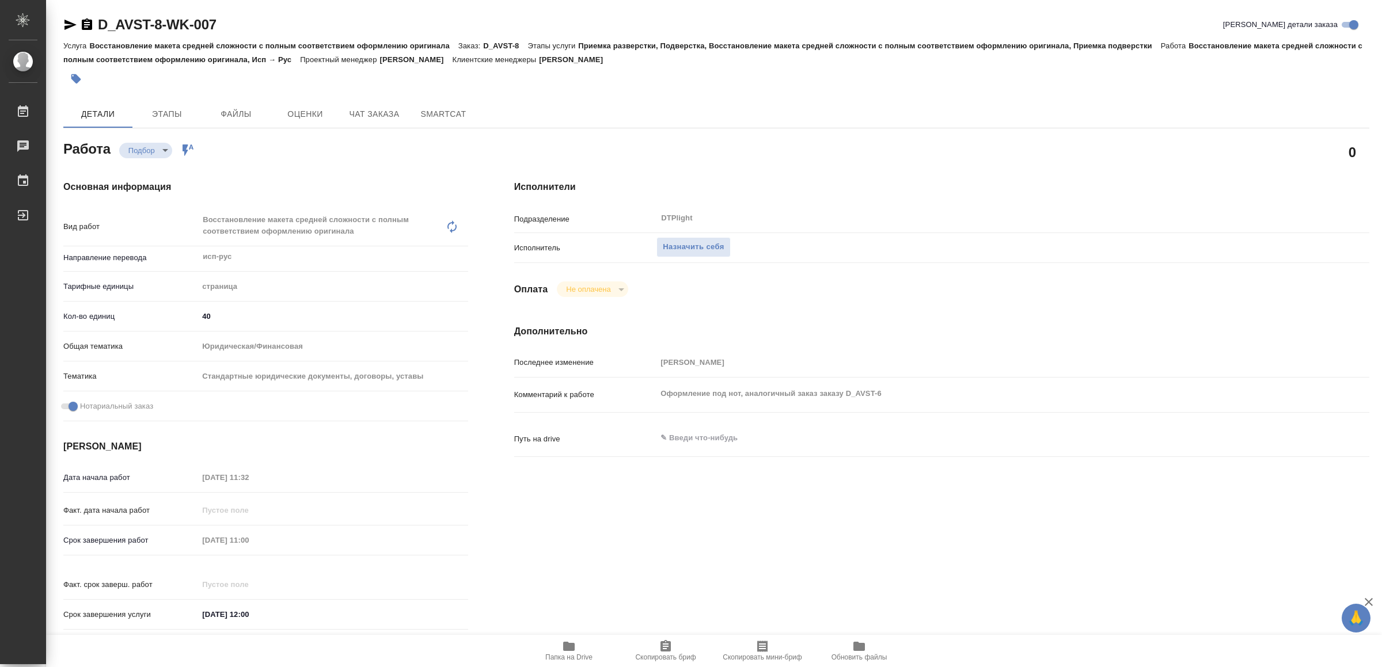
click at [562, 650] on icon "button" at bounding box center [569, 647] width 14 height 14
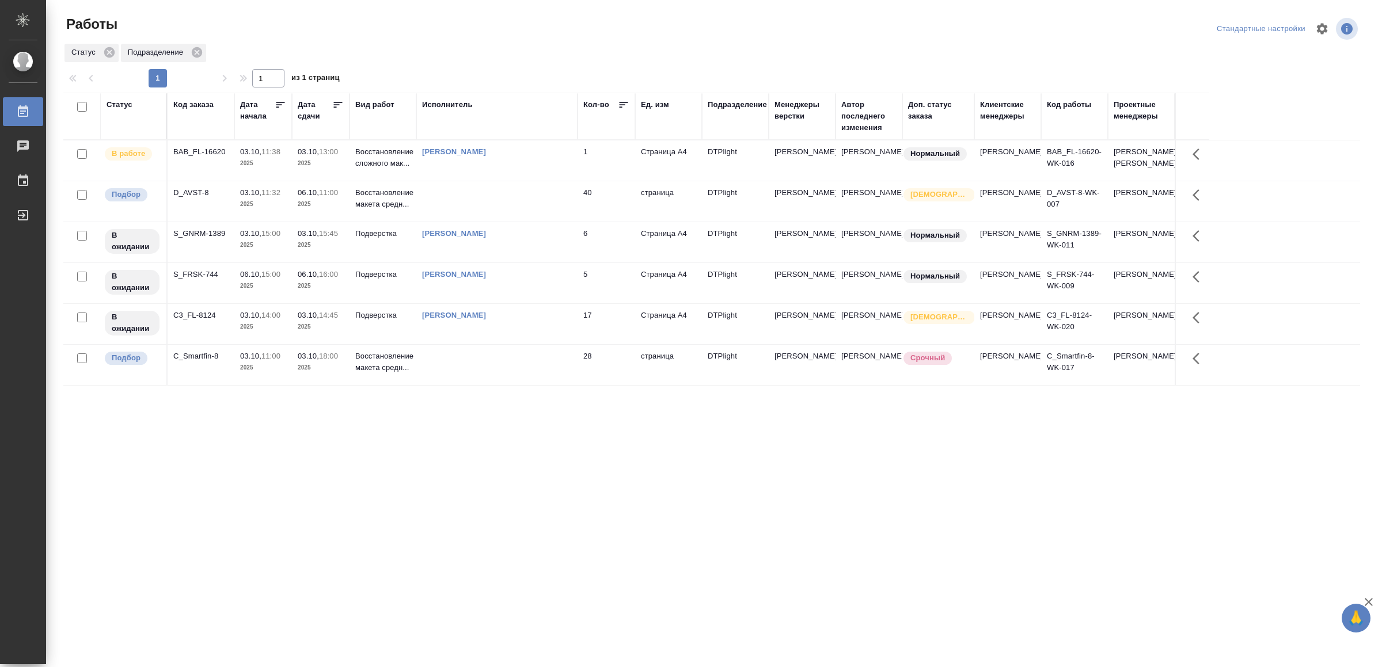
click at [517, 342] on td "[PERSON_NAME]" at bounding box center [496, 324] width 161 height 40
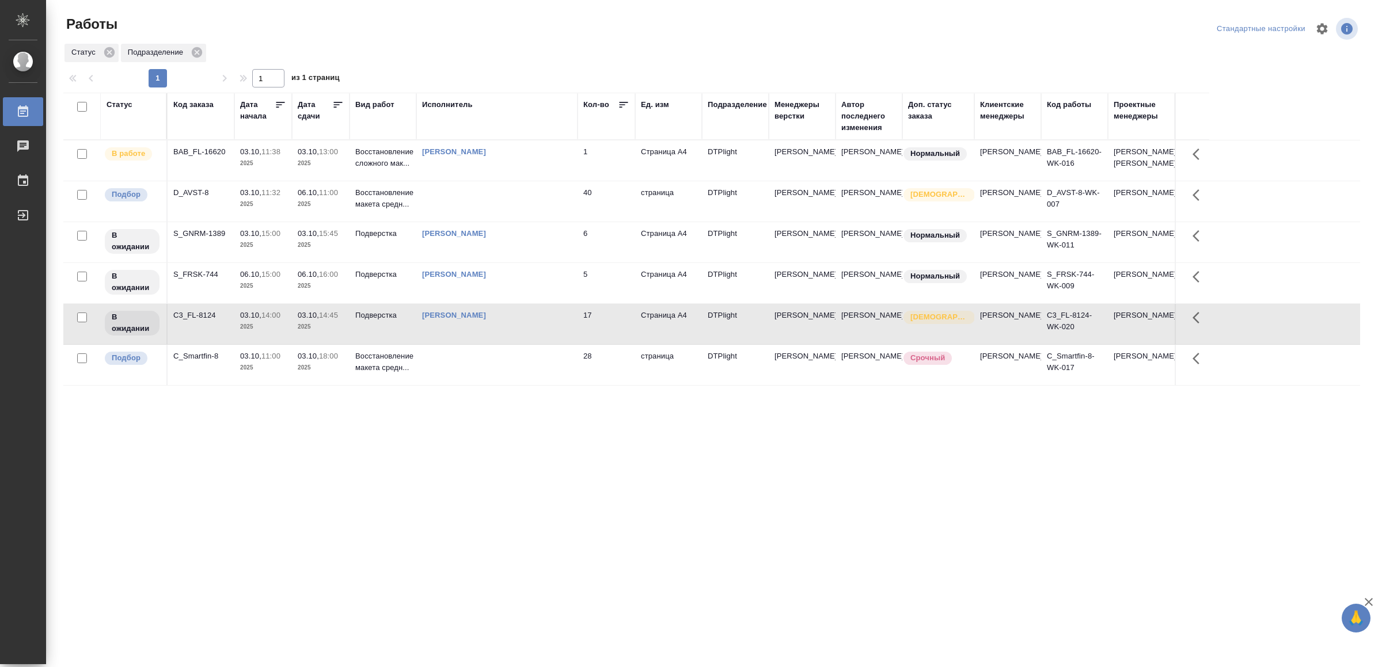
click at [560, 240] on div "[PERSON_NAME]" at bounding box center [497, 234] width 150 height 12
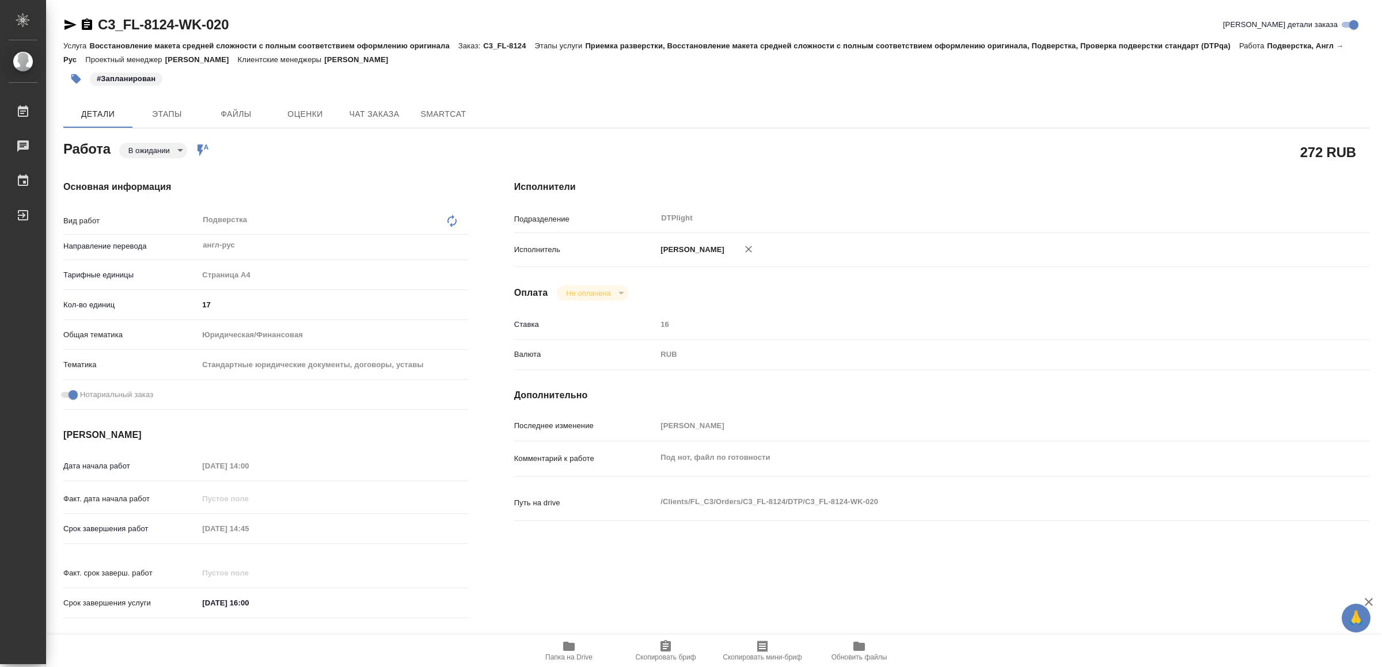
click at [564, 640] on icon "button" at bounding box center [569, 647] width 14 height 14
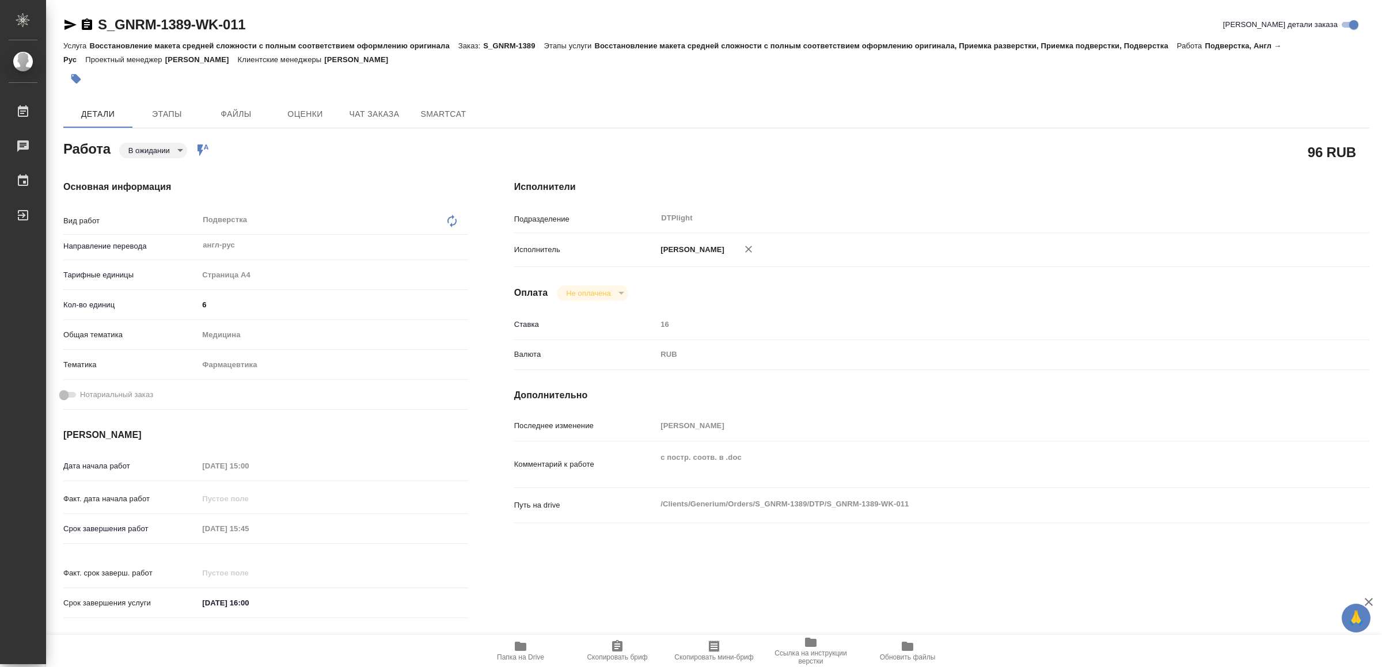
click at [531, 640] on span "Папка на Drive" at bounding box center [520, 651] width 83 height 22
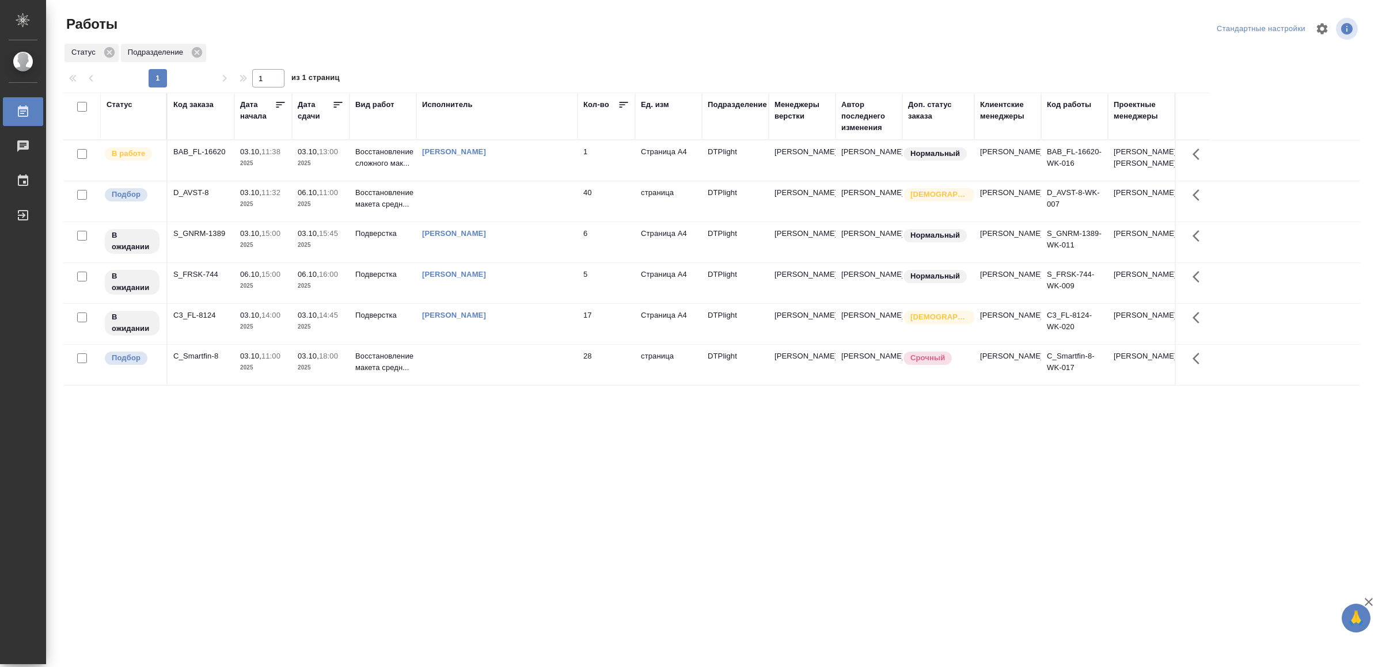
drag, startPoint x: 498, startPoint y: 510, endPoint x: 499, endPoint y: 502, distance: 8.2
drag, startPoint x: 0, startPoint y: 0, endPoint x: 603, endPoint y: 526, distance: 799.9
drag, startPoint x: 555, startPoint y: 503, endPoint x: 558, endPoint y: 488, distance: 15.2
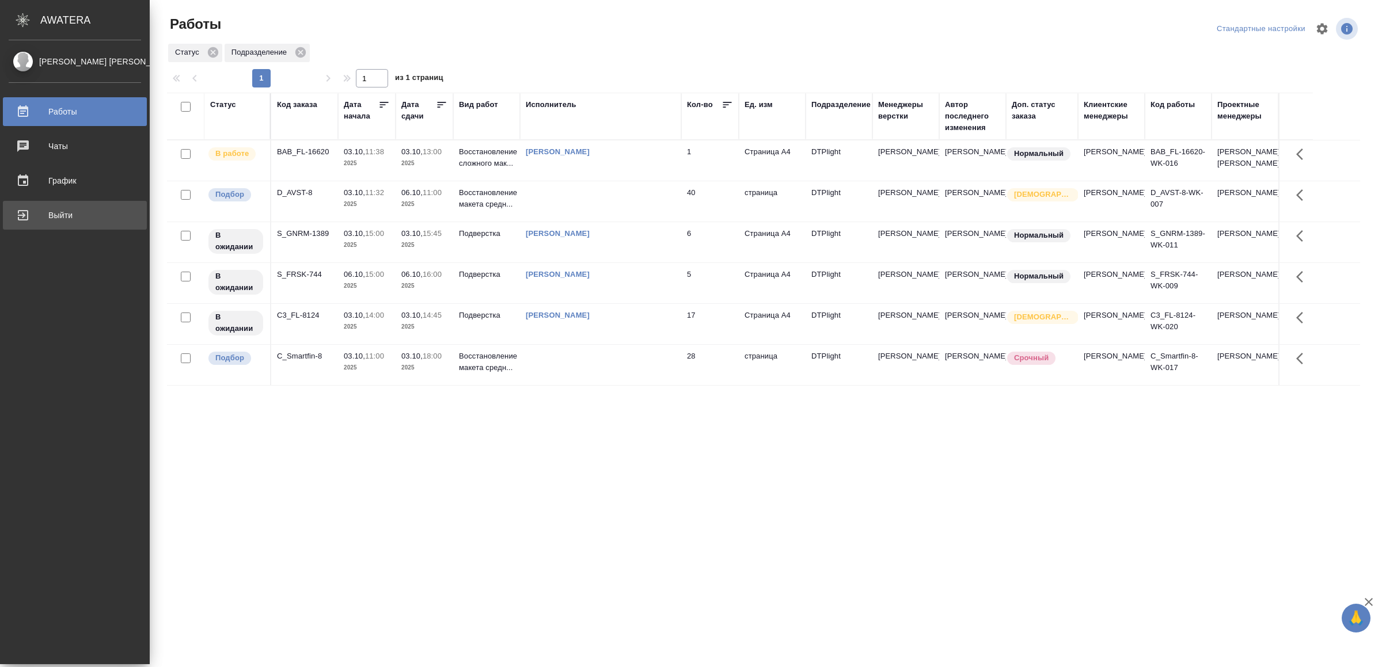
click at [33, 207] on div "Выйти" at bounding box center [75, 215] width 132 height 17
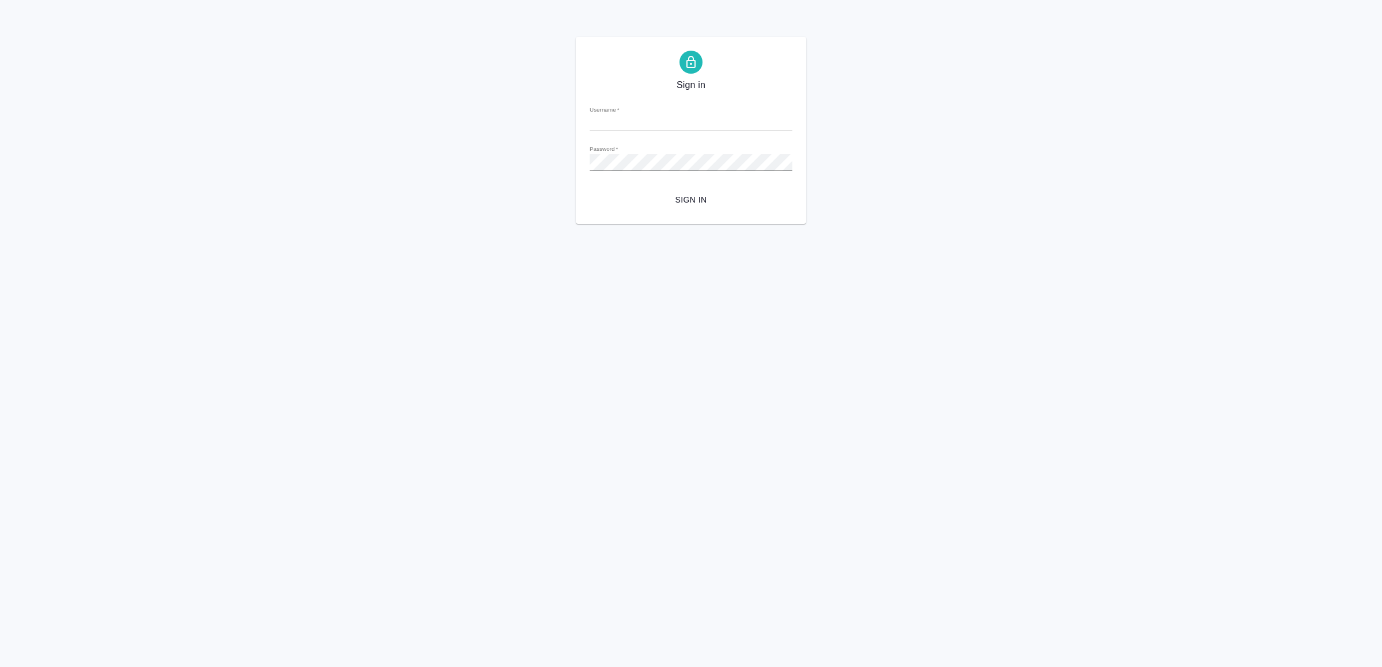
type input "[EMAIL_ADDRESS][DOMAIN_NAME]"
click at [719, 180] on form "Username   * [EMAIL_ADDRESS][DOMAIN_NAME] Password   * urlPath   * / Sign in" at bounding box center [691, 153] width 203 height 113
click at [713, 189] on button "Sign in" at bounding box center [691, 199] width 203 height 21
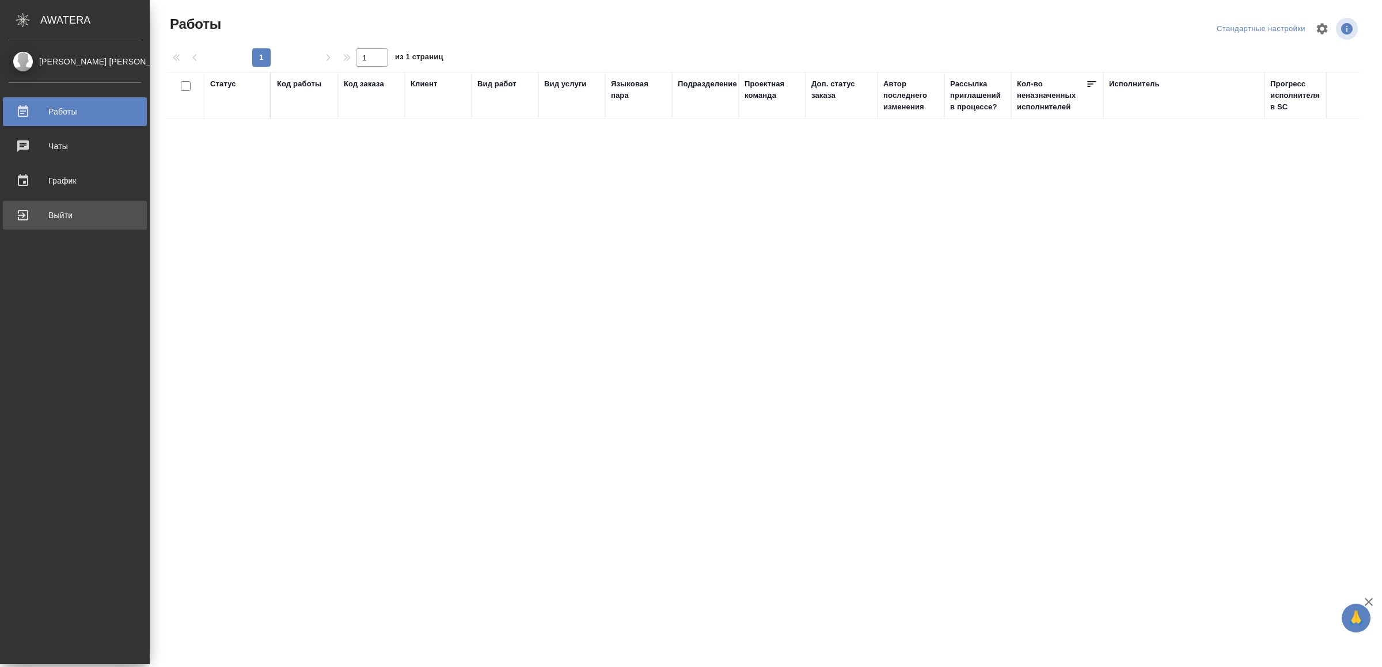
click at [52, 214] on div "Выйти" at bounding box center [75, 215] width 132 height 17
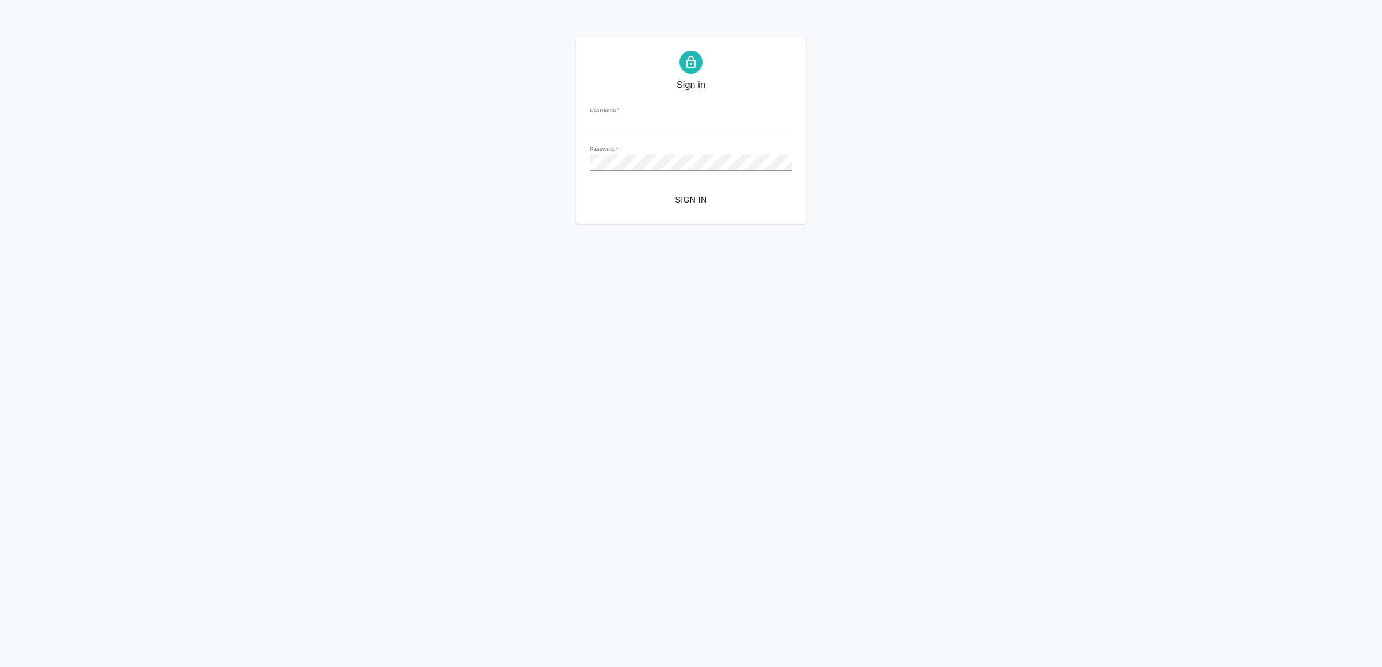
type input "[EMAIL_ADDRESS][DOMAIN_NAME]"
click at [681, 192] on button "Sign in" at bounding box center [691, 199] width 203 height 21
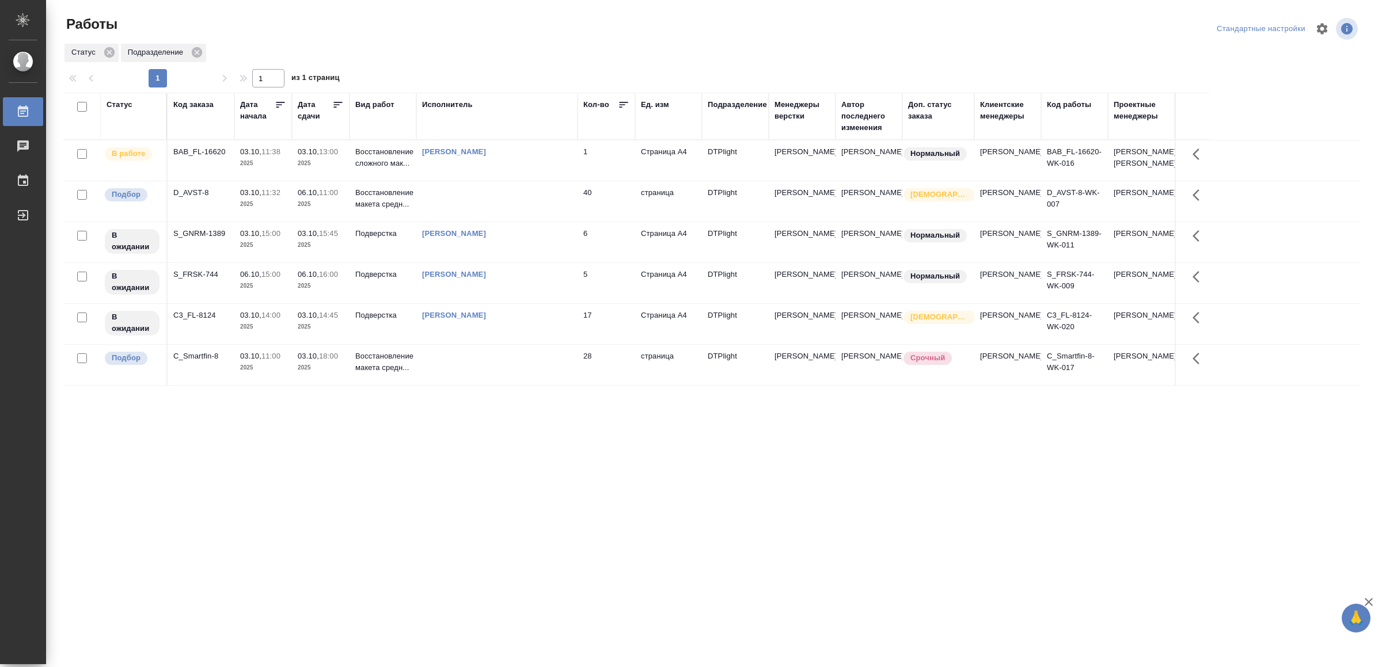
drag, startPoint x: 446, startPoint y: 507, endPoint x: 447, endPoint y: 486, distance: 20.8
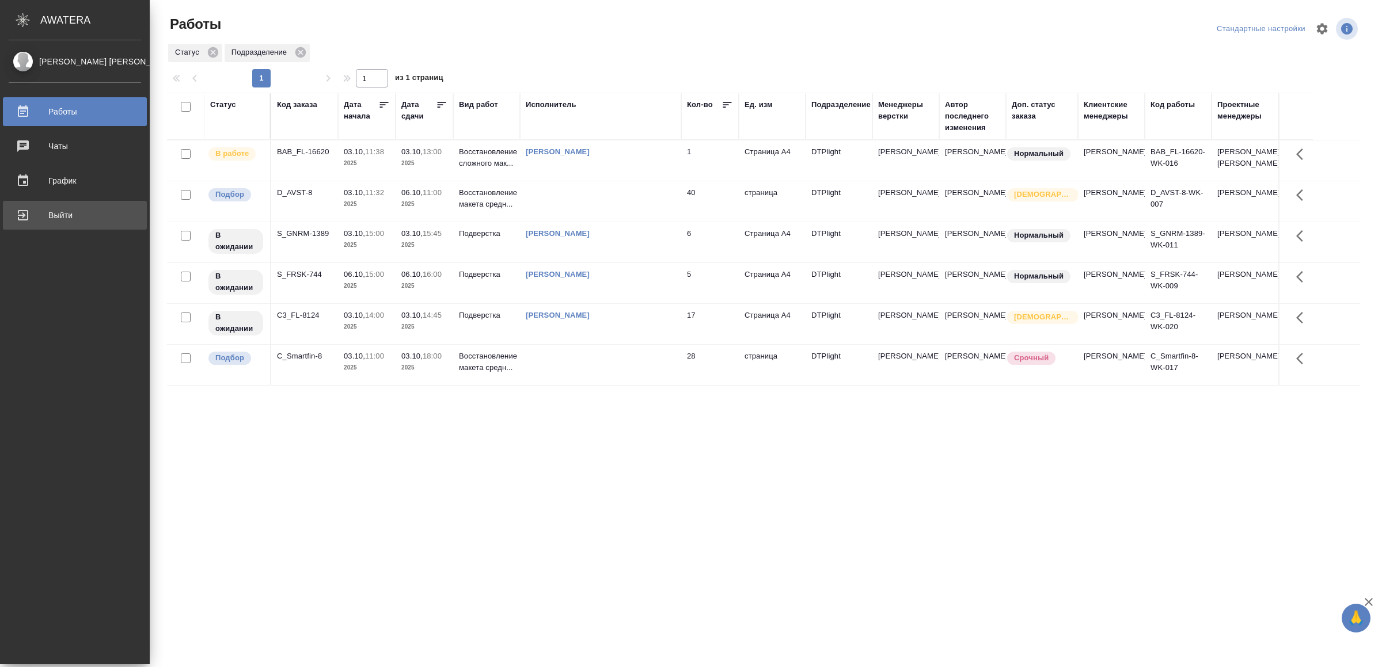
click at [24, 212] on div "Выйти" at bounding box center [75, 215] width 132 height 17
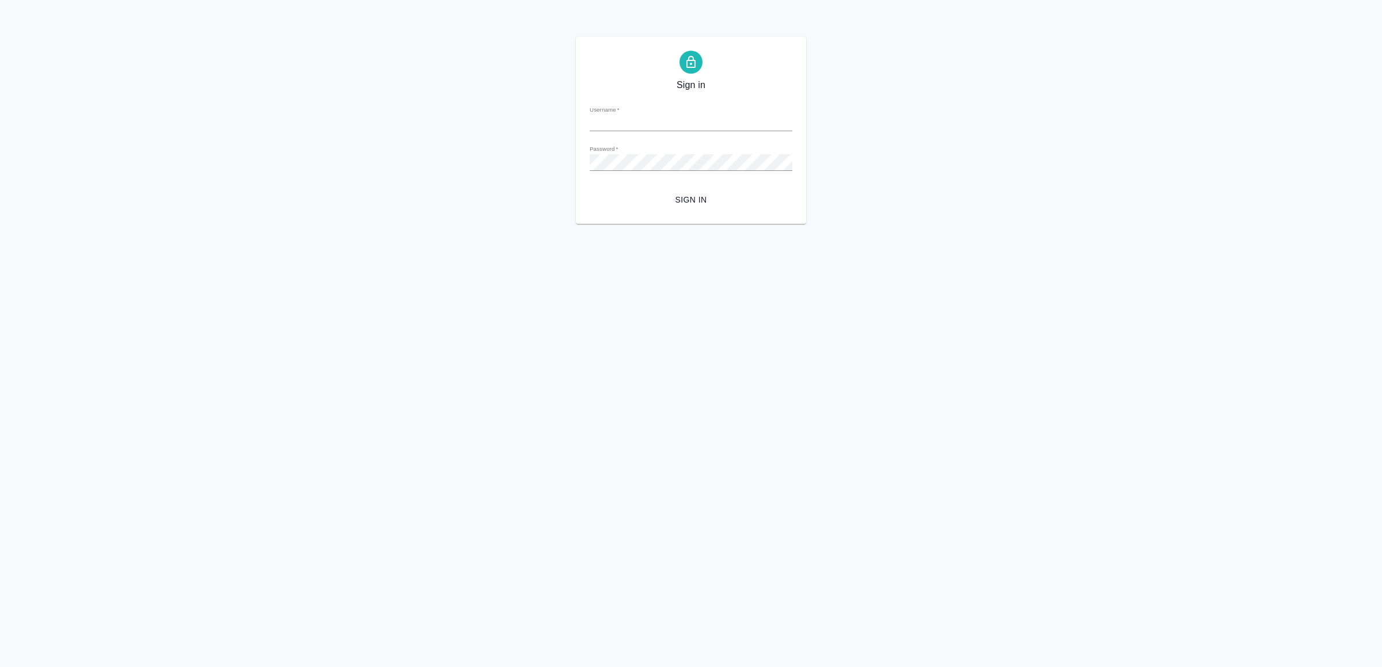
type input "[EMAIL_ADDRESS][DOMAIN_NAME]"
click at [732, 189] on button "Sign in" at bounding box center [691, 199] width 203 height 21
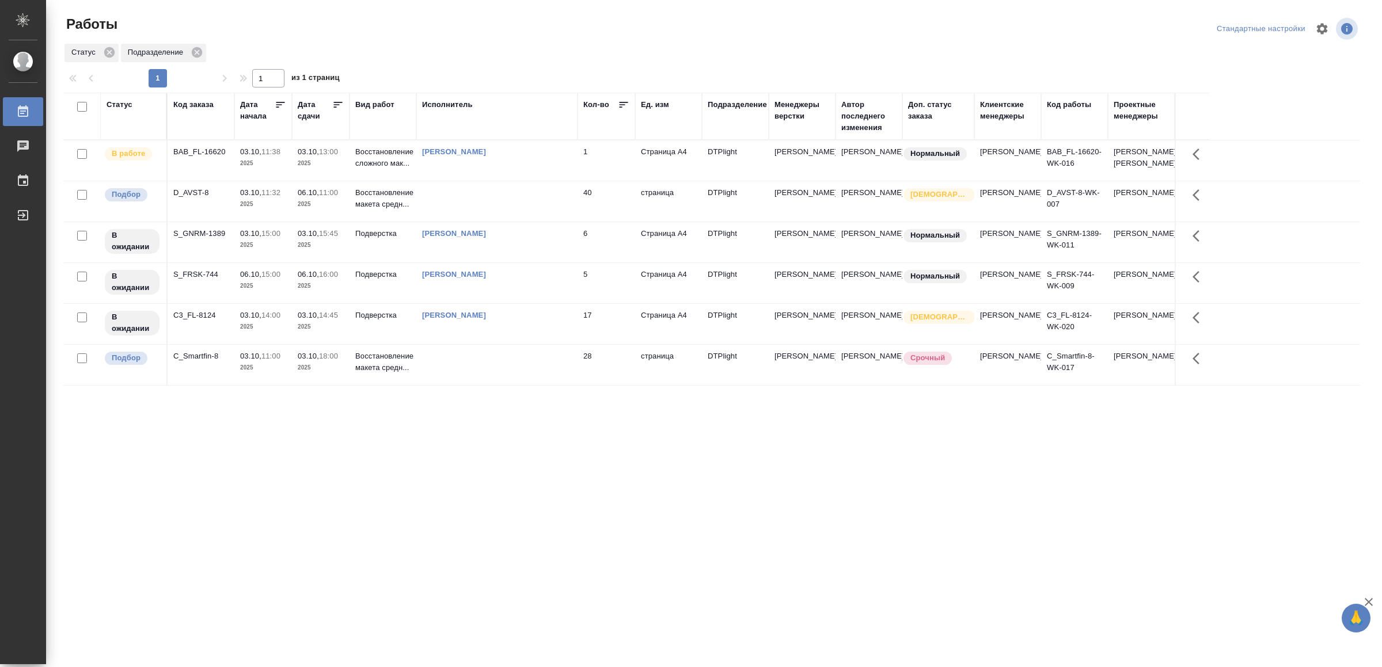
click at [409, 447] on div "Статус Код заказа Дата начала Дата сдачи Вид работ Исполнитель Кол-во Ед. изм П…" at bounding box center [711, 300] width 1297 height 415
click at [504, 165] on td "[PERSON_NAME]" at bounding box center [496, 161] width 161 height 40
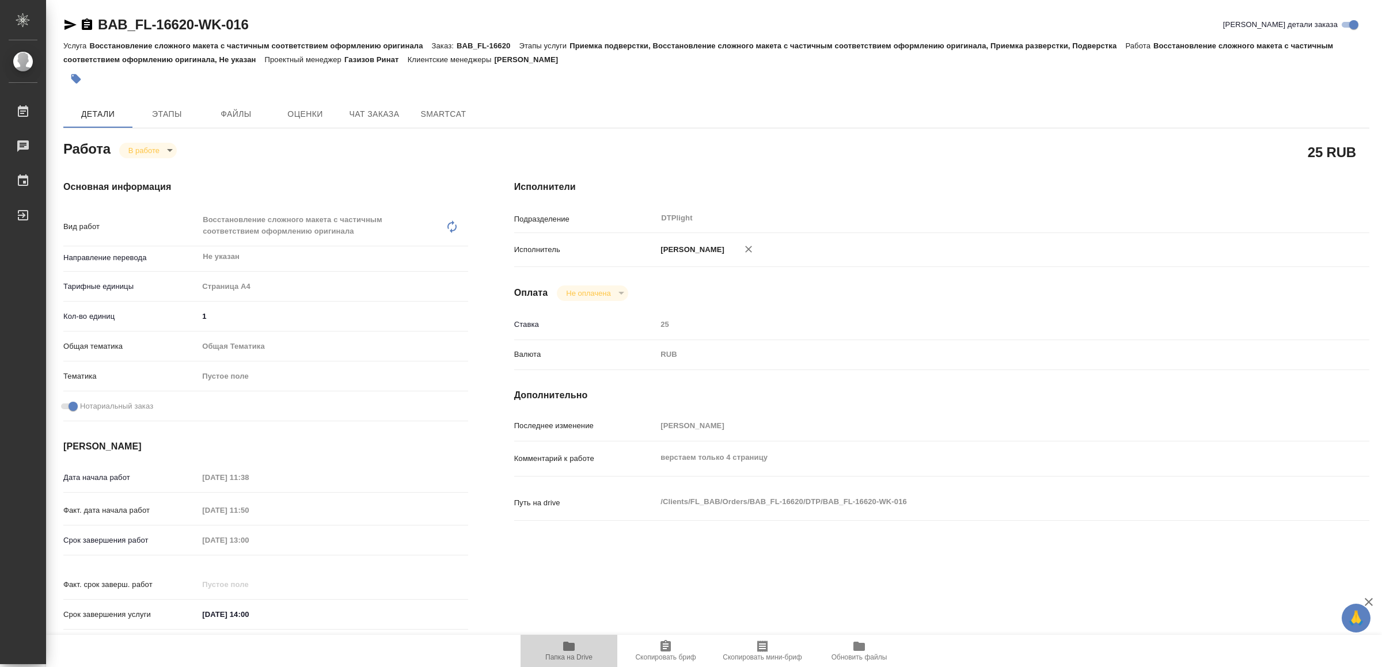
click at [574, 654] on span "Папка на Drive" at bounding box center [568, 658] width 47 height 8
click at [71, 23] on icon "button" at bounding box center [70, 25] width 12 height 10
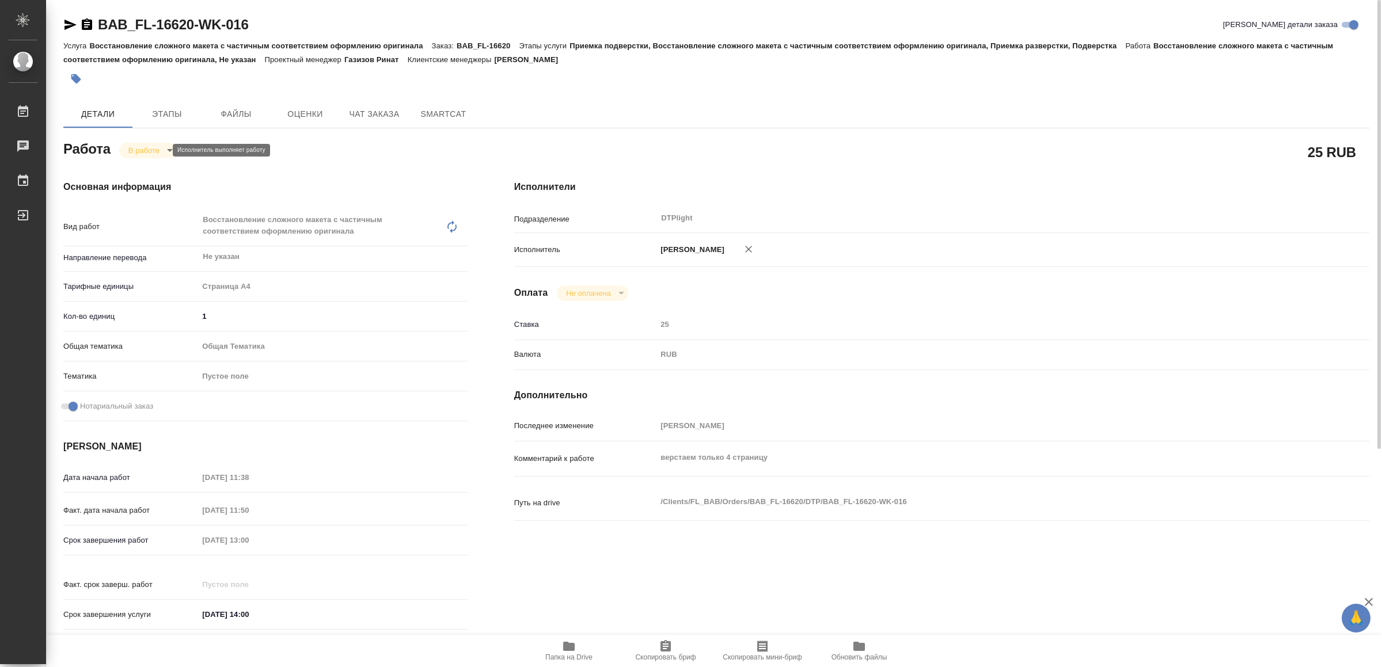
click at [155, 146] on body "🙏 .cls-1 fill:#fff; AWATERA Yamkovenko Vera Работы 0 Чаты График Выйти BAB_FL-1…" at bounding box center [691, 333] width 1382 height 667
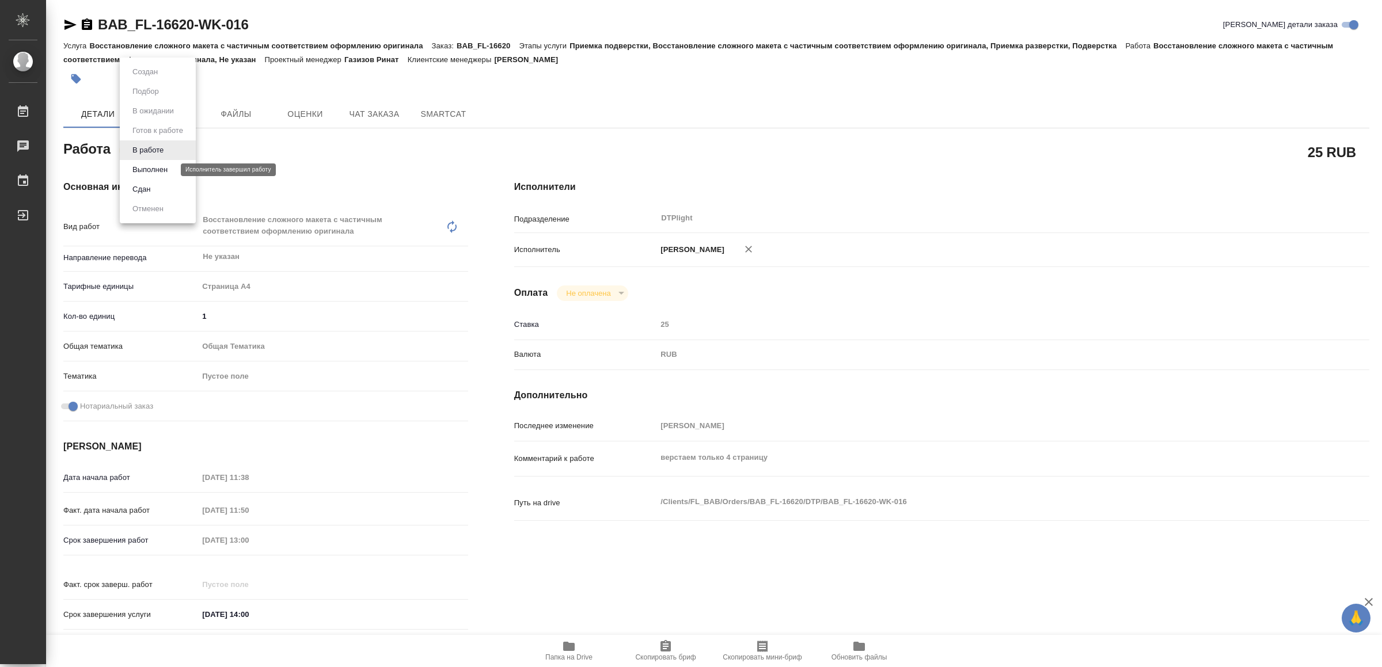
click at [157, 170] on button "Выполнен" at bounding box center [150, 170] width 42 height 13
type textarea "x"
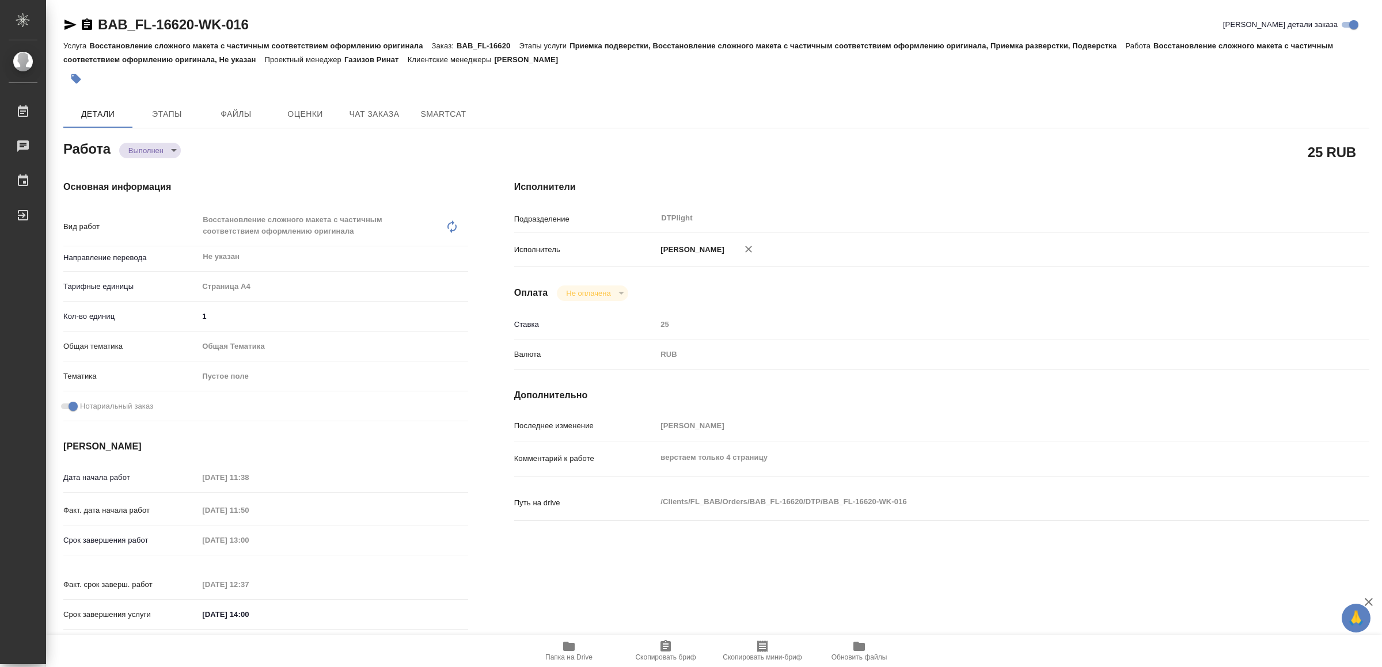
type textarea "x"
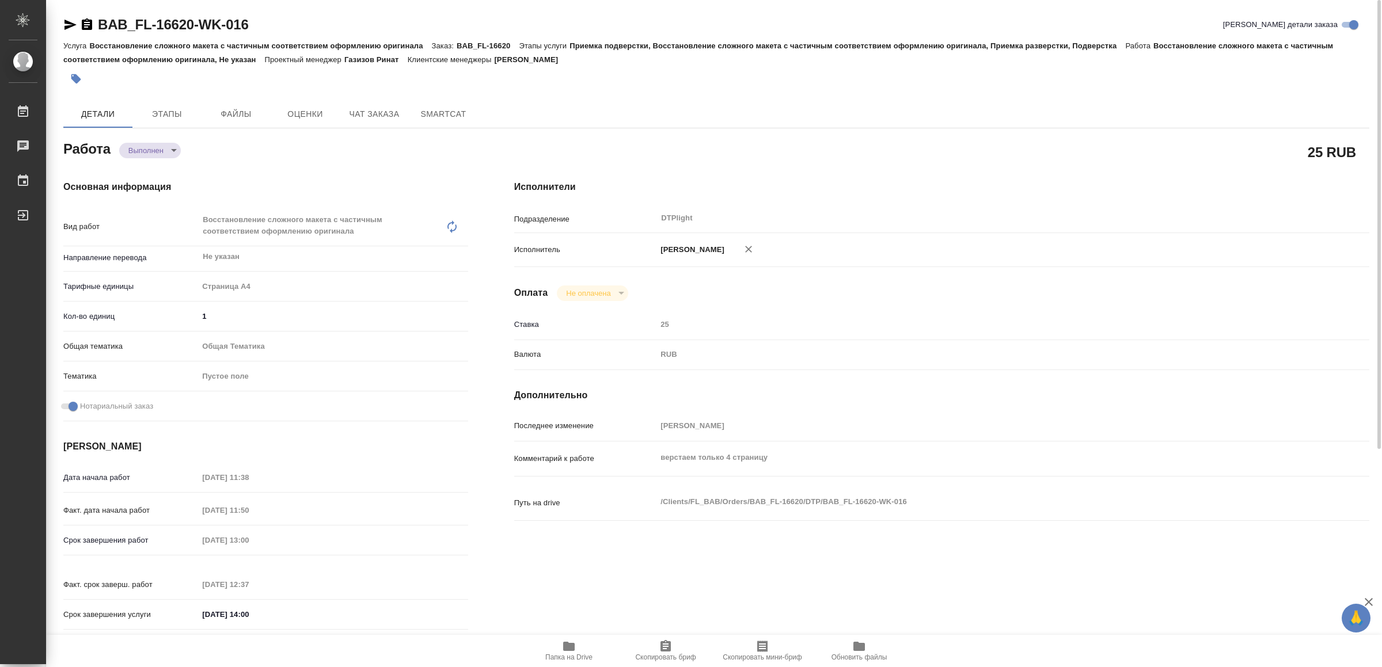
type textarea "x"
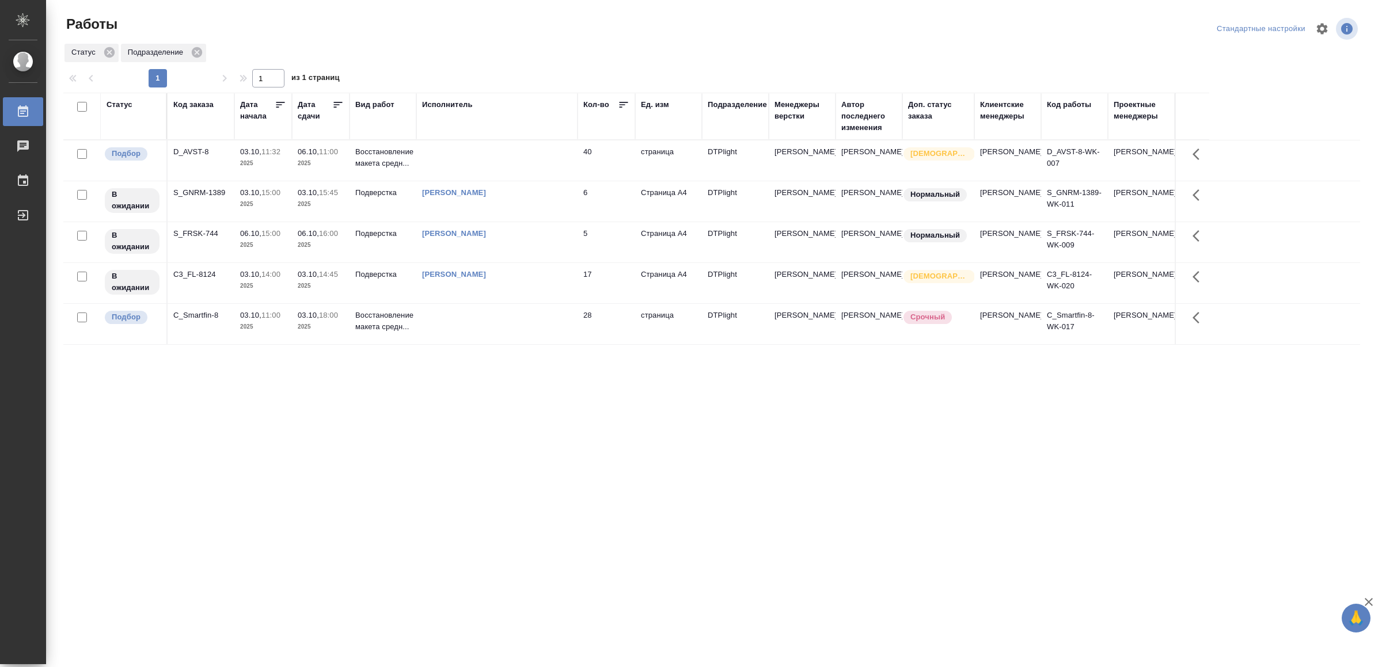
click at [551, 339] on td at bounding box center [496, 324] width 161 height 40
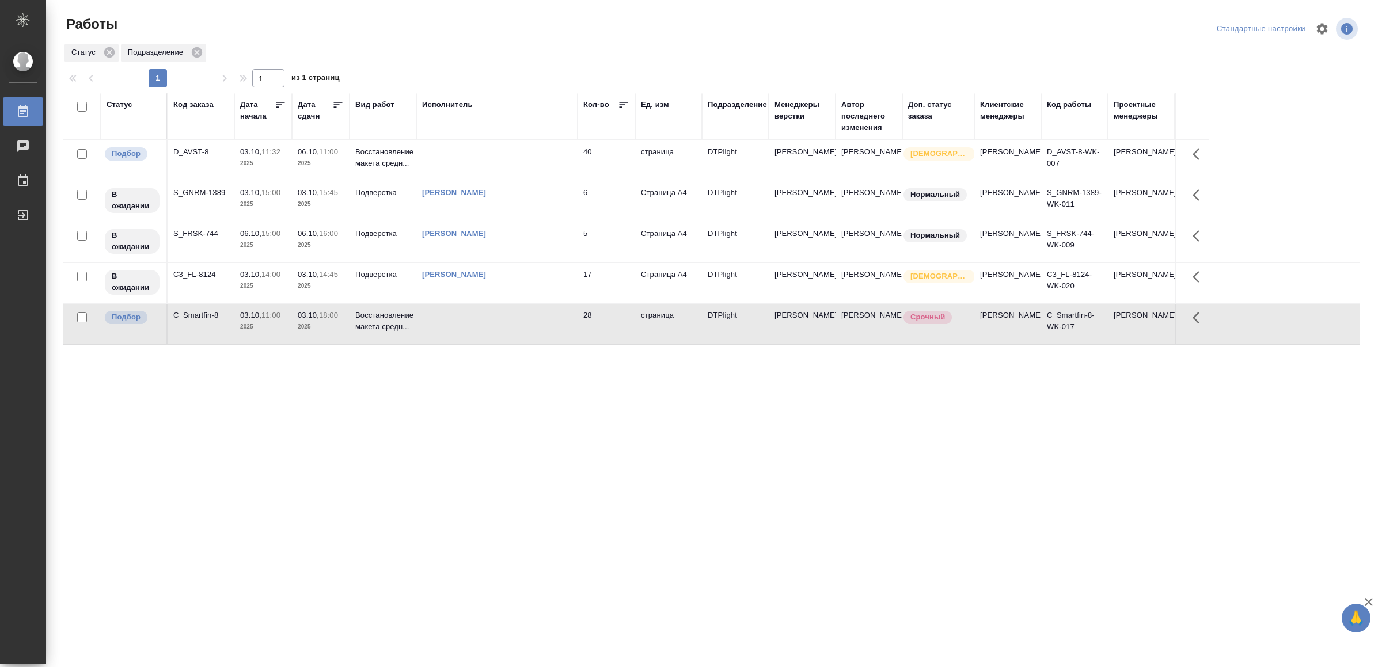
click at [551, 339] on td at bounding box center [496, 324] width 161 height 40
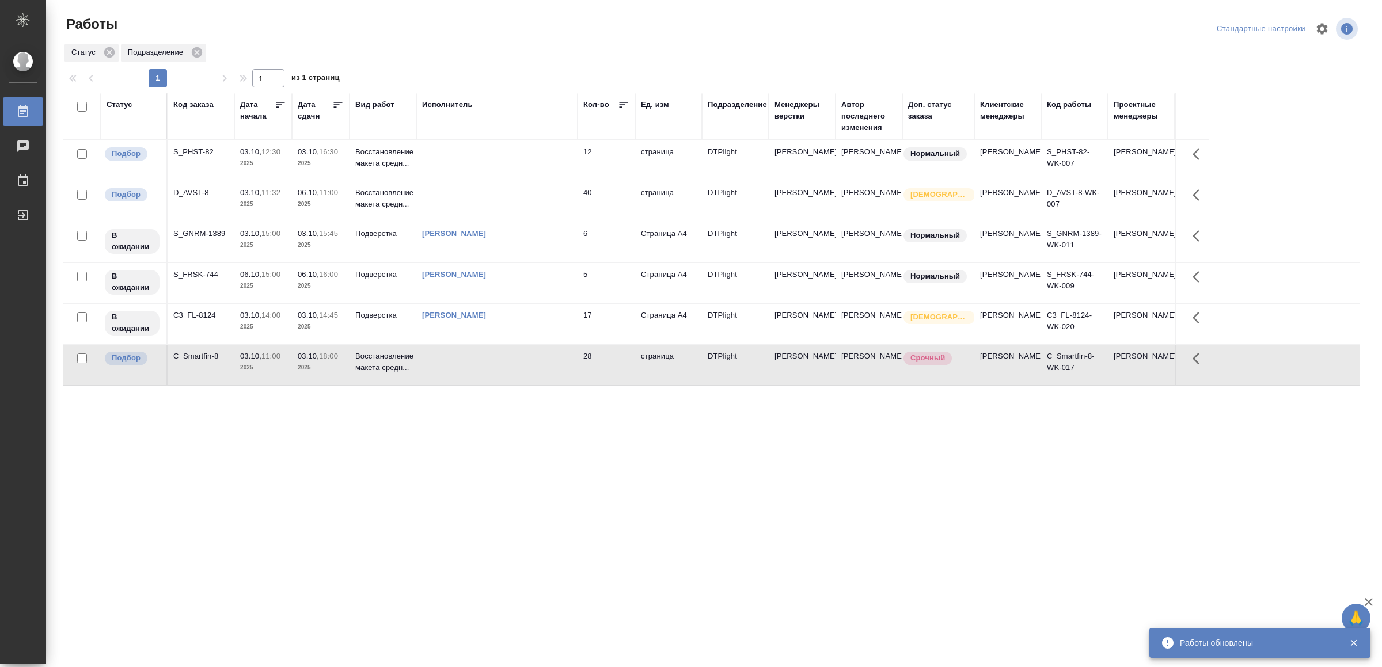
click at [512, 156] on td at bounding box center [496, 161] width 161 height 40
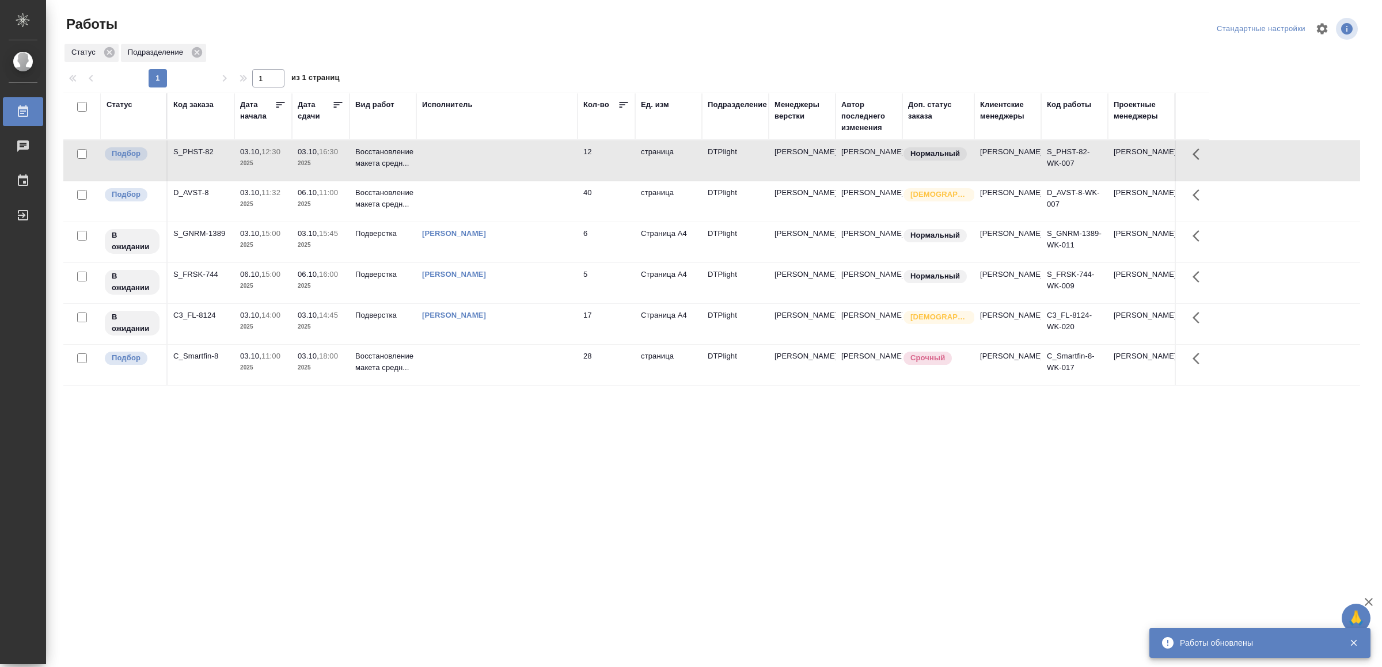
click at [512, 156] on td at bounding box center [496, 161] width 161 height 40
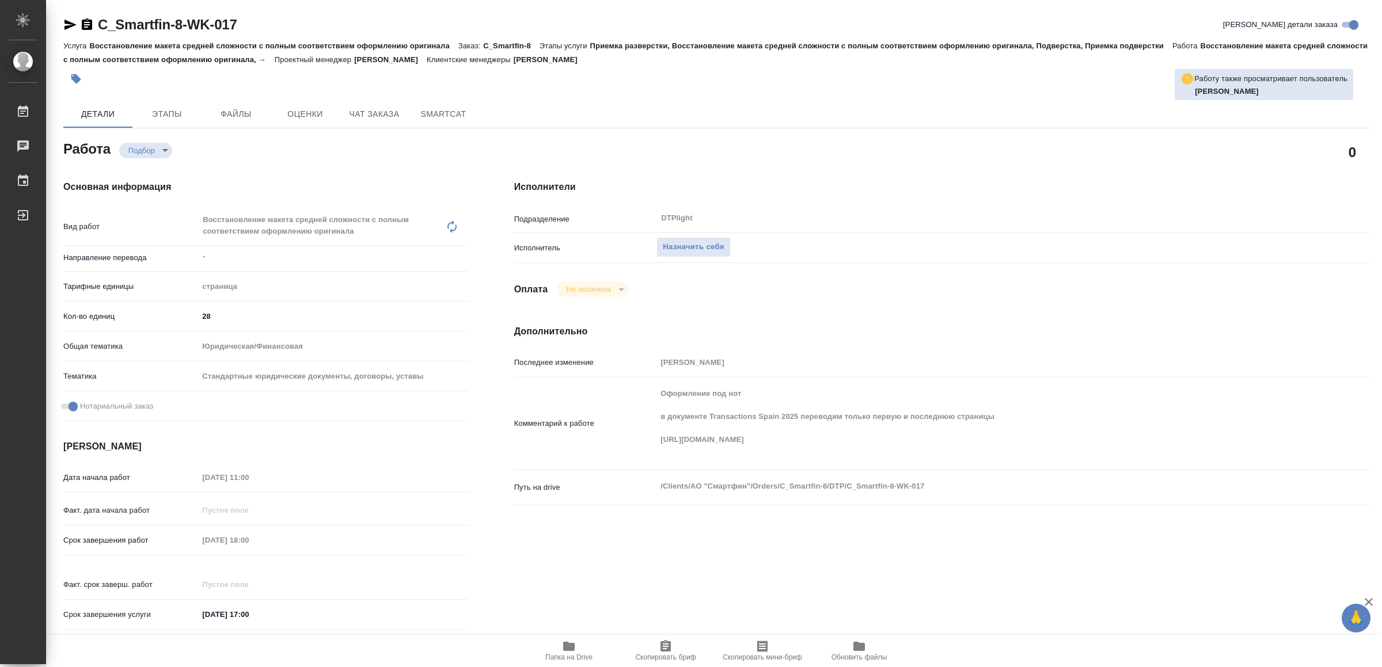
drag, startPoint x: 568, startPoint y: 646, endPoint x: 574, endPoint y: 666, distance: 20.3
click at [569, 646] on icon "button" at bounding box center [569, 646] width 12 height 9
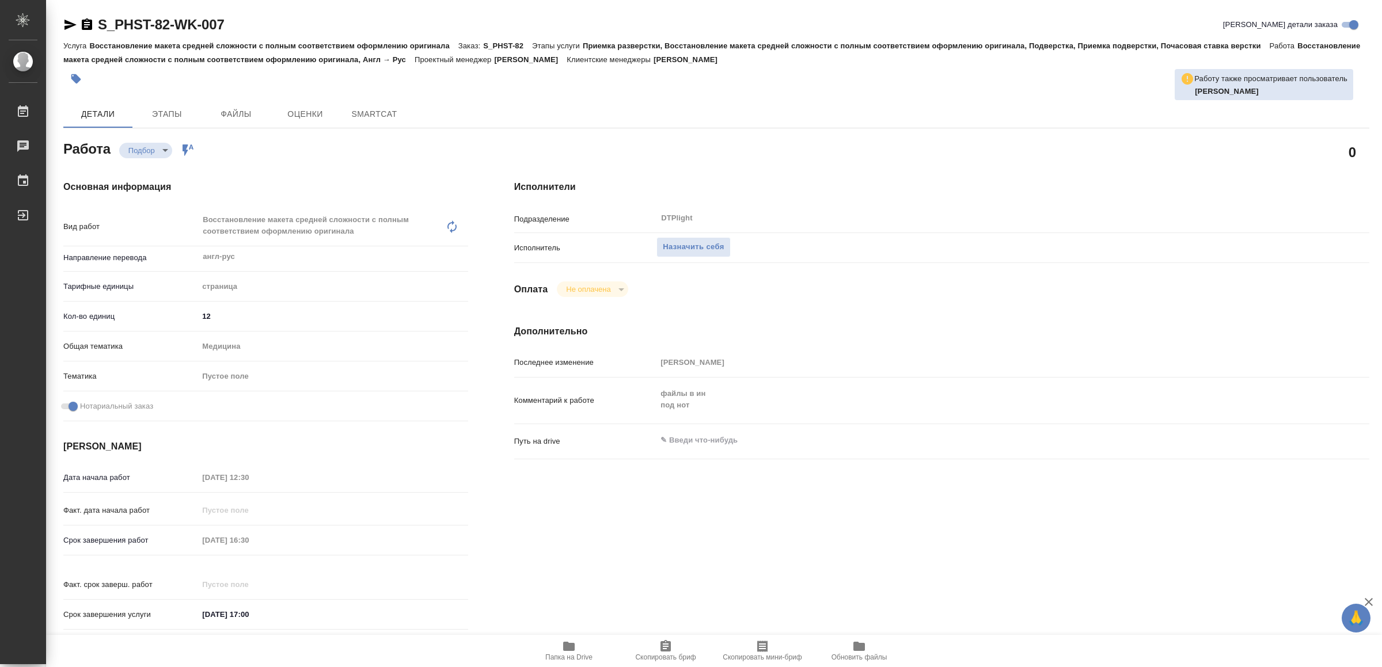
click at [560, 651] on span "Папка на Drive" at bounding box center [568, 651] width 83 height 22
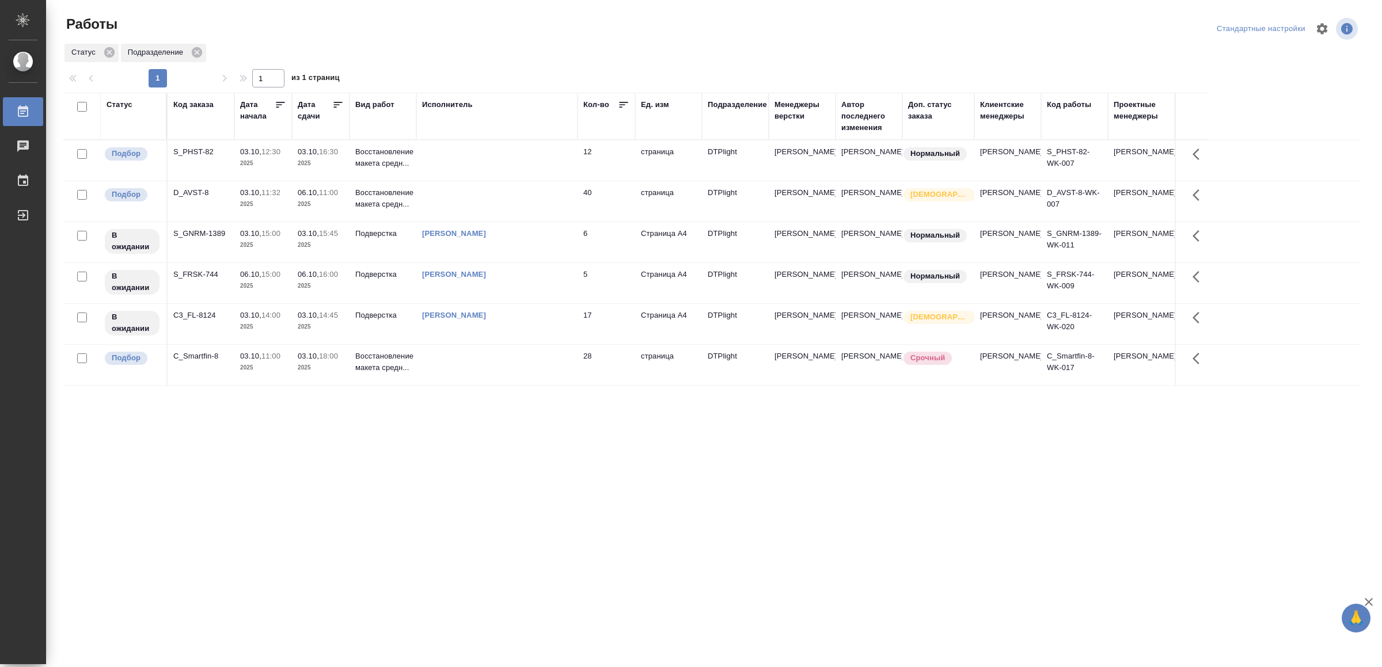
drag, startPoint x: 0, startPoint y: 0, endPoint x: 480, endPoint y: 555, distance: 734.0
drag, startPoint x: 0, startPoint y: 0, endPoint x: 572, endPoint y: 451, distance: 728.6
drag, startPoint x: 646, startPoint y: 444, endPoint x: 643, endPoint y: 432, distance: 12.4
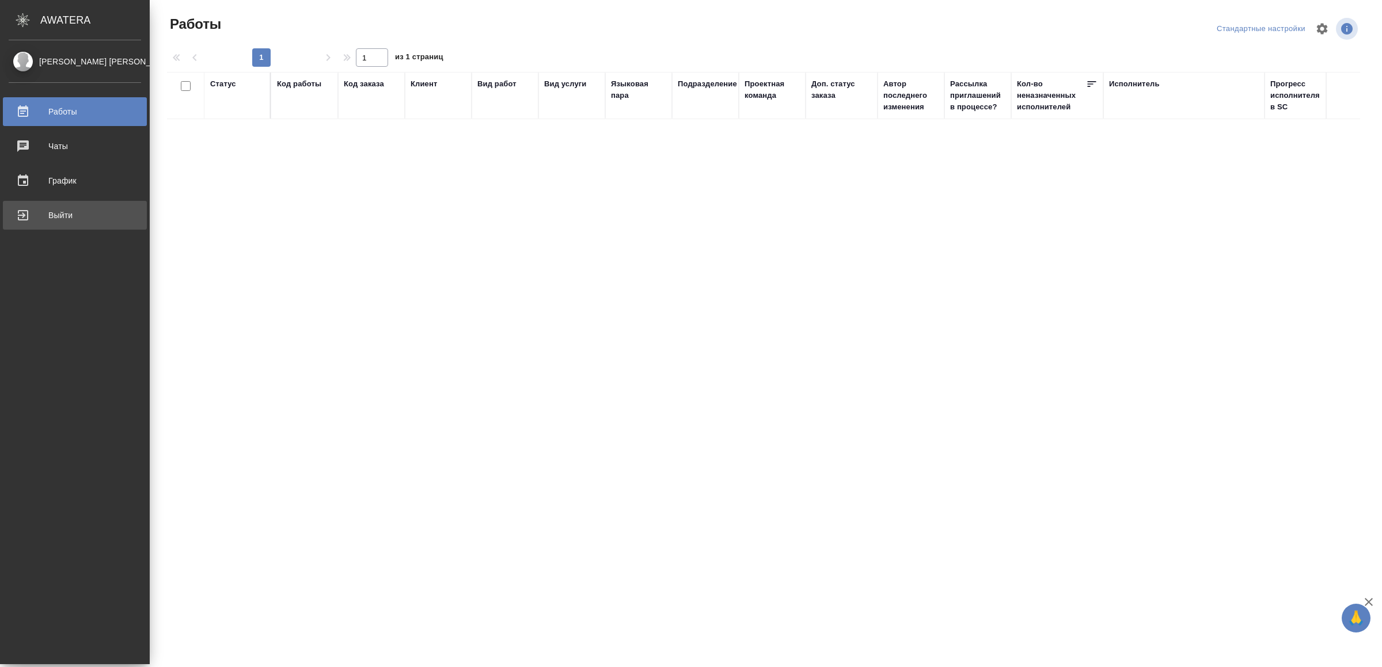
click at [62, 216] on div "Выйти" at bounding box center [75, 215] width 132 height 17
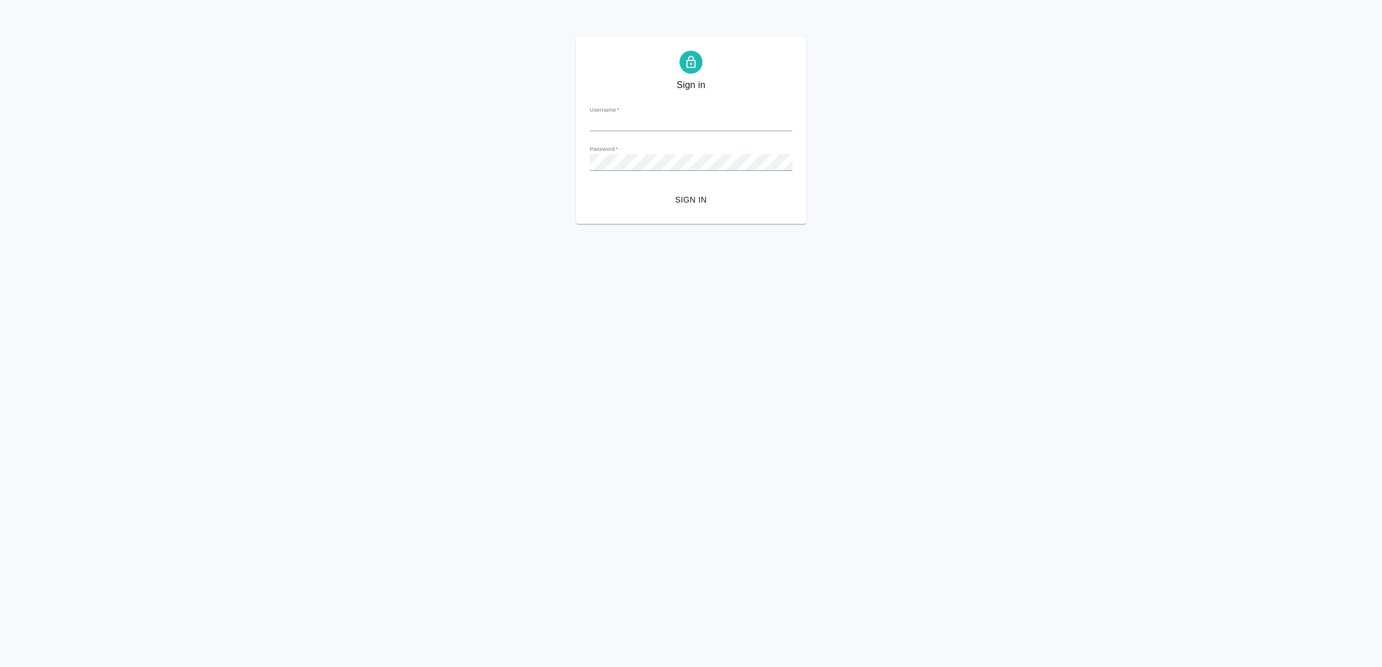
type input "[EMAIL_ADDRESS][DOMAIN_NAME]"
click at [717, 197] on span "Sign in" at bounding box center [691, 200] width 184 height 14
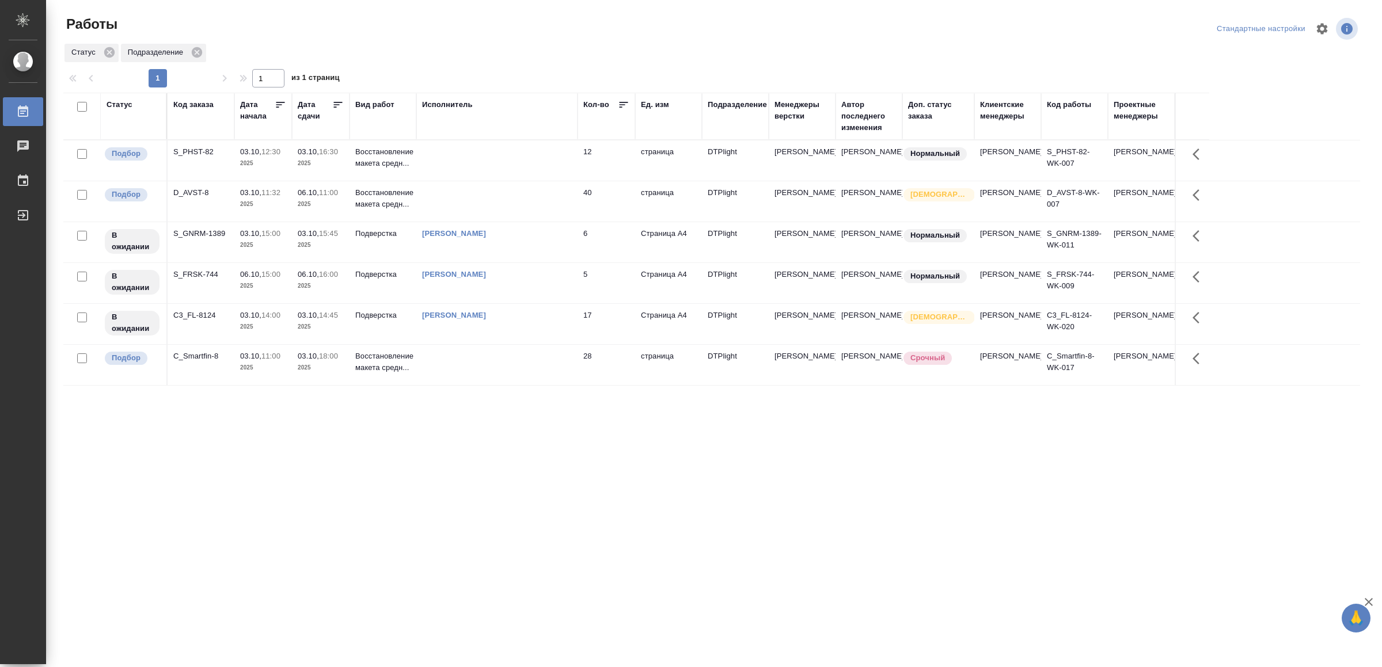
drag, startPoint x: 468, startPoint y: 515, endPoint x: 470, endPoint y: 500, distance: 15.1
click at [470, 163] on td at bounding box center [496, 161] width 161 height 40
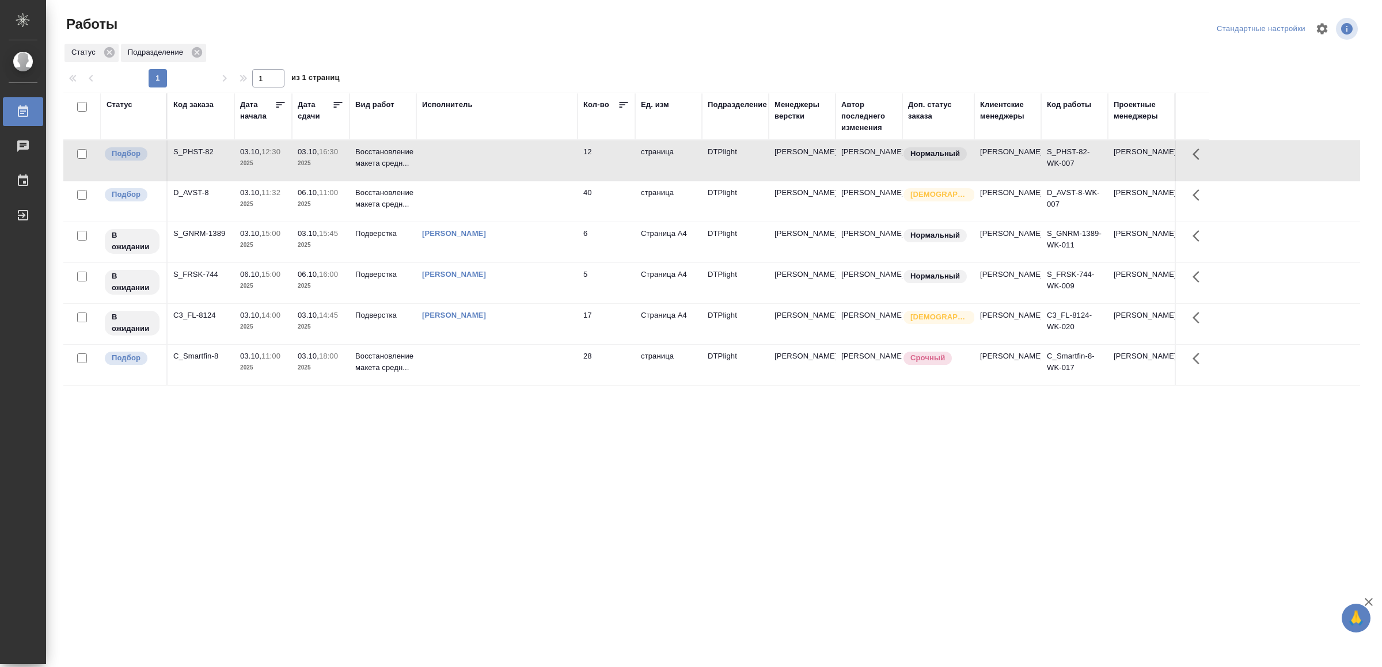
click at [470, 161] on td at bounding box center [496, 161] width 161 height 40
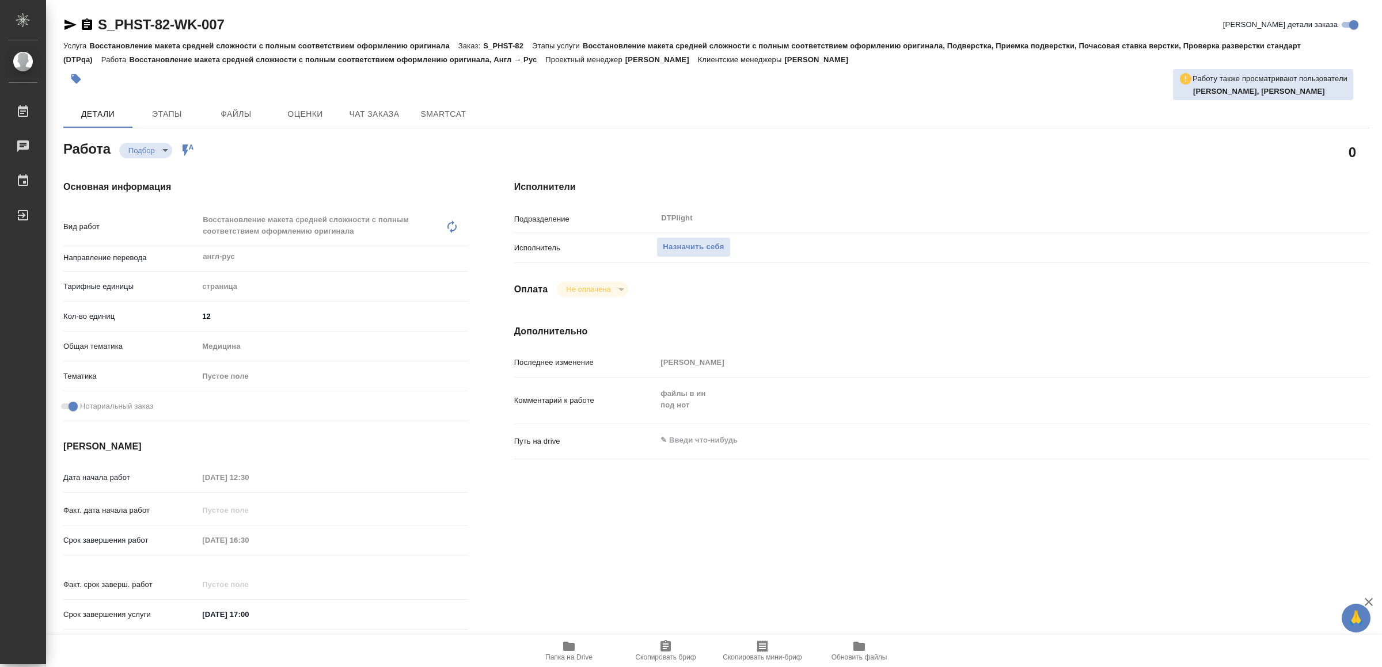
click at [568, 648] on icon "button" at bounding box center [569, 646] width 12 height 9
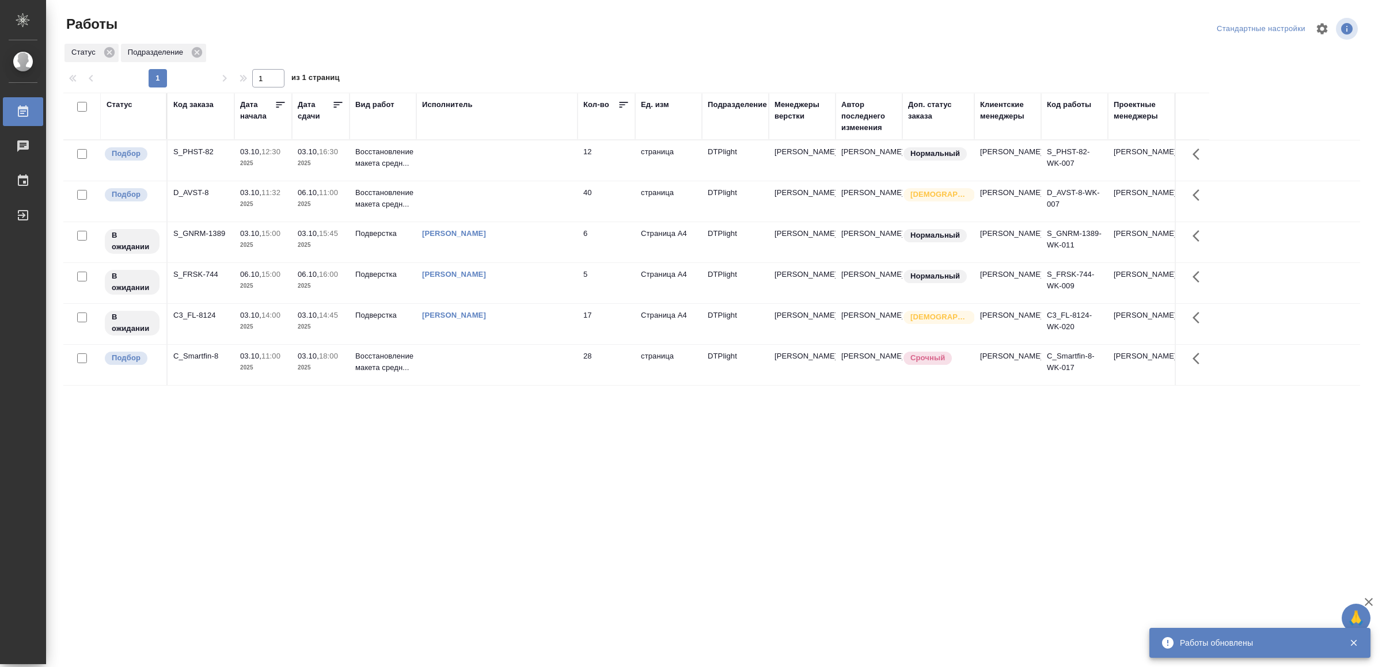
drag, startPoint x: 378, startPoint y: 454, endPoint x: 384, endPoint y: 451, distance: 6.2
drag, startPoint x: 485, startPoint y: 496, endPoint x: 517, endPoint y: 448, distance: 57.0
click at [495, 160] on td at bounding box center [496, 161] width 161 height 40
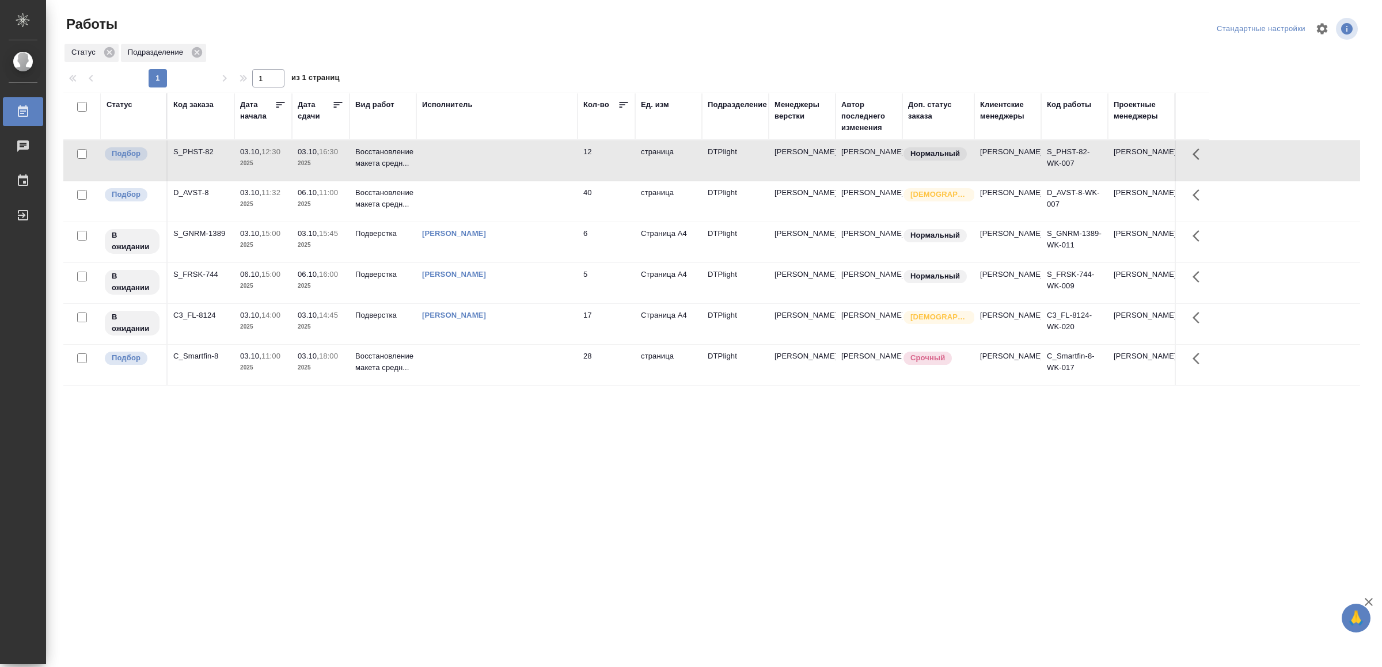
click at [495, 160] on td at bounding box center [496, 161] width 161 height 40
drag, startPoint x: 425, startPoint y: 536, endPoint x: 427, endPoint y: 523, distance: 12.2
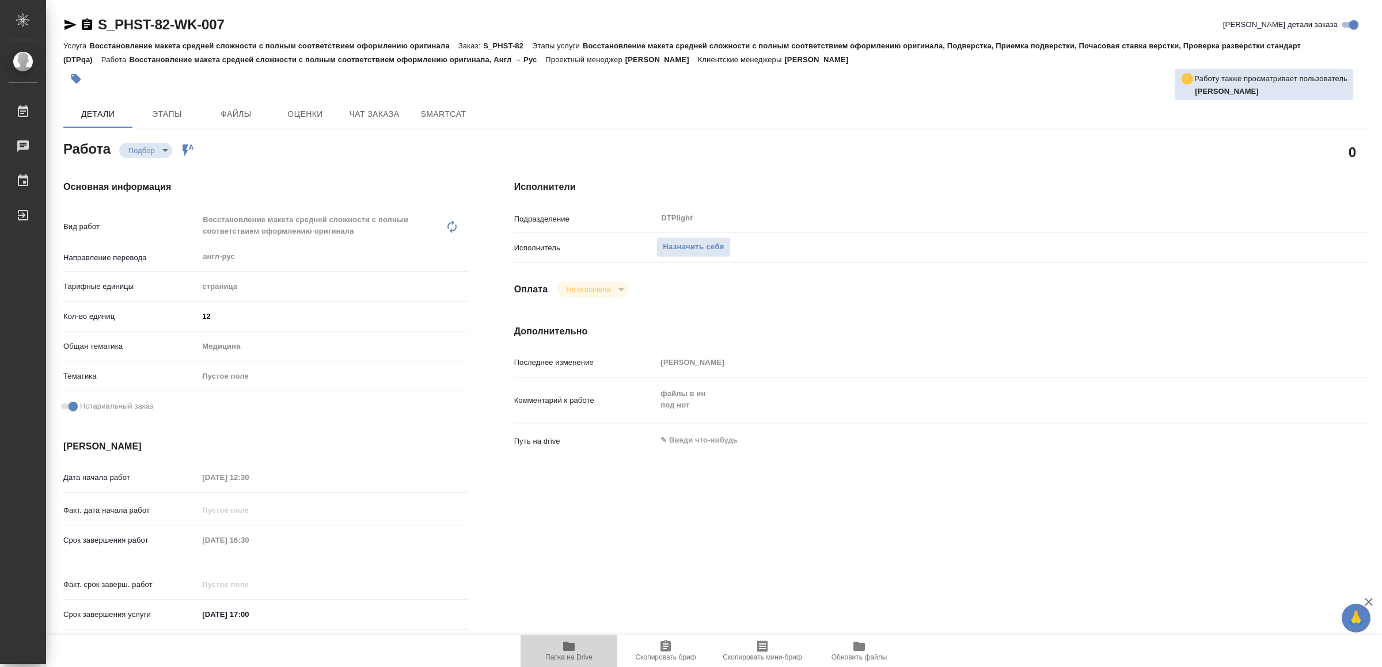
click at [570, 650] on icon "button" at bounding box center [569, 646] width 12 height 9
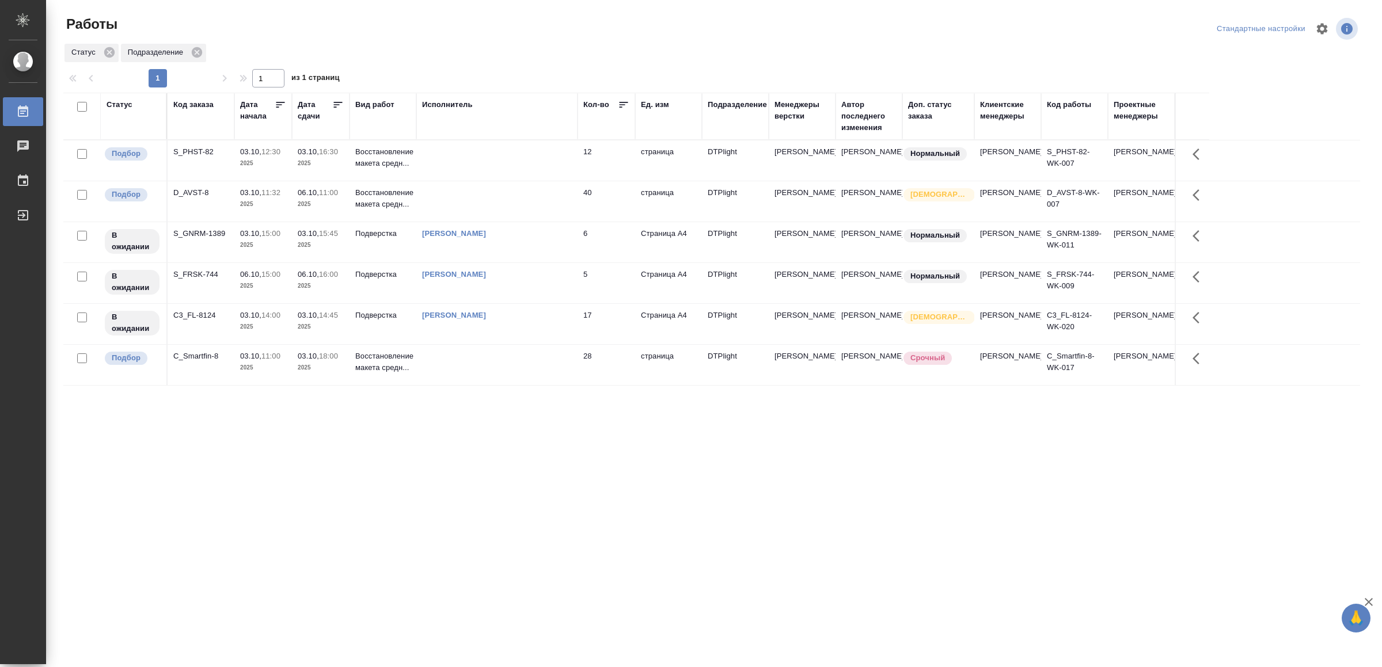
drag, startPoint x: 0, startPoint y: 0, endPoint x: 484, endPoint y: 454, distance: 663.6
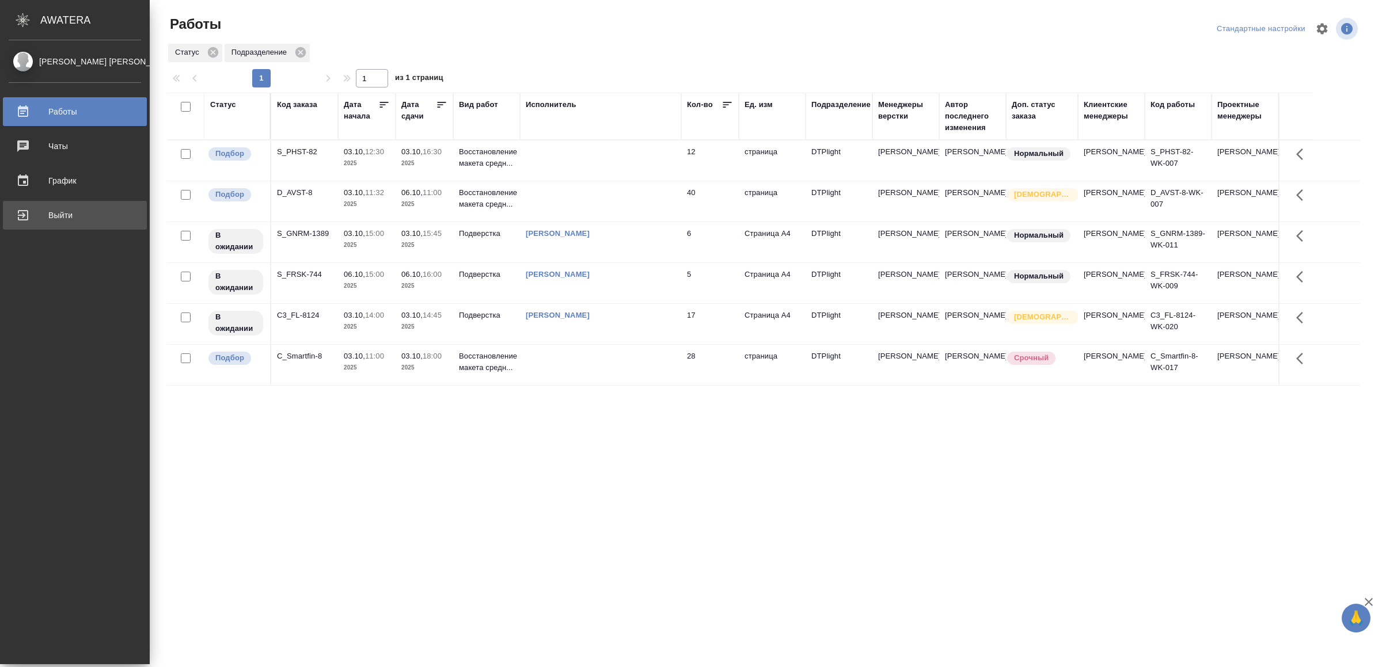
click at [52, 211] on div "Выйти" at bounding box center [75, 215] width 132 height 17
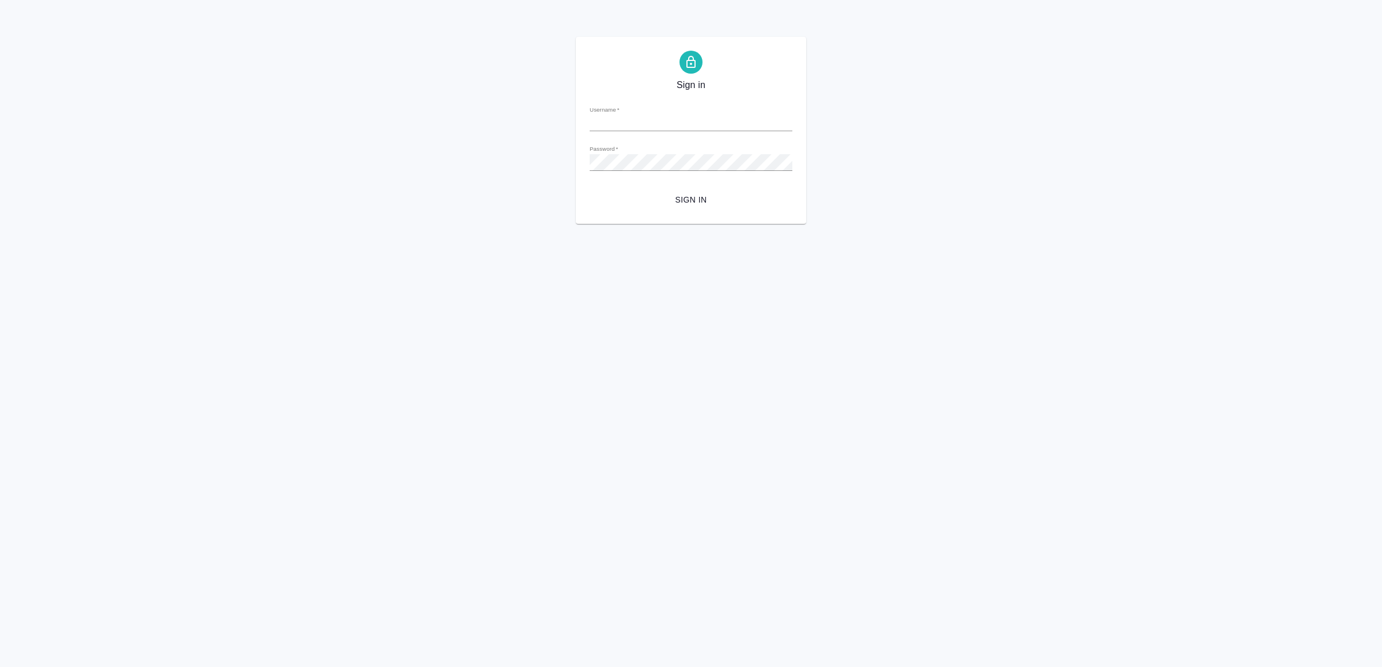
type input "v.yamkovenko@awatera.com"
click at [684, 199] on span "Sign in" at bounding box center [691, 200] width 184 height 14
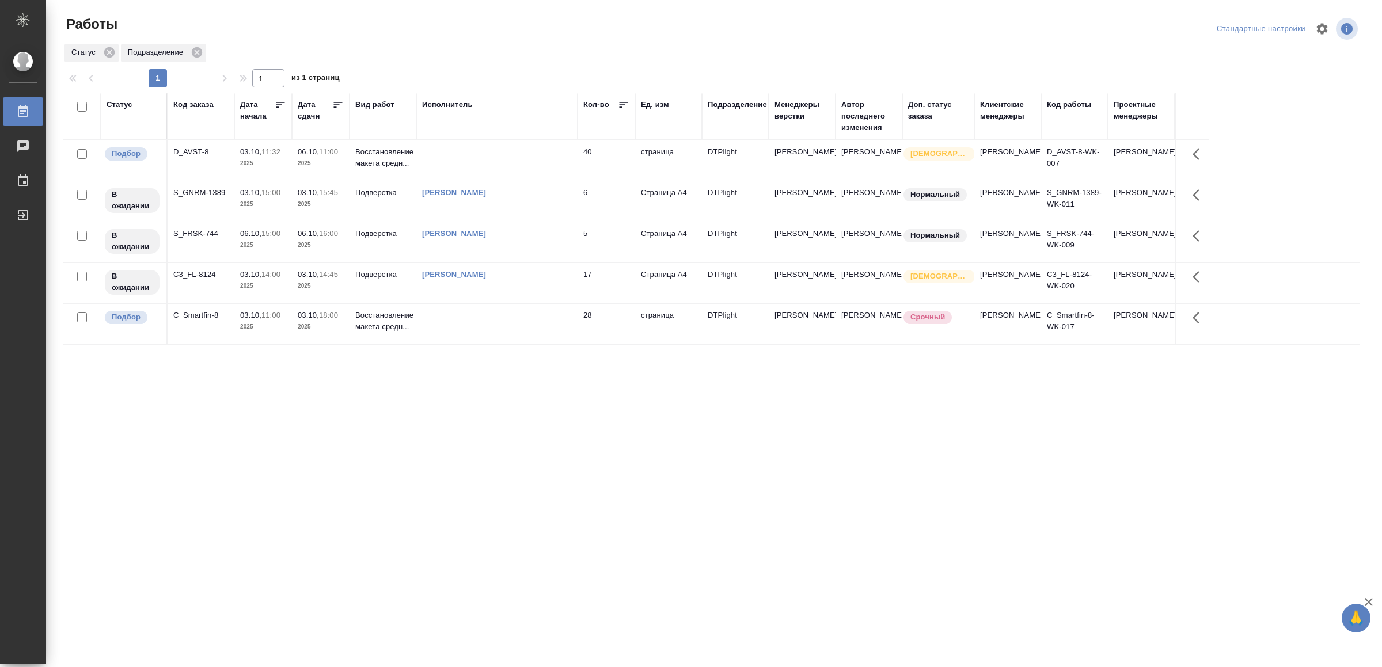
drag, startPoint x: 0, startPoint y: 0, endPoint x: 648, endPoint y: 491, distance: 813.4
drag, startPoint x: 586, startPoint y: 546, endPoint x: 593, endPoint y: 541, distance: 8.2
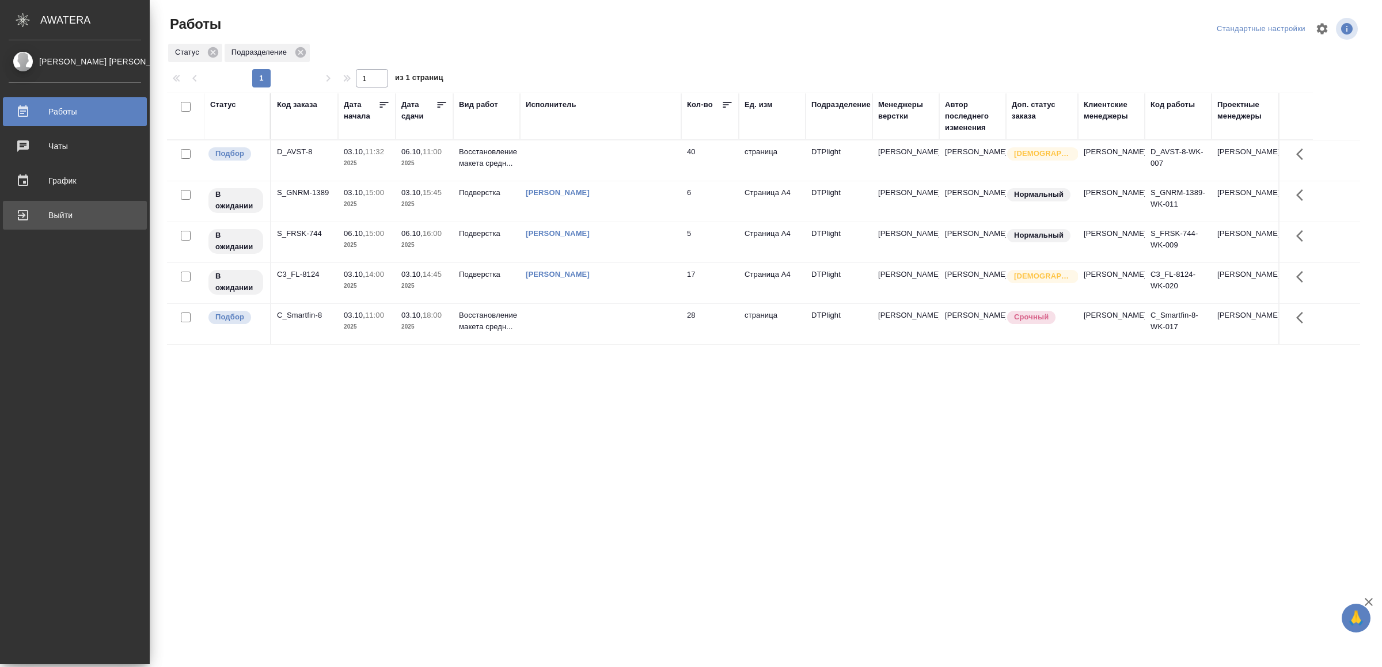
click at [45, 214] on div "Выйти" at bounding box center [75, 215] width 132 height 17
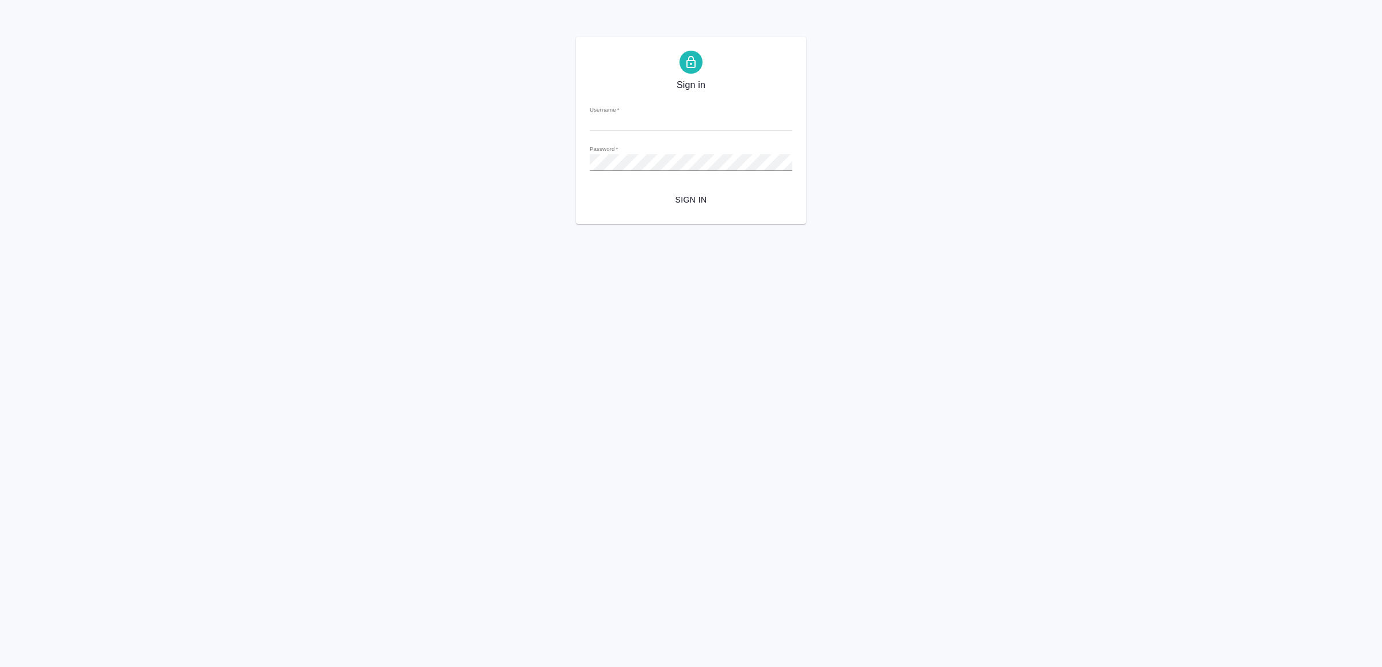
type input "[EMAIL_ADDRESS][DOMAIN_NAME]"
click at [679, 206] on span "Sign in" at bounding box center [691, 200] width 184 height 14
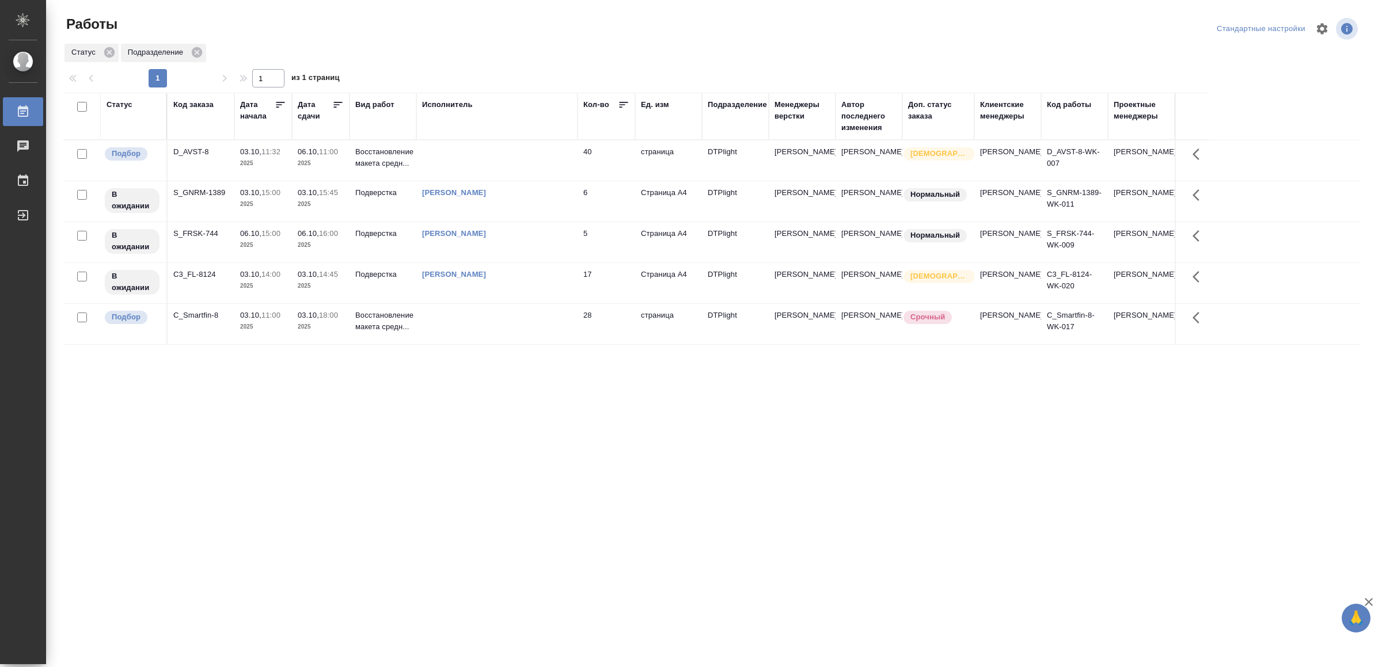
click at [561, 316] on td at bounding box center [496, 324] width 161 height 40
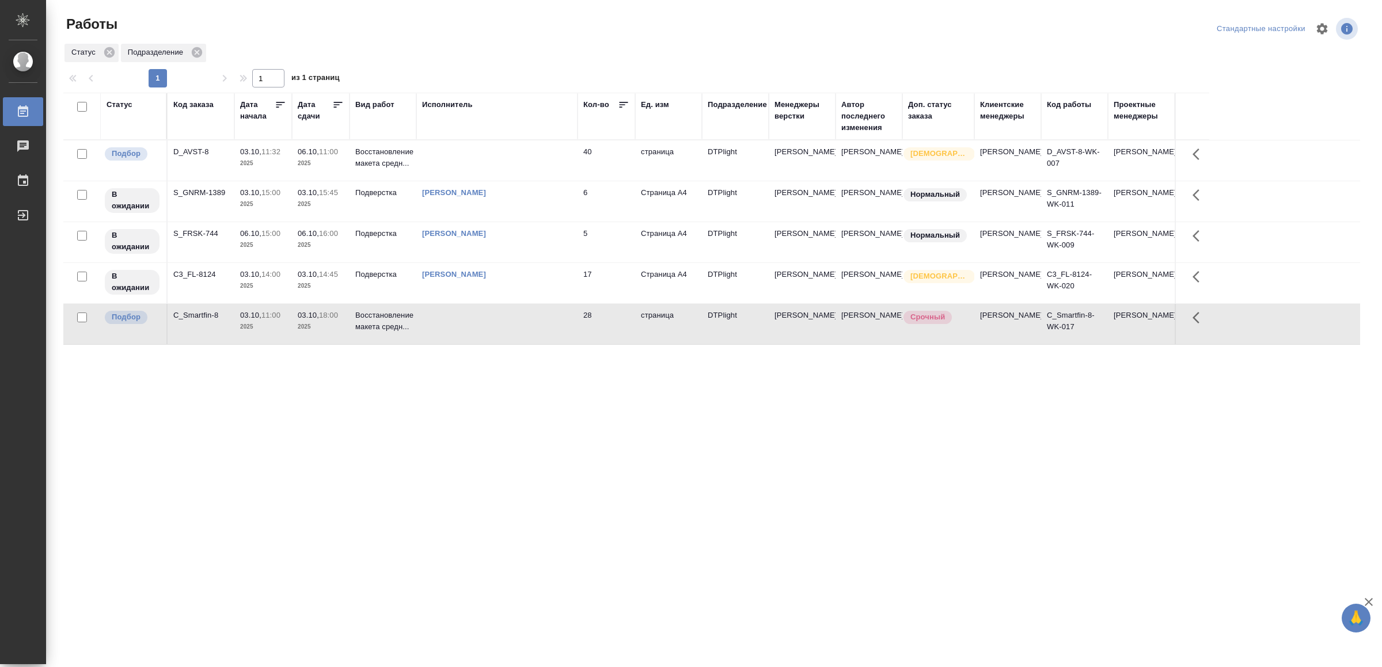
click at [561, 316] on td at bounding box center [496, 324] width 161 height 40
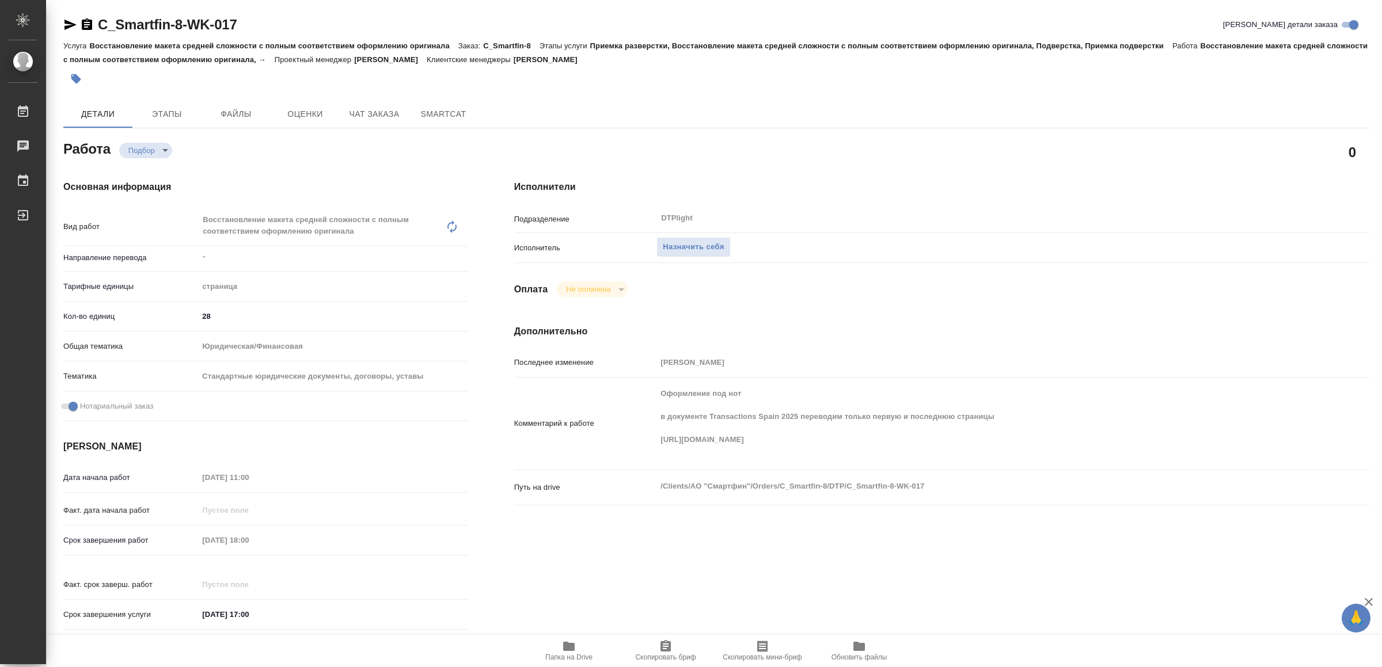
click at [565, 655] on span "Папка на Drive" at bounding box center [568, 658] width 47 height 8
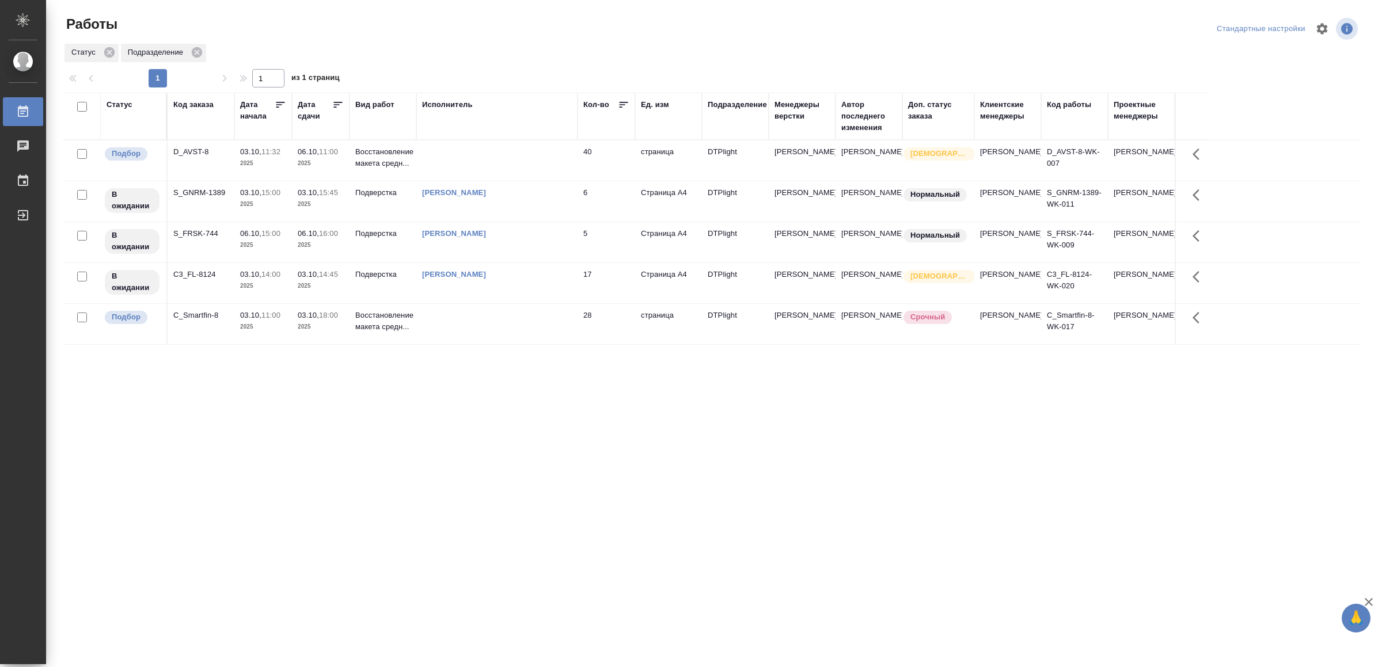
drag, startPoint x: 595, startPoint y: 512, endPoint x: 600, endPoint y: 501, distance: 12.1
click at [499, 160] on td at bounding box center [496, 161] width 161 height 40
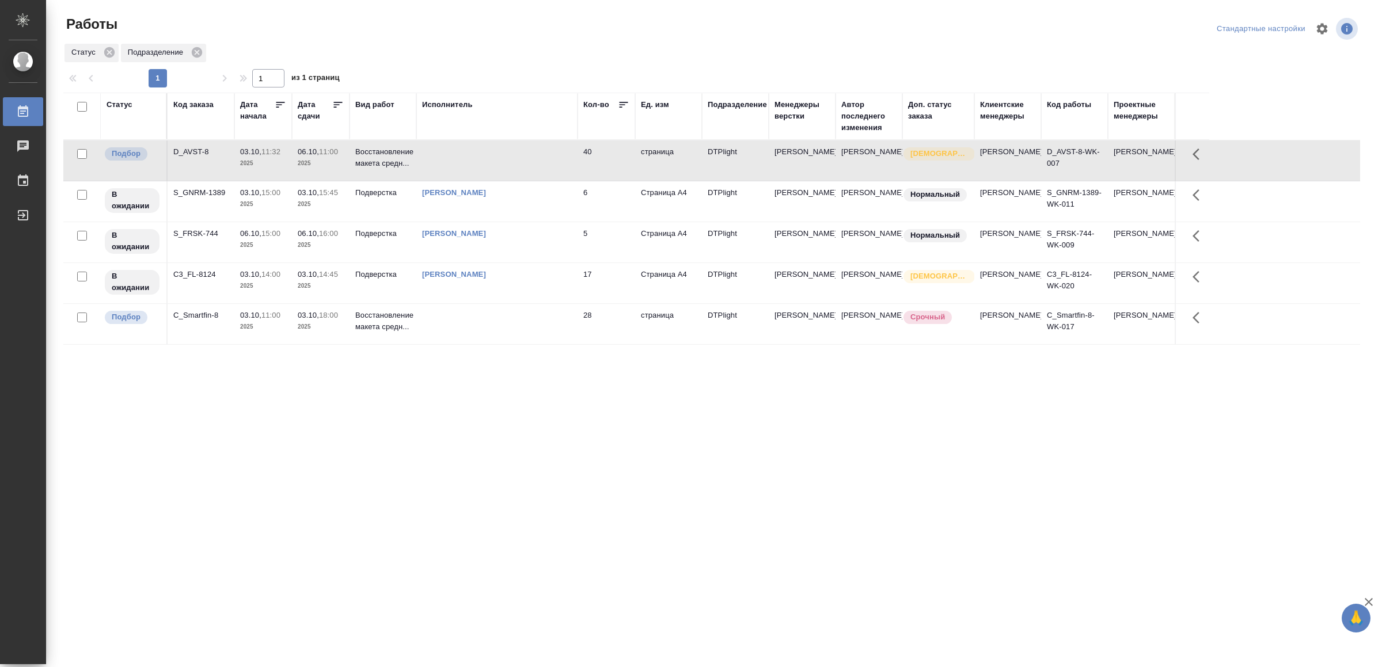
click at [499, 160] on td at bounding box center [496, 161] width 161 height 40
drag, startPoint x: 558, startPoint y: 446, endPoint x: 567, endPoint y: 420, distance: 27.9
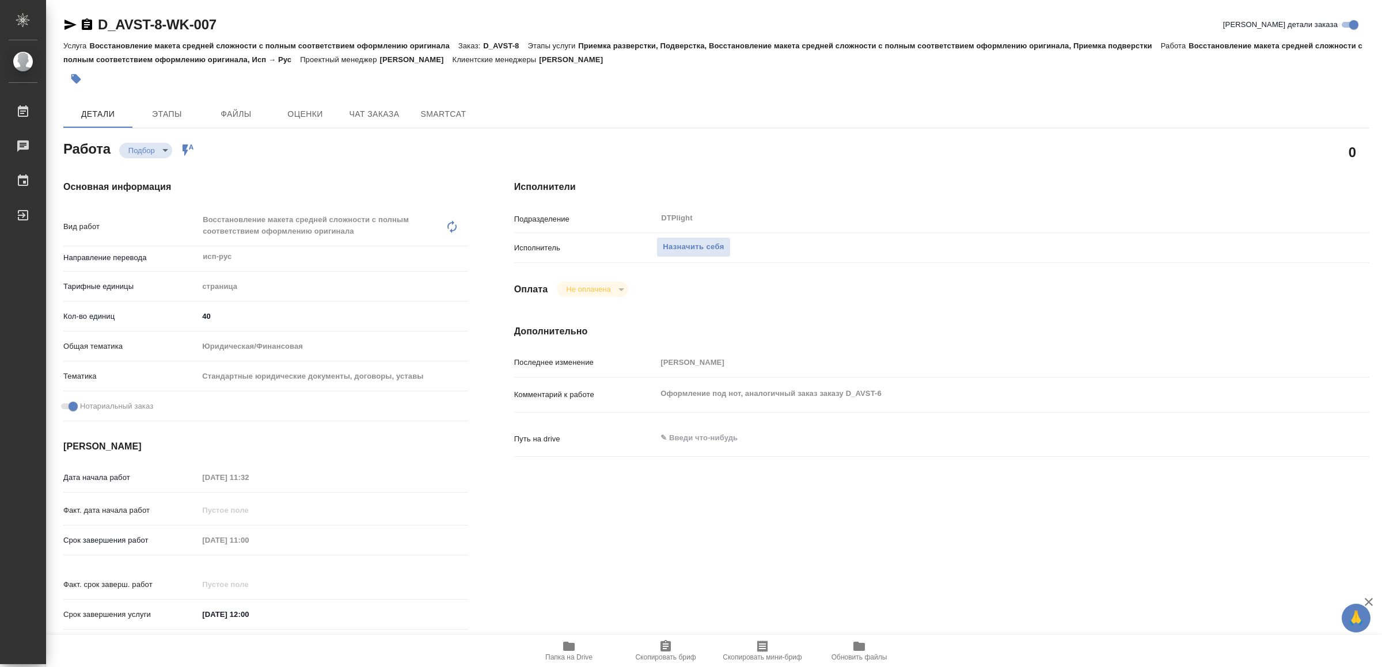
click at [563, 641] on icon "button" at bounding box center [569, 647] width 14 height 14
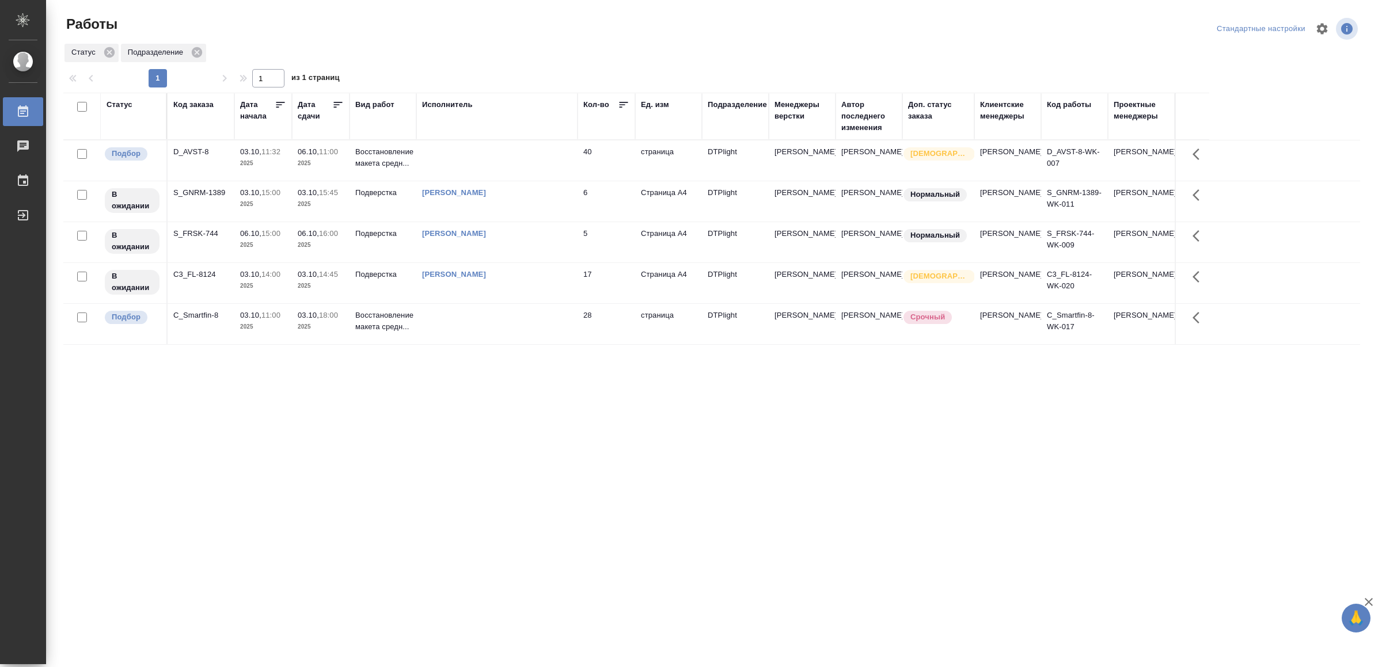
click at [532, 331] on td at bounding box center [496, 324] width 161 height 40
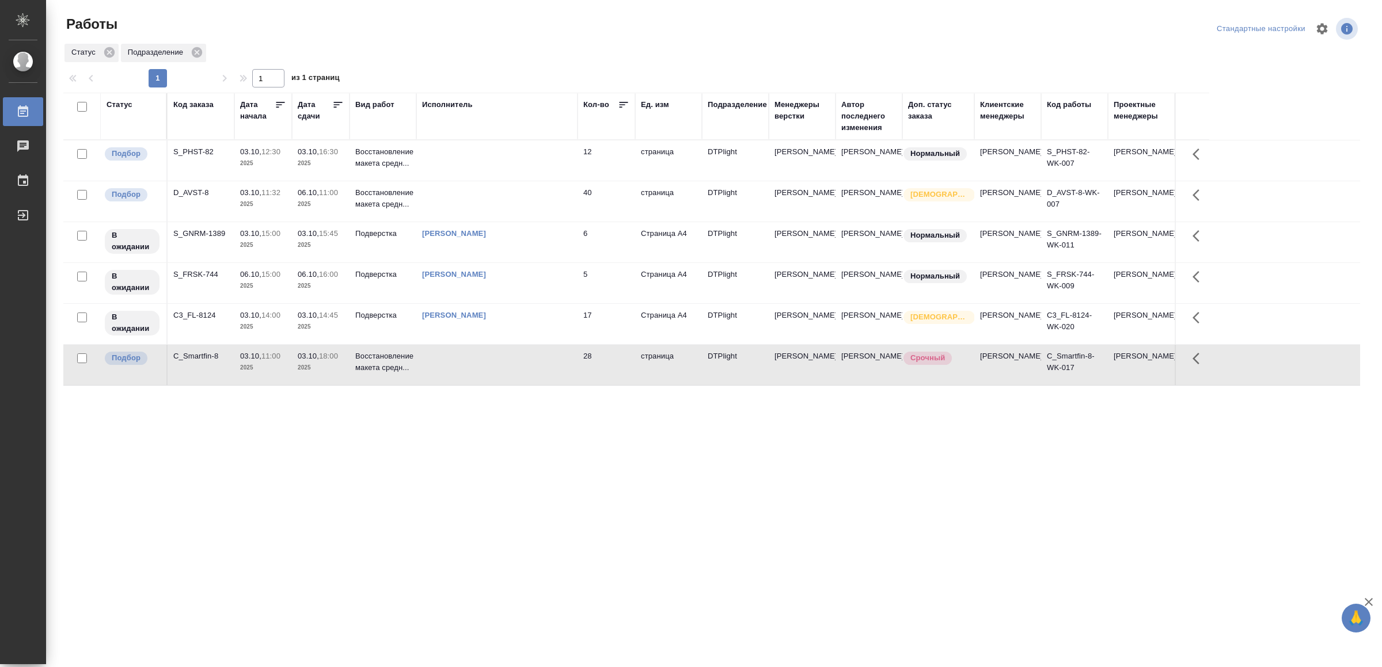
drag, startPoint x: 541, startPoint y: 511, endPoint x: 329, endPoint y: 514, distance: 211.9
click at [325, 522] on div ".cls-1 fill:#fff; AWATERA Yamkovenko Vera Работы 0 Чаты График Выйти Работы Ста…" at bounding box center [691, 333] width 1382 height 667
click at [506, 149] on td at bounding box center [496, 161] width 161 height 40
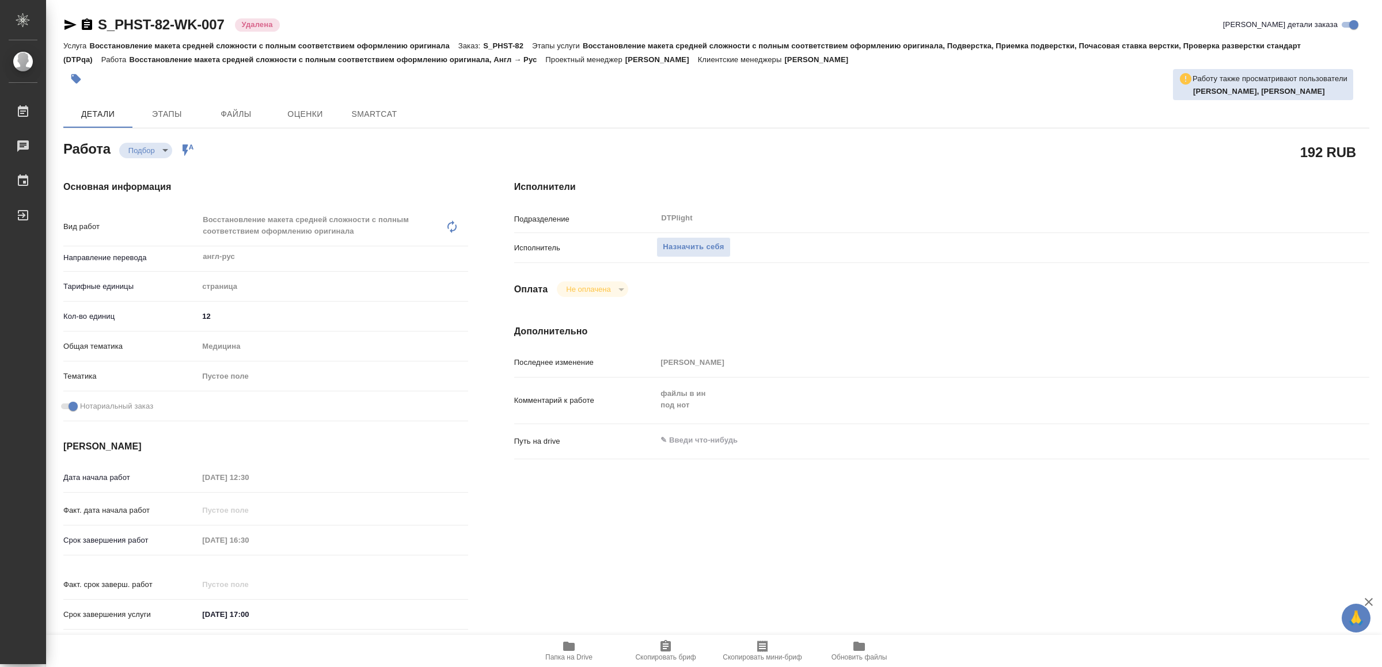
click at [568, 643] on icon "button" at bounding box center [569, 646] width 12 height 9
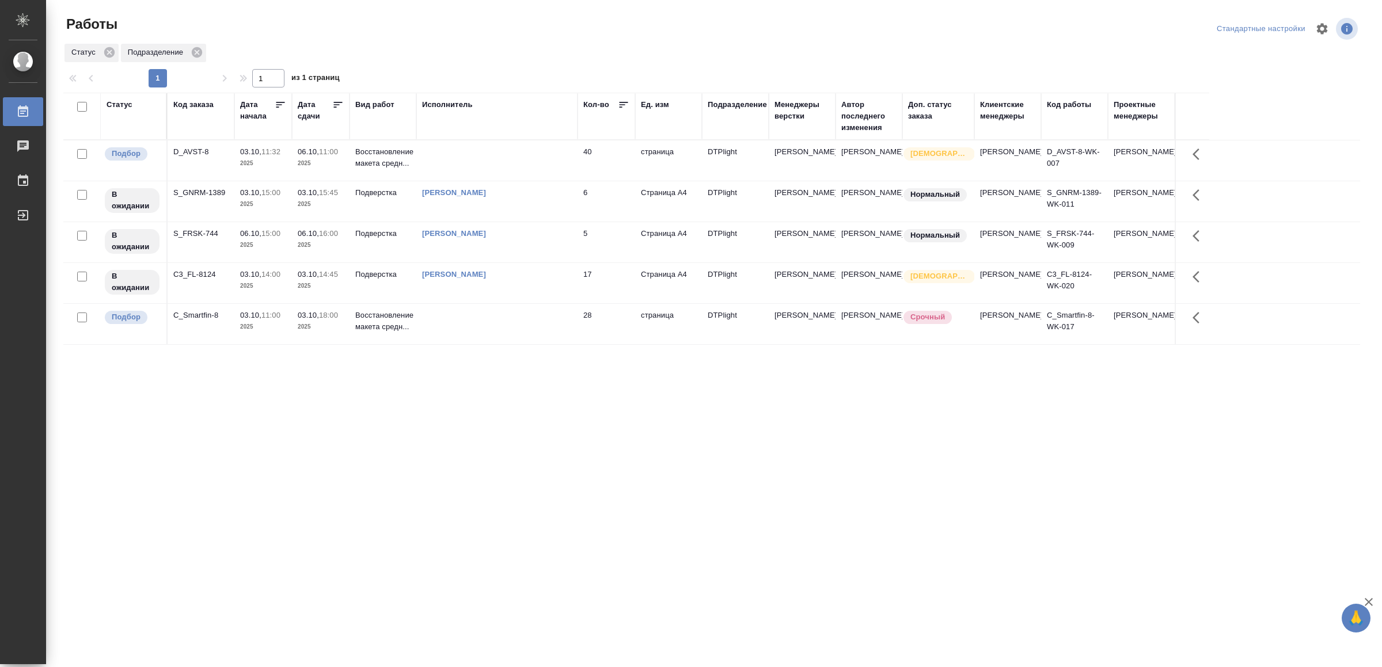
drag, startPoint x: 422, startPoint y: 450, endPoint x: 441, endPoint y: 447, distance: 19.1
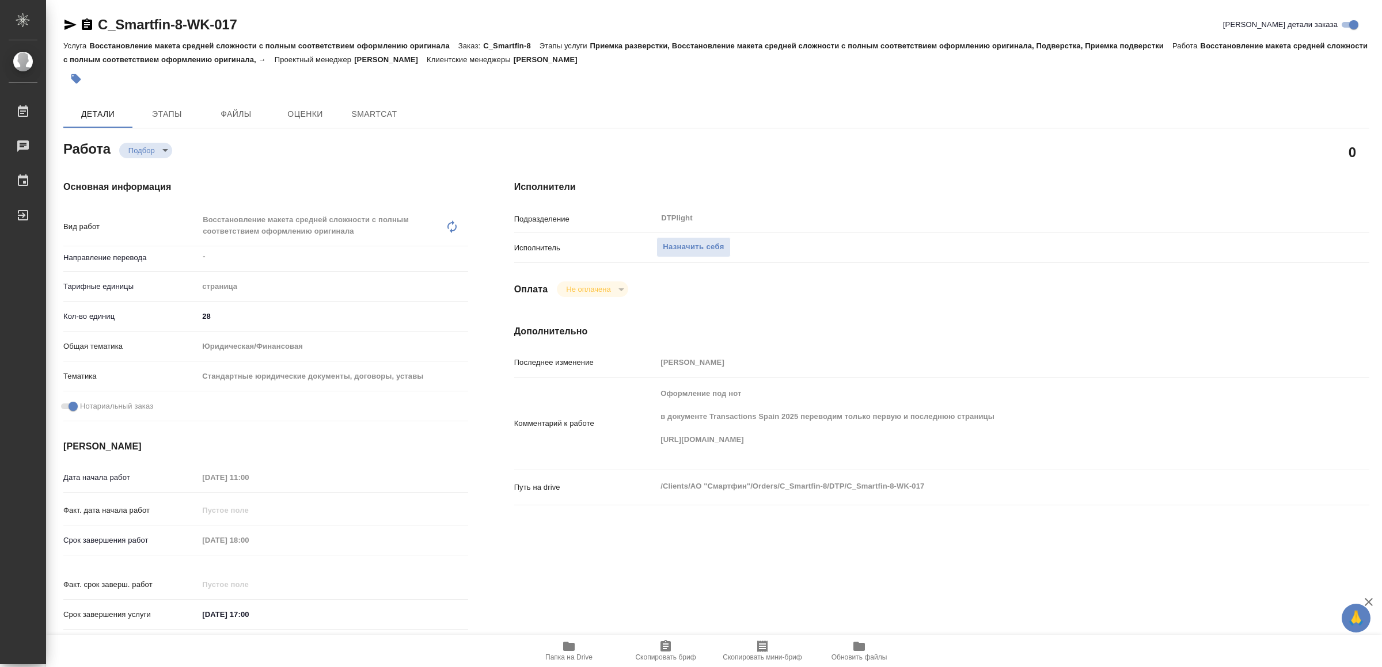
type textarea "x"
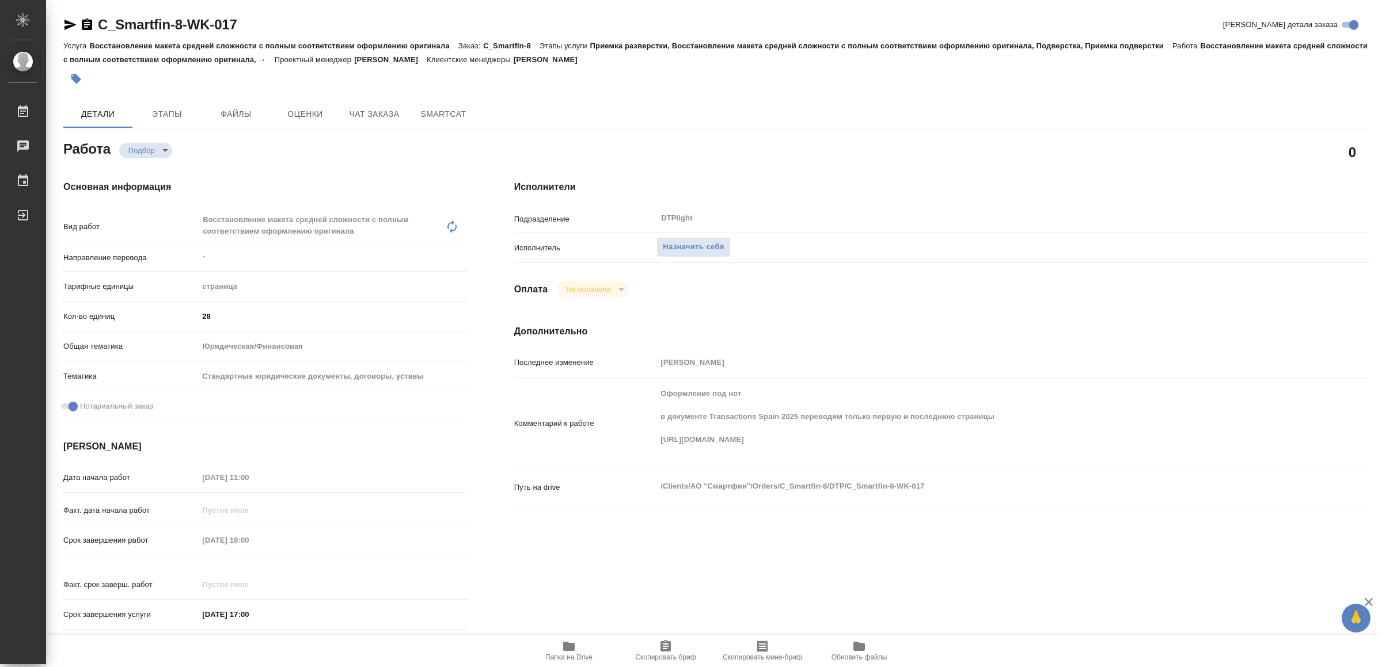
type textarea "x"
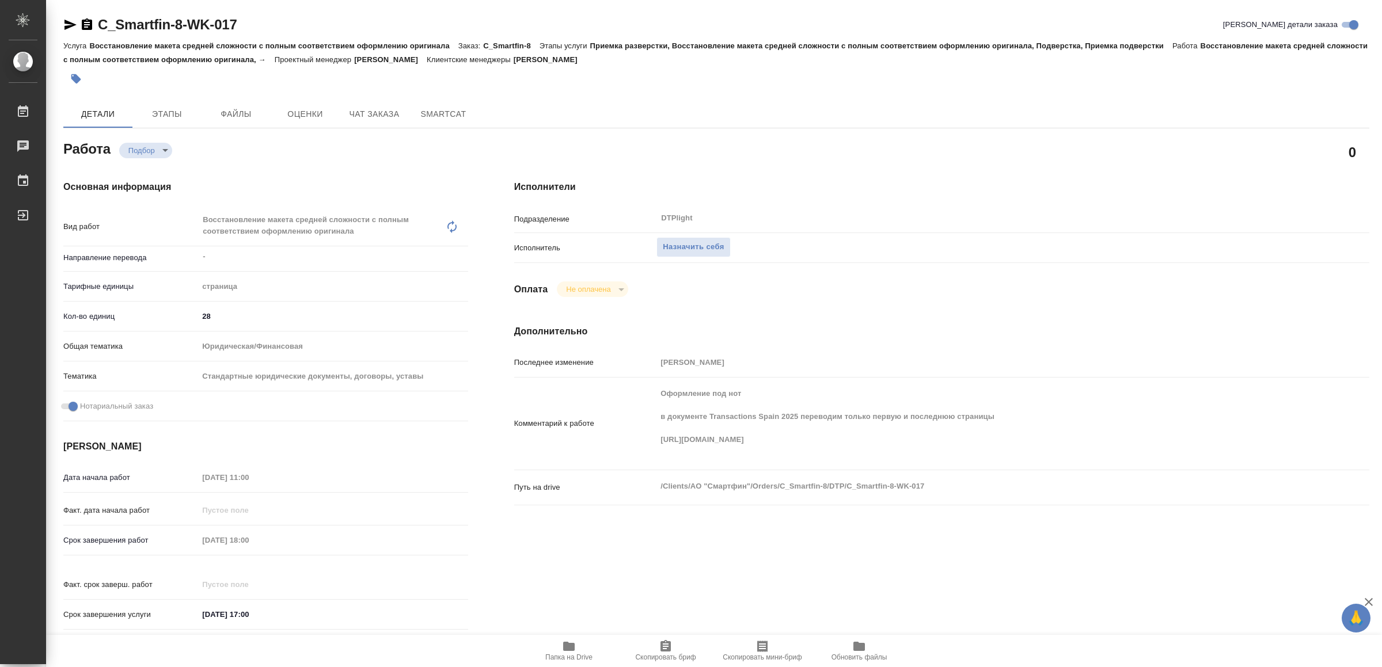
type textarea "x"
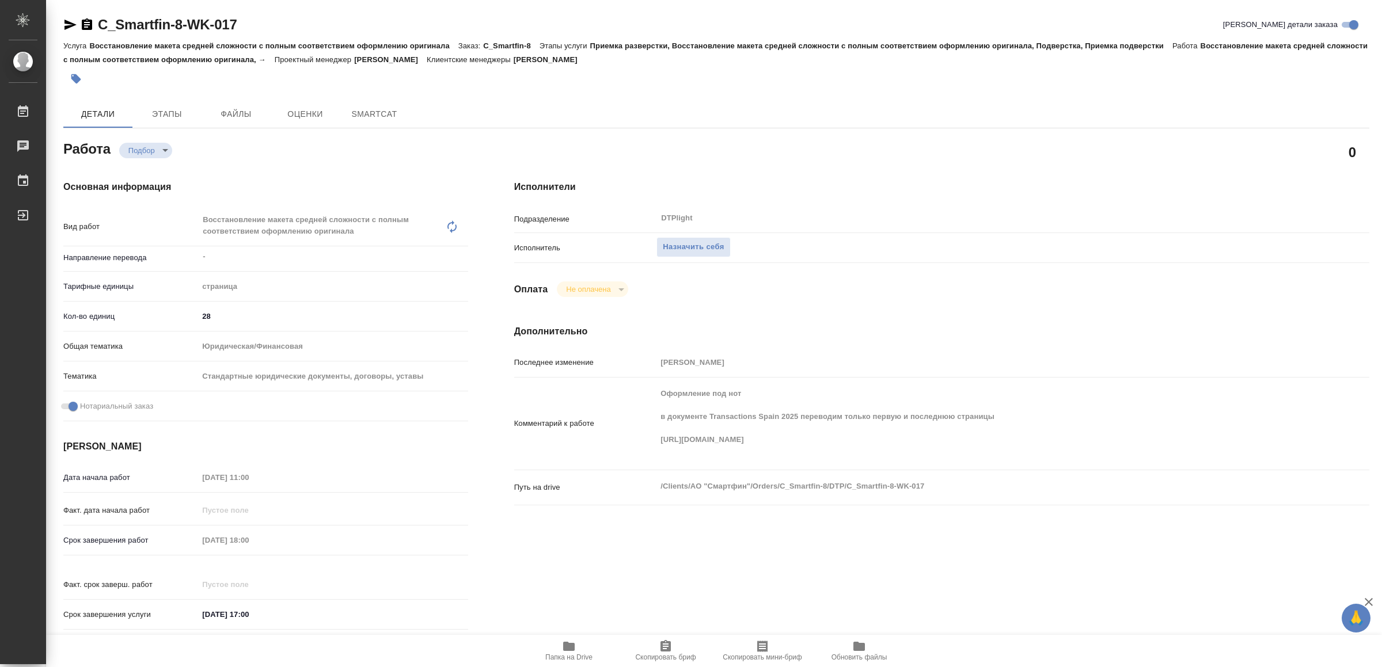
type textarea "x"
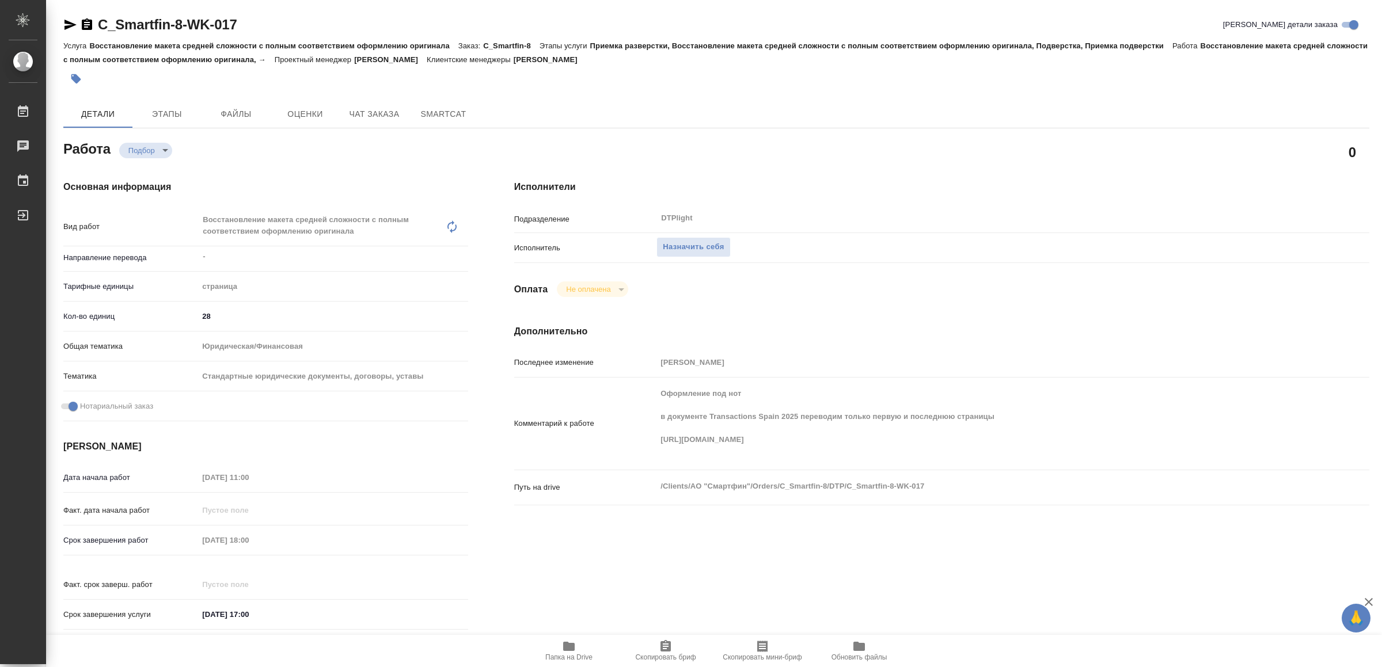
type textarea "x"
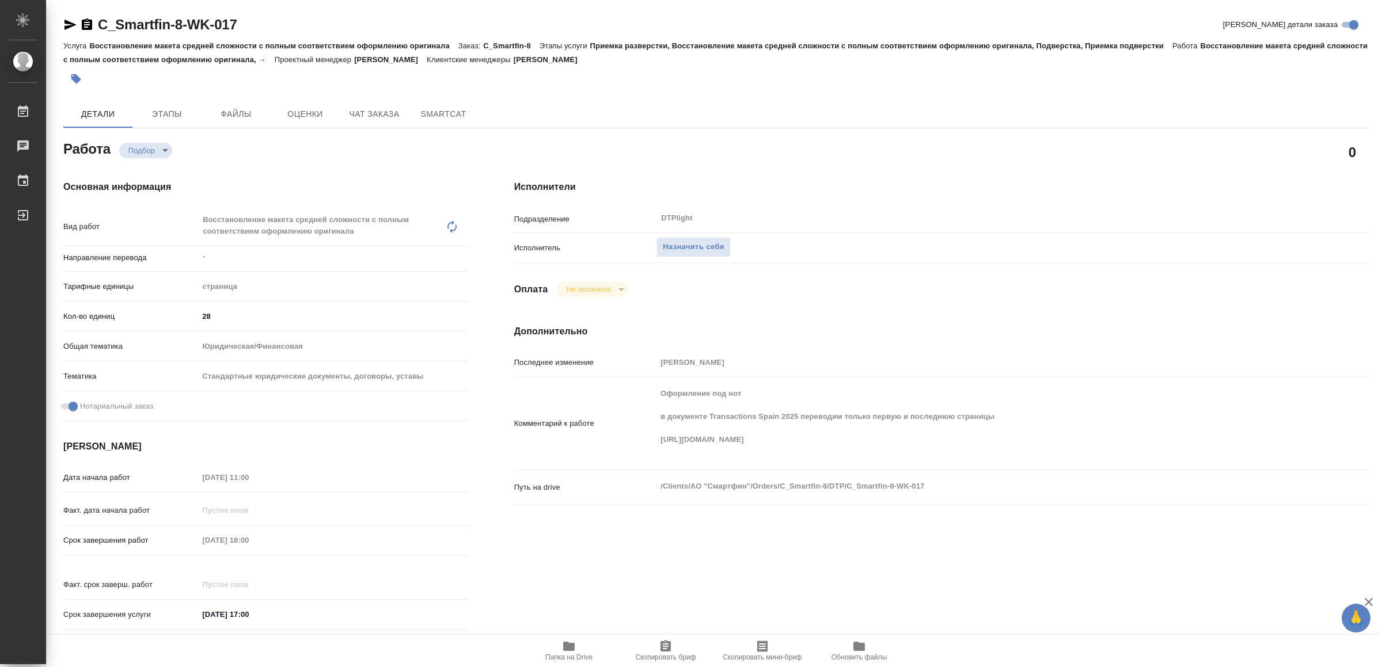
type textarea "x"
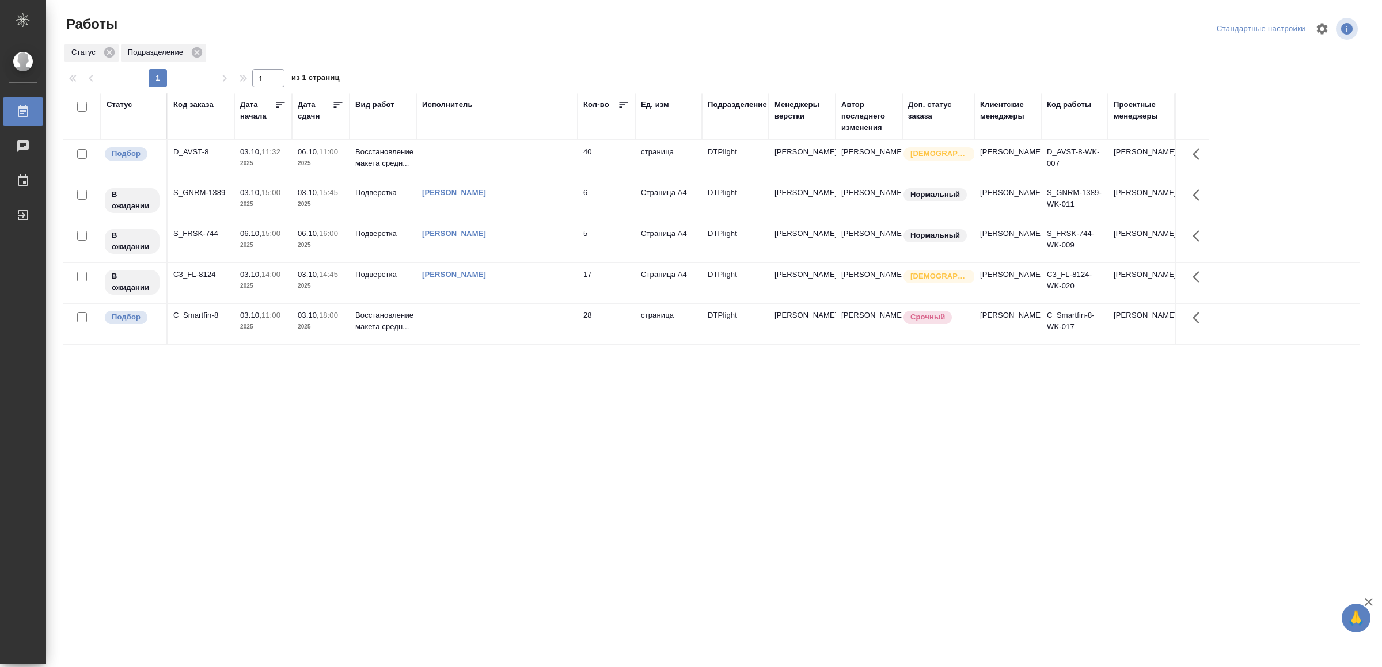
drag, startPoint x: 545, startPoint y: 511, endPoint x: 552, endPoint y: 500, distance: 13.4
drag, startPoint x: 380, startPoint y: 541, endPoint x: 386, endPoint y: 536, distance: 7.7
drag, startPoint x: 499, startPoint y: 560, endPoint x: 503, endPoint y: 548, distance: 12.2
drag, startPoint x: 640, startPoint y: 427, endPoint x: 659, endPoint y: 415, distance: 22.5
drag, startPoint x: 473, startPoint y: 461, endPoint x: 504, endPoint y: 461, distance: 31.1
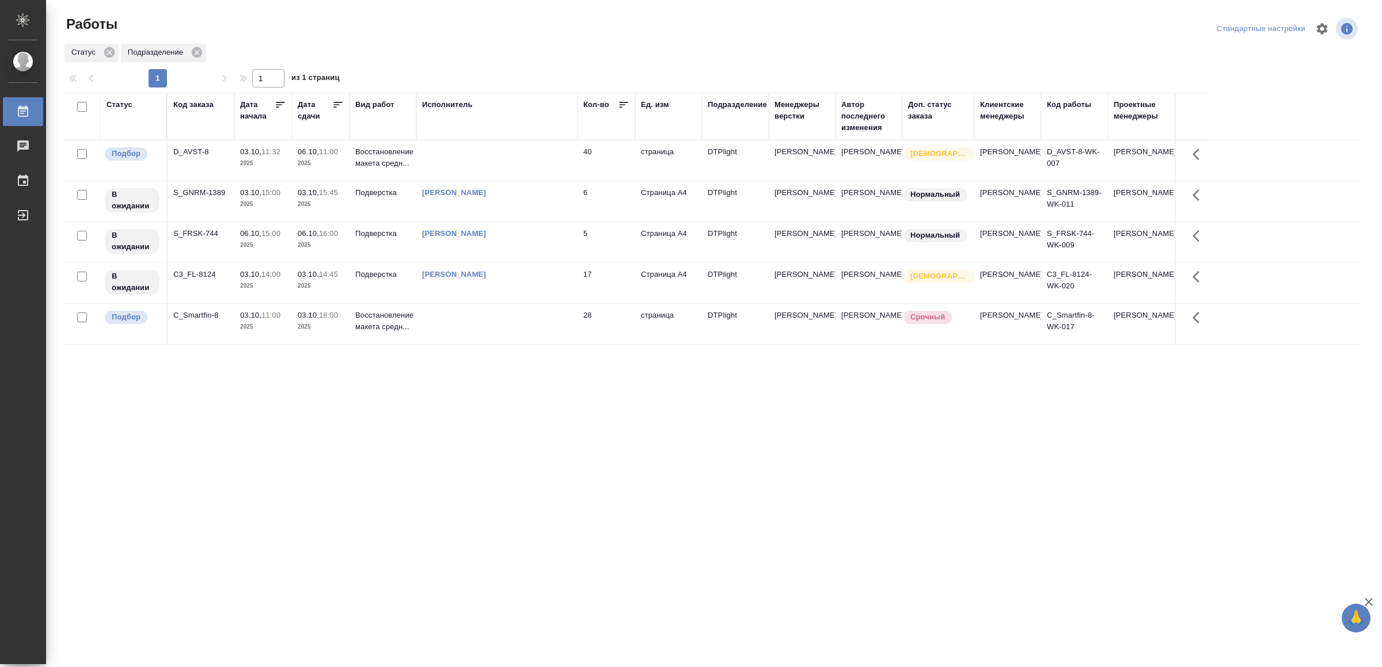
drag, startPoint x: 556, startPoint y: 460, endPoint x: 563, endPoint y: 454, distance: 8.6
click at [513, 313] on tr "Подбор C_Smartfin-8 03.10, 11:00 2025 03.10, 18:00 2025 Восстановление макета с…" at bounding box center [711, 324] width 1297 height 41
click at [514, 313] on tr "Подбор C_Smartfin-8 03.10, 11:00 2025 03.10, 18:00 2025 Восстановление макета с…" at bounding box center [711, 324] width 1297 height 41
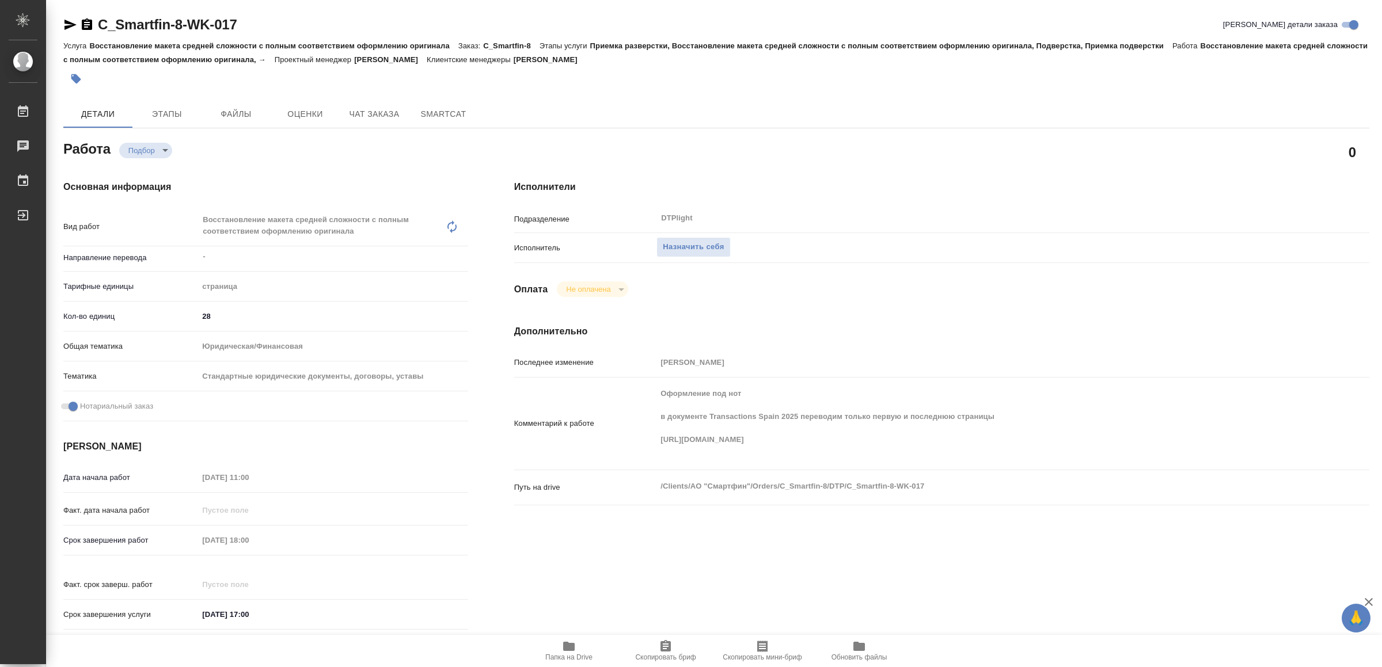
click at [579, 650] on span "Папка на Drive" at bounding box center [568, 651] width 83 height 22
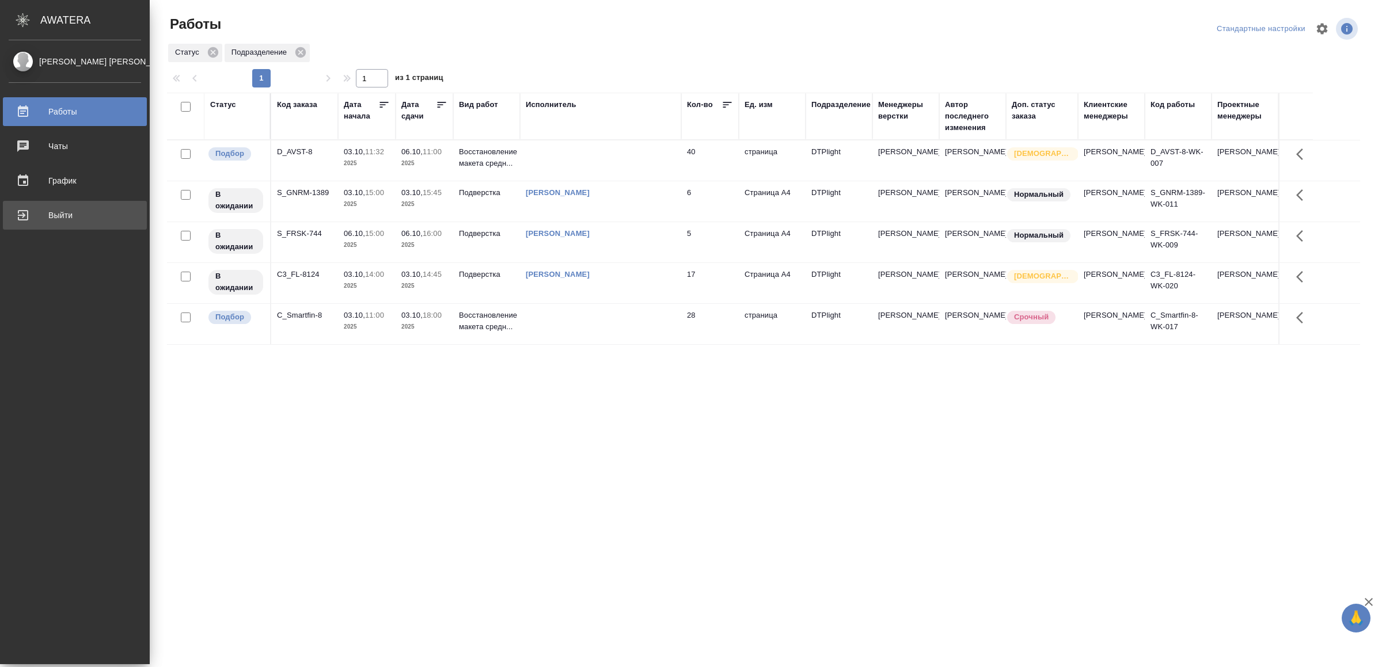
click at [59, 206] on link "Выйти" at bounding box center [75, 215] width 144 height 29
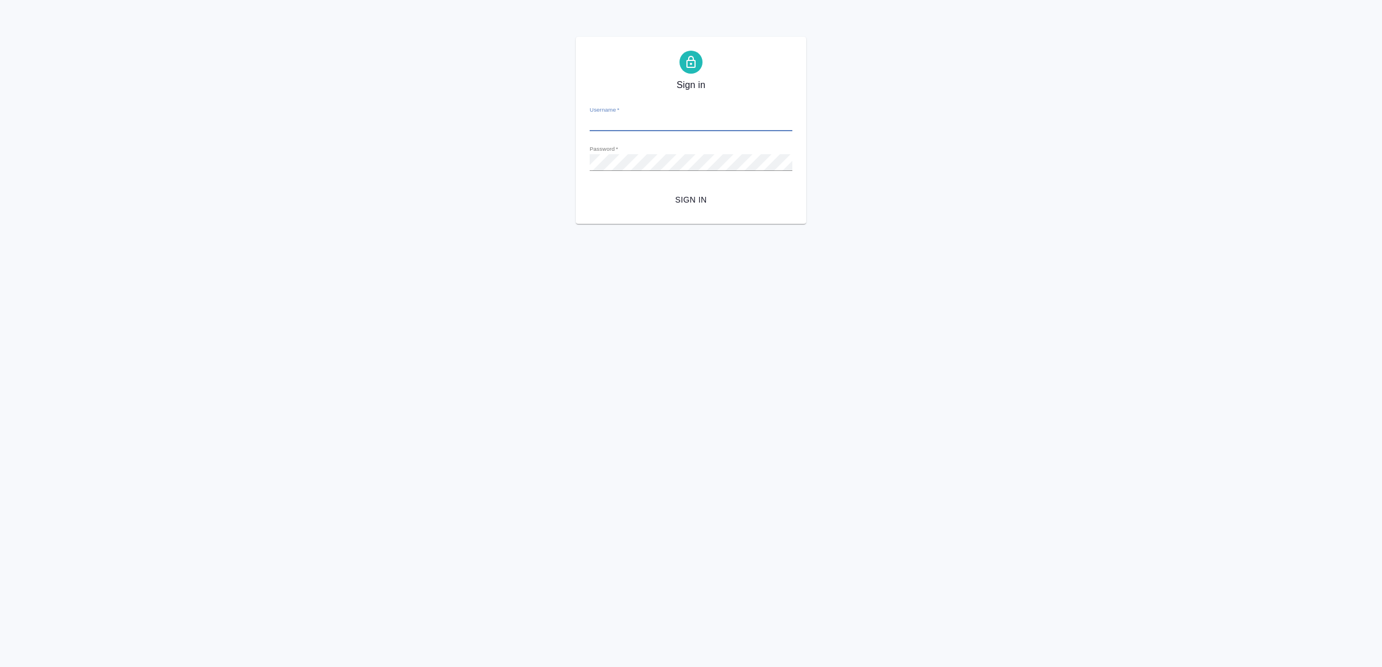
type input "[EMAIL_ADDRESS][DOMAIN_NAME]"
click at [717, 194] on span "Sign in" at bounding box center [691, 200] width 184 height 14
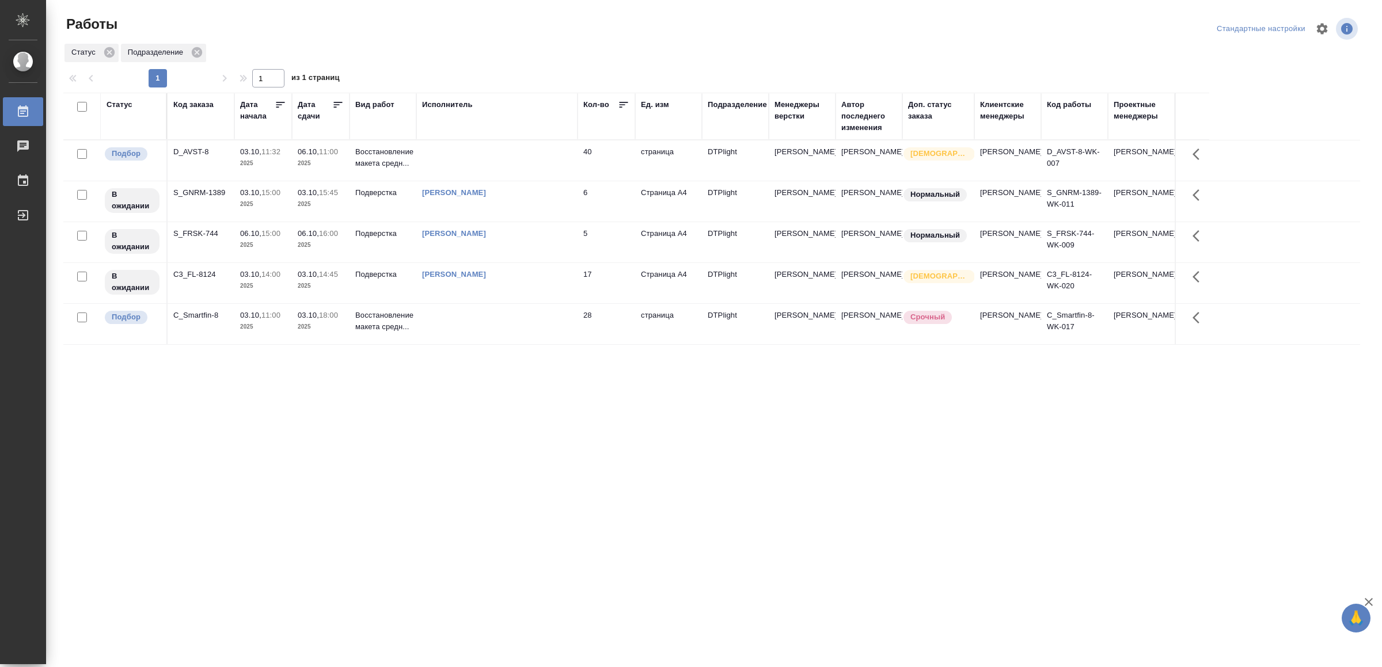
drag, startPoint x: 396, startPoint y: 477, endPoint x: 408, endPoint y: 475, distance: 11.6
drag, startPoint x: 422, startPoint y: 473, endPoint x: 494, endPoint y: 267, distance: 218.9
drag, startPoint x: 463, startPoint y: 479, endPoint x: 472, endPoint y: 472, distance: 11.2
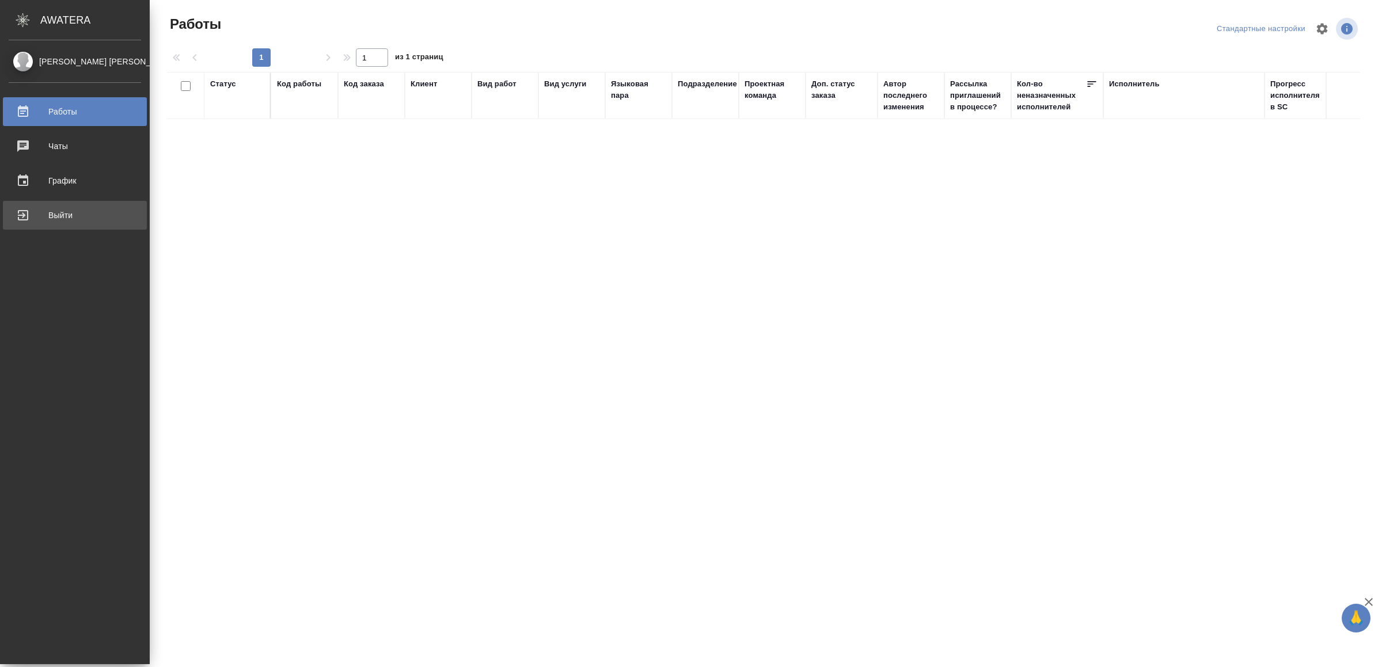
click at [82, 214] on div "Выйти" at bounding box center [75, 215] width 132 height 17
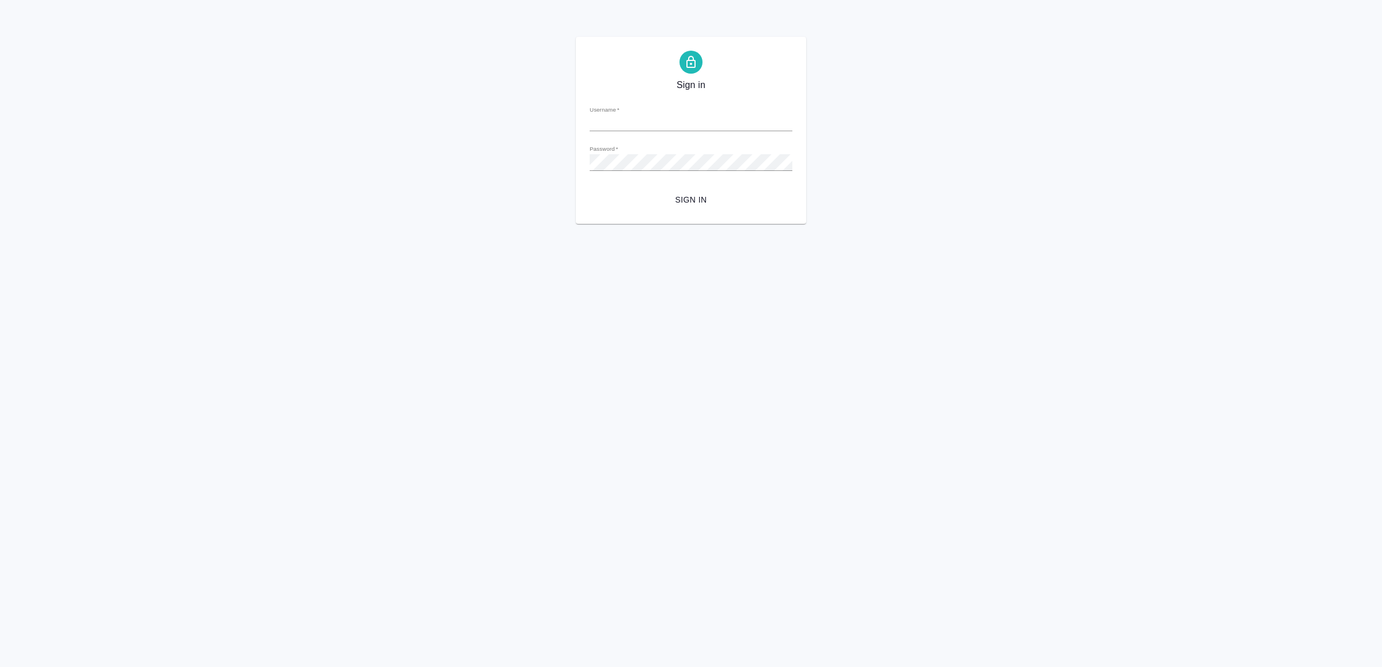
type input "[EMAIL_ADDRESS][DOMAIN_NAME]"
click at [736, 191] on button "Sign in" at bounding box center [691, 199] width 203 height 21
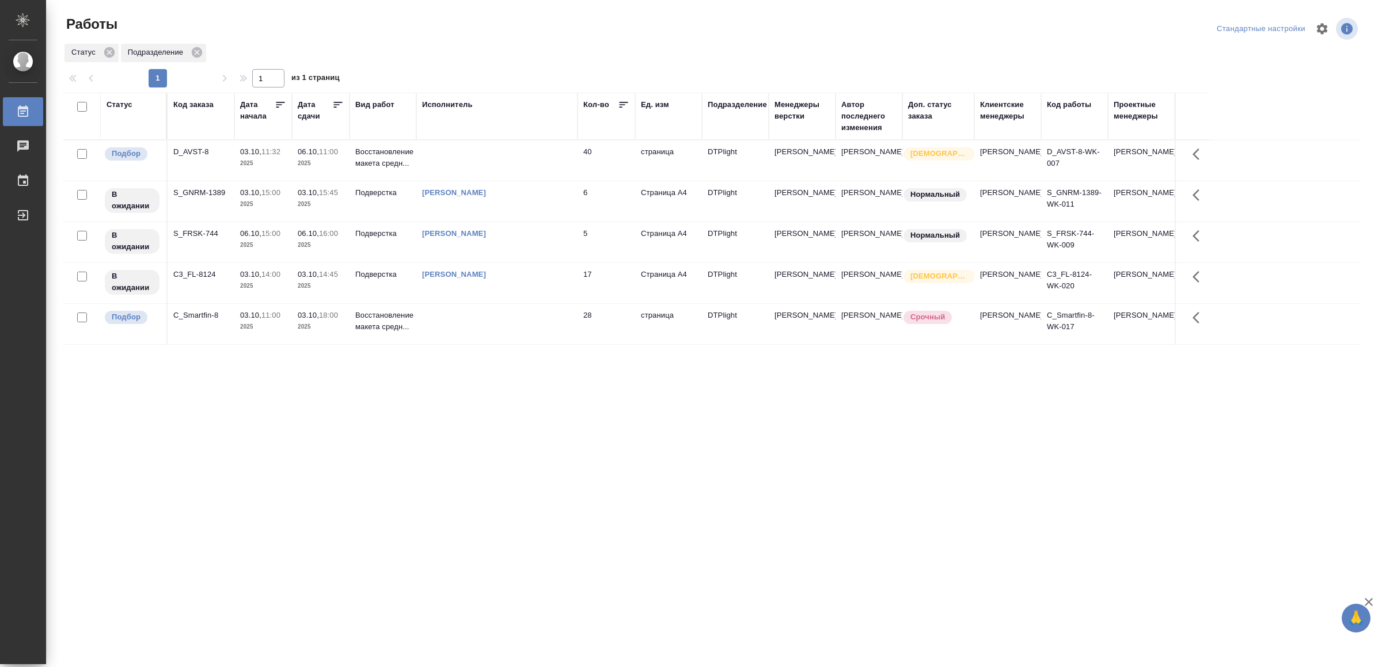
drag, startPoint x: 389, startPoint y: 463, endPoint x: 446, endPoint y: 354, distance: 122.9
click at [567, 322] on td at bounding box center [496, 324] width 161 height 40
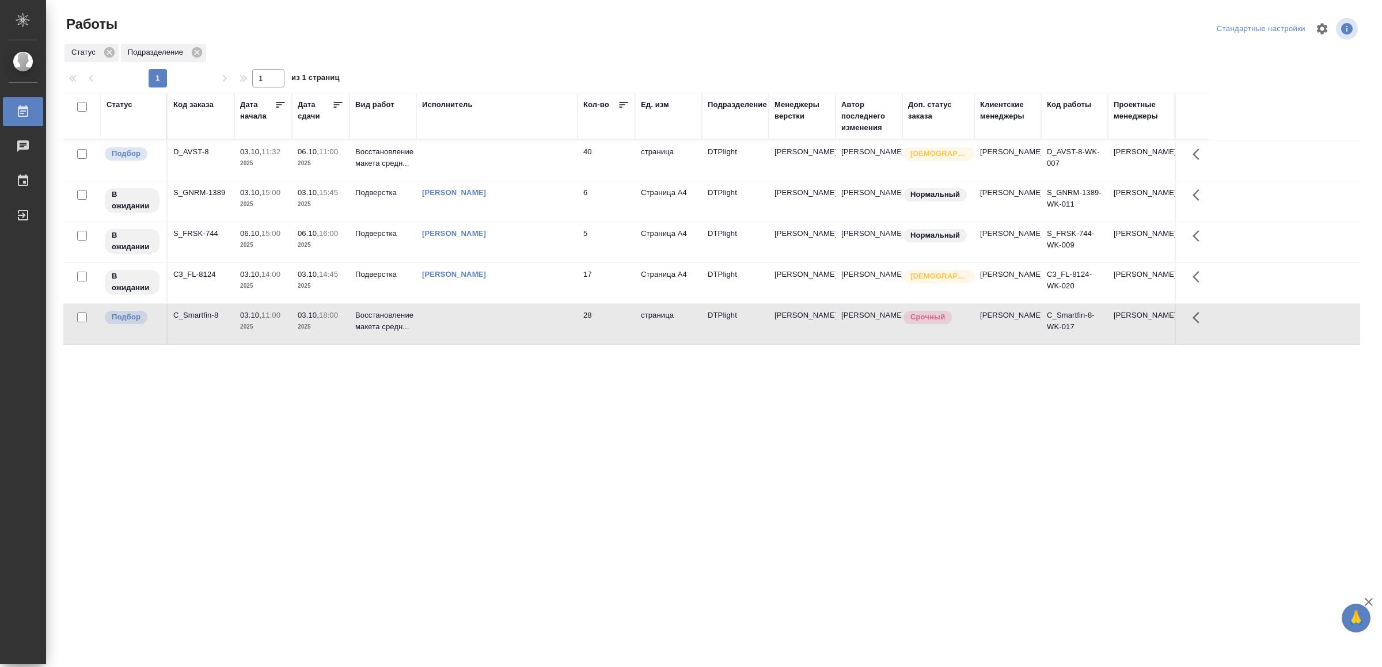
click at [567, 322] on td at bounding box center [496, 324] width 161 height 40
